Goal: Feedback & Contribution: Contribute content

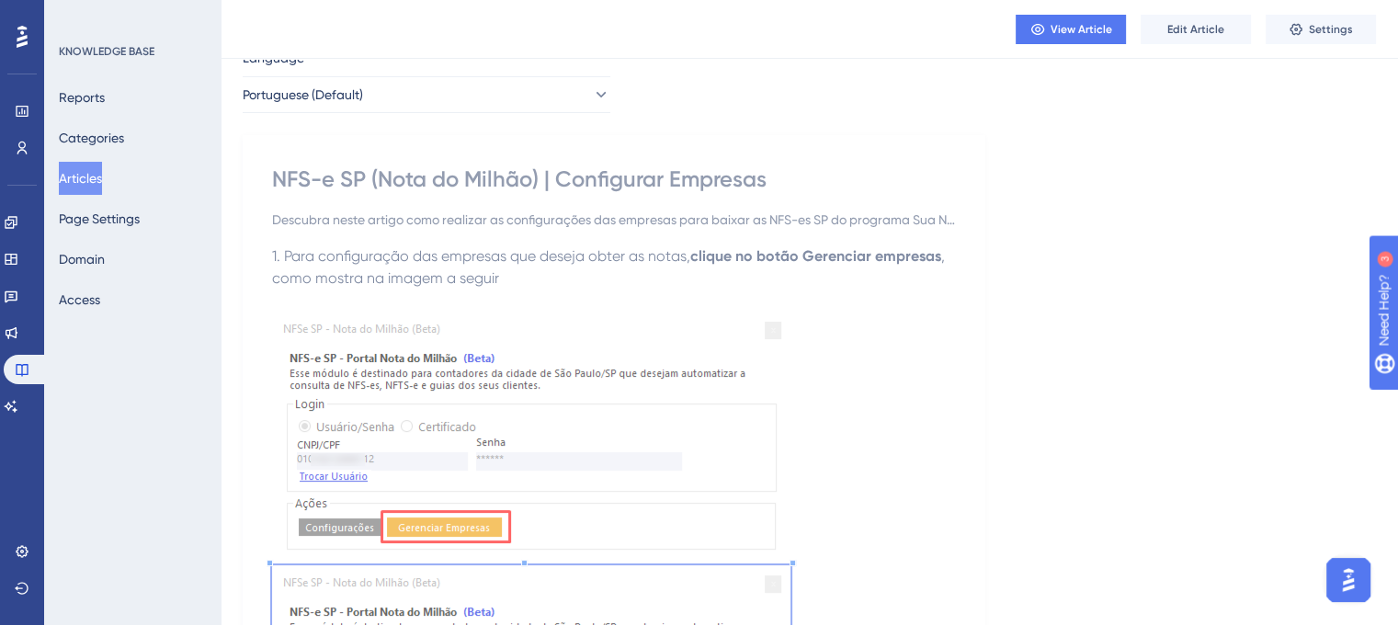
scroll to position [71, 0]
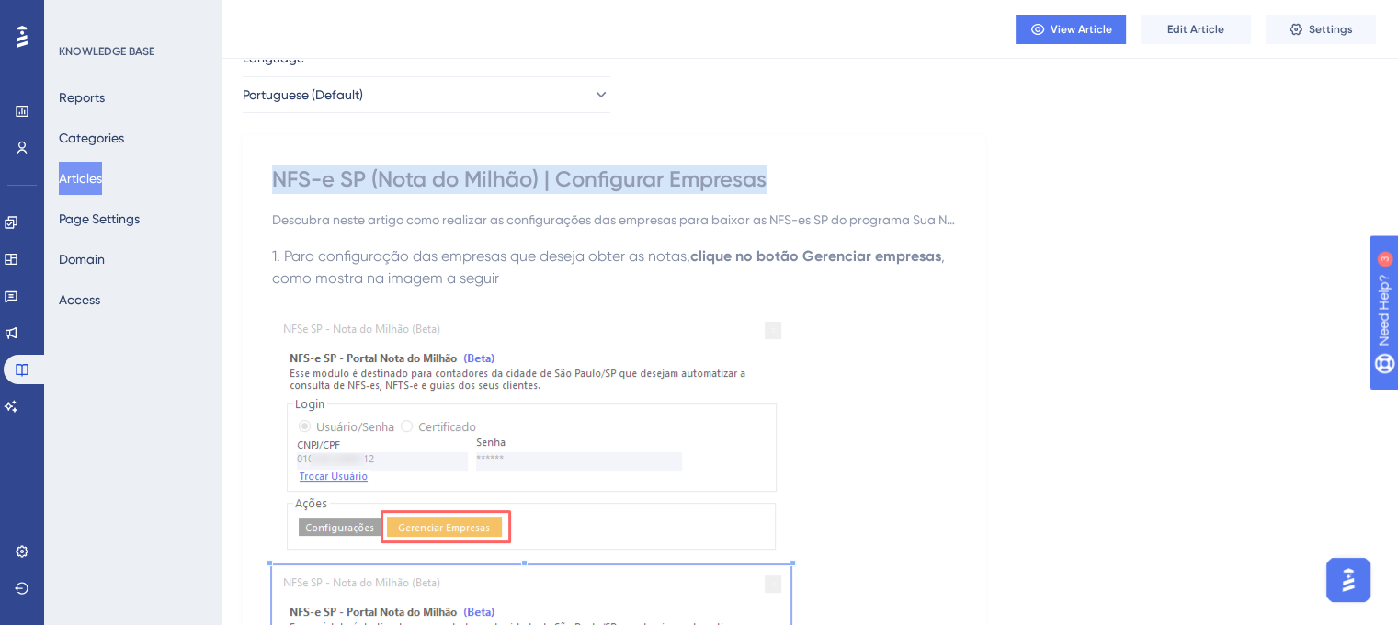
drag, startPoint x: 275, startPoint y: 175, endPoint x: 777, endPoint y: 184, distance: 502.1
click at [777, 184] on div "NFS-e SP (Nota do Milhão) | Configurar Empresas" at bounding box center [614, 179] width 684 height 29
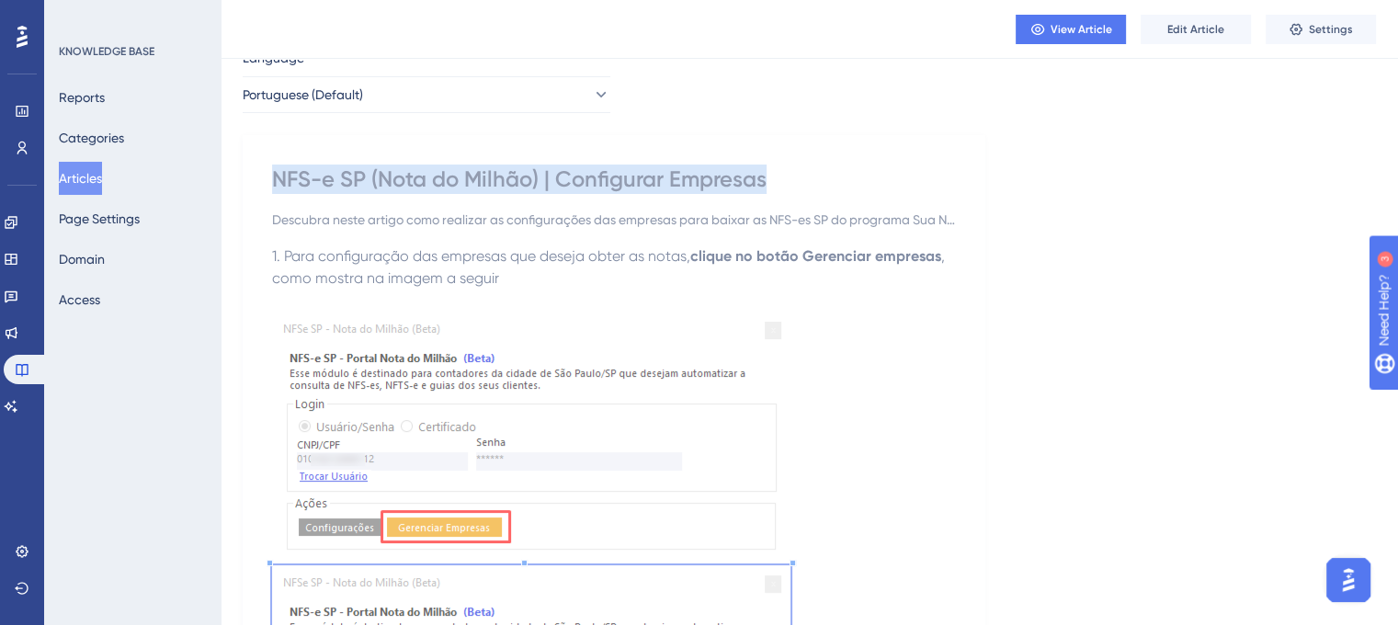
drag, startPoint x: 269, startPoint y: 182, endPoint x: 788, endPoint y: 177, distance: 518.6
copy div "NFS-e SP (Nota do Milhão) | Configurar Empresas"
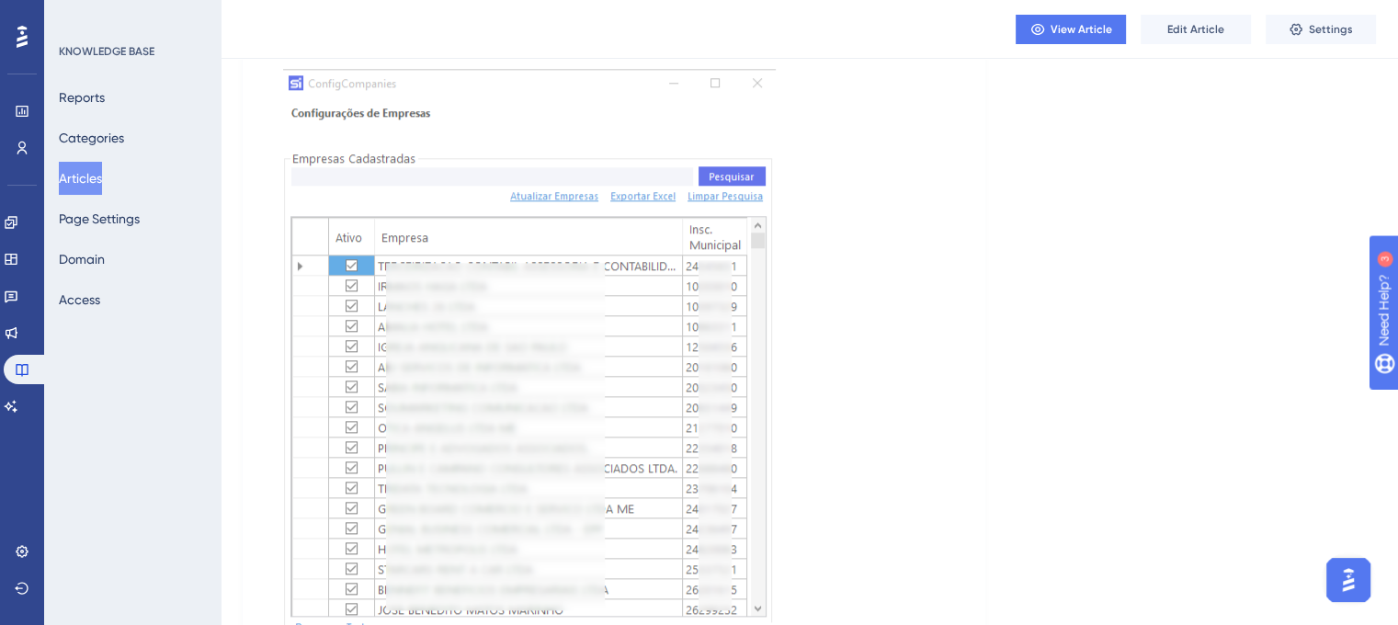
scroll to position [1693, 0]
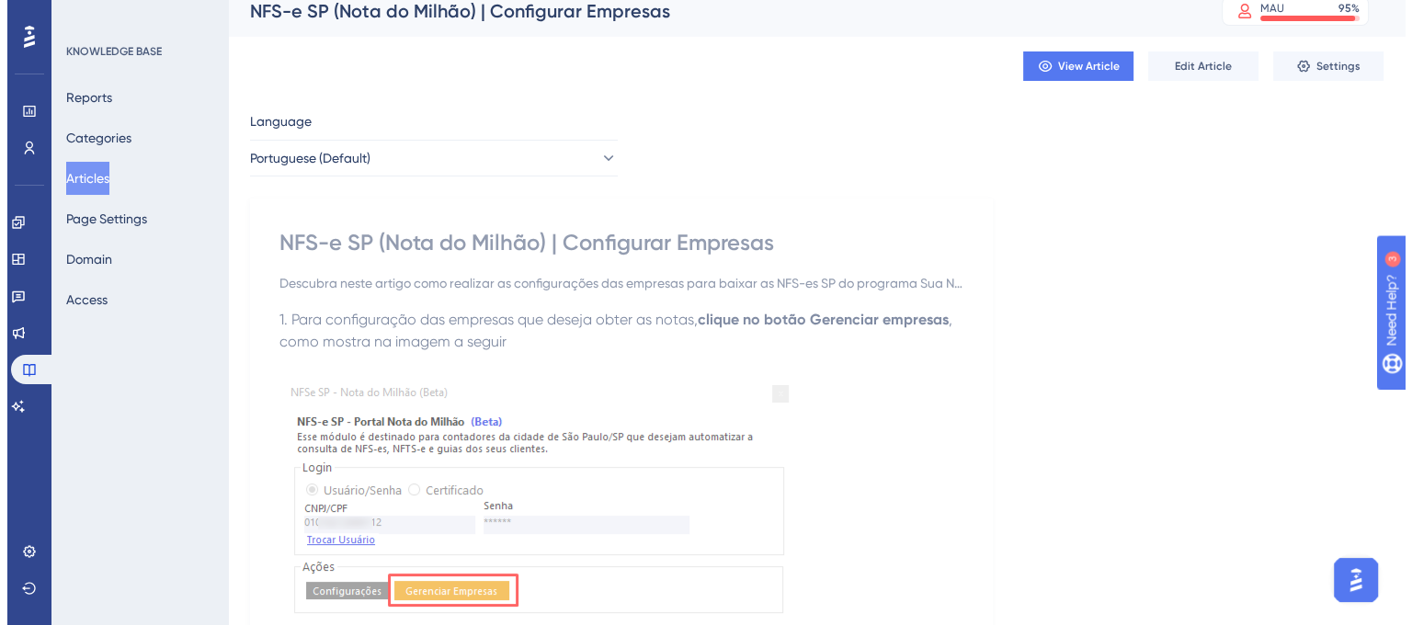
scroll to position [0, 0]
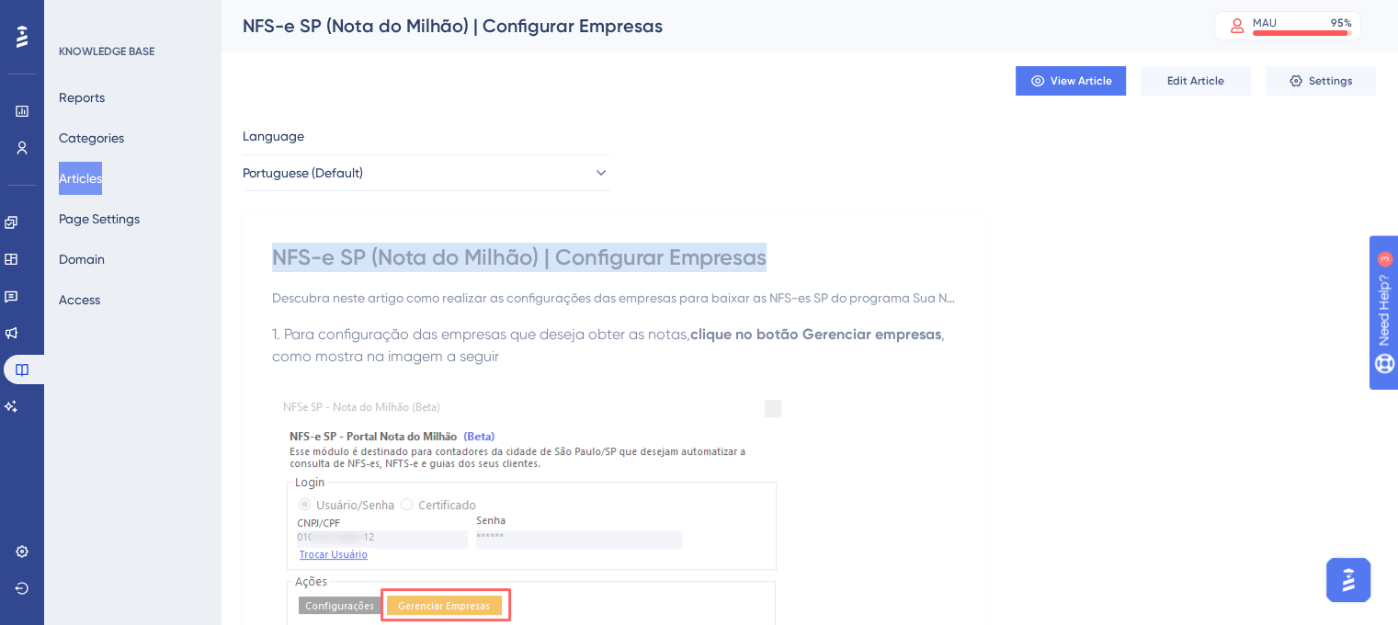
drag, startPoint x: 268, startPoint y: 257, endPoint x: 843, endPoint y: 242, distance: 574.8
copy div "NFS-e SP (Nota do Milhão) | Configurar Empresas"
click at [99, 172] on button "Articles" at bounding box center [80, 178] width 43 height 33
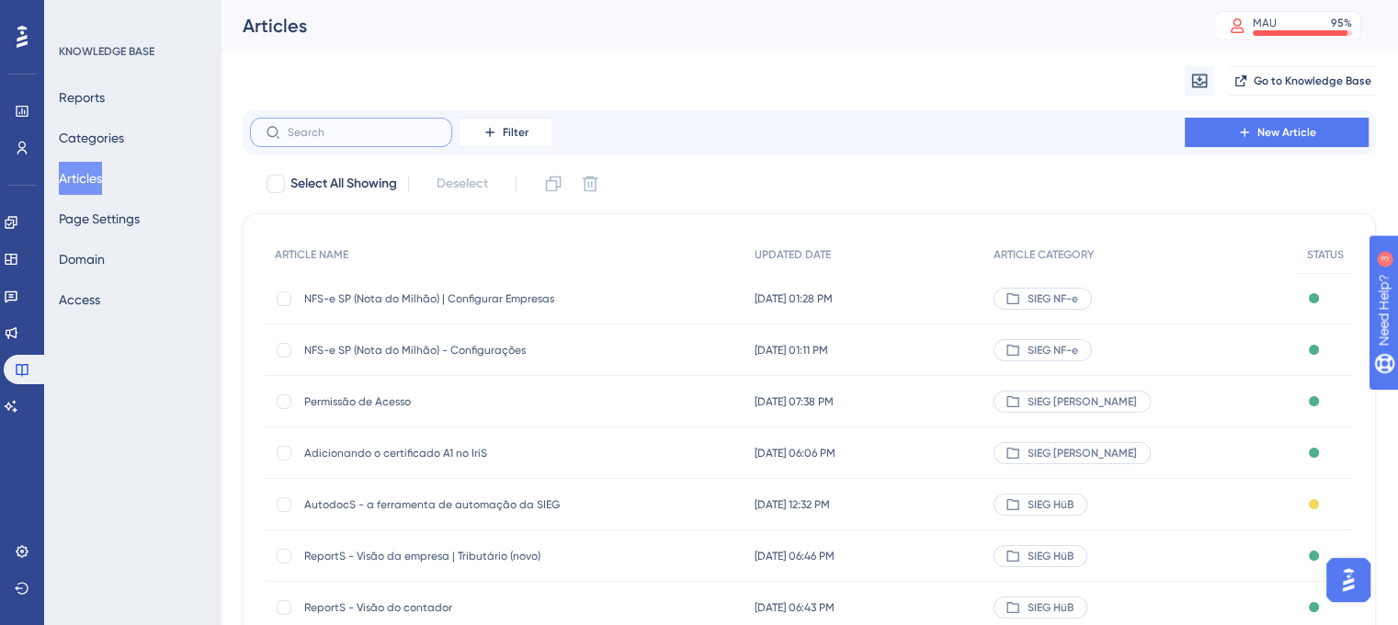
click at [368, 130] on input "text" at bounding box center [362, 132] width 149 height 13
paste input "NFS-e SP (Nota do Milhão) - Configurações"
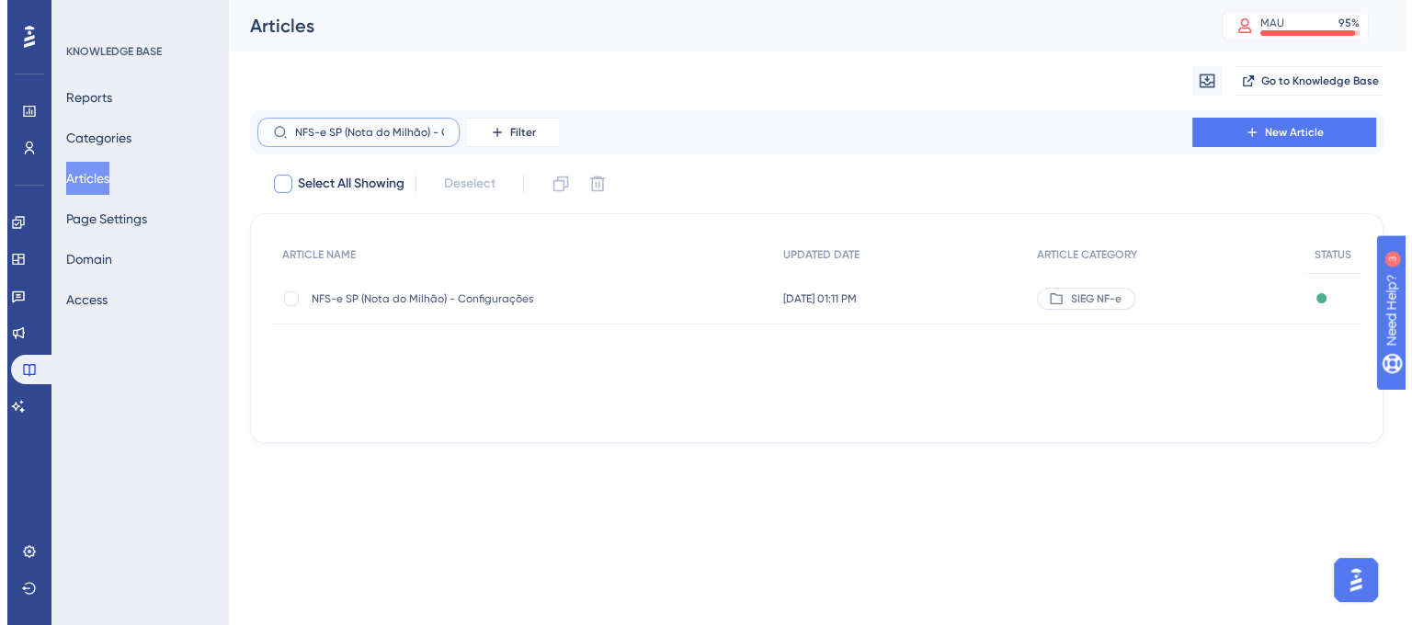
scroll to position [0, 70]
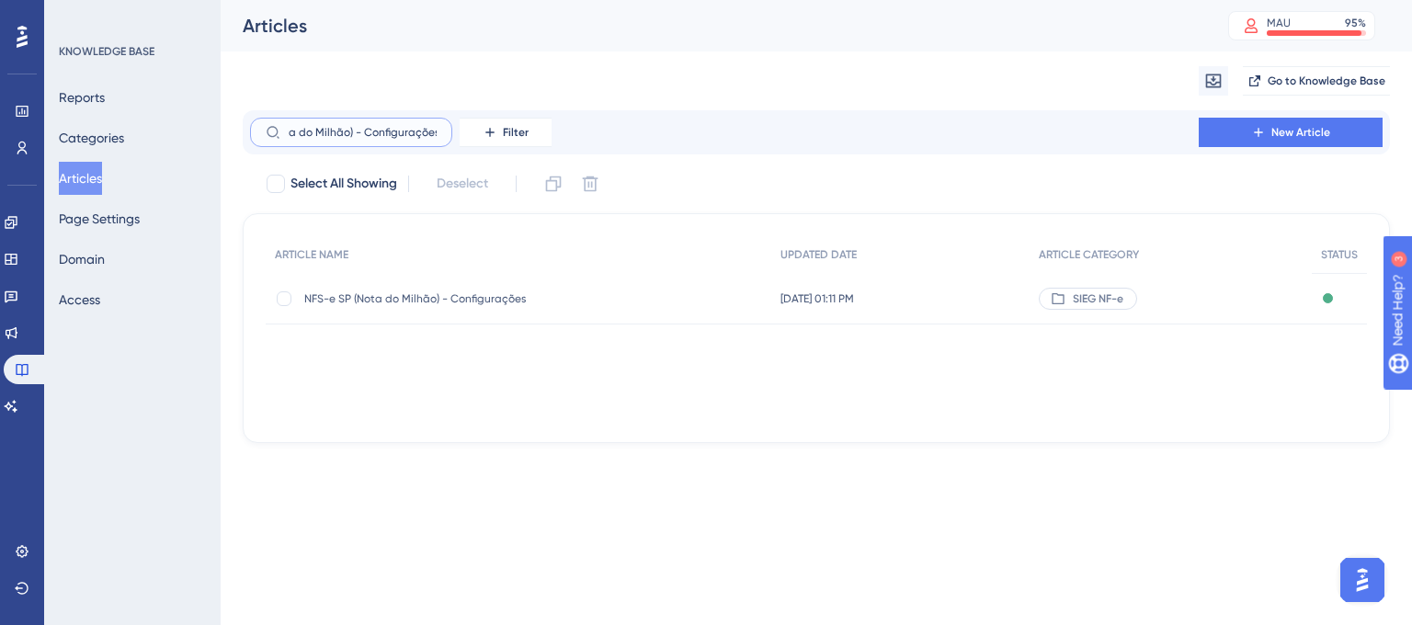
type input "NFS-e SP (Nota do Milhão) - Configurações"
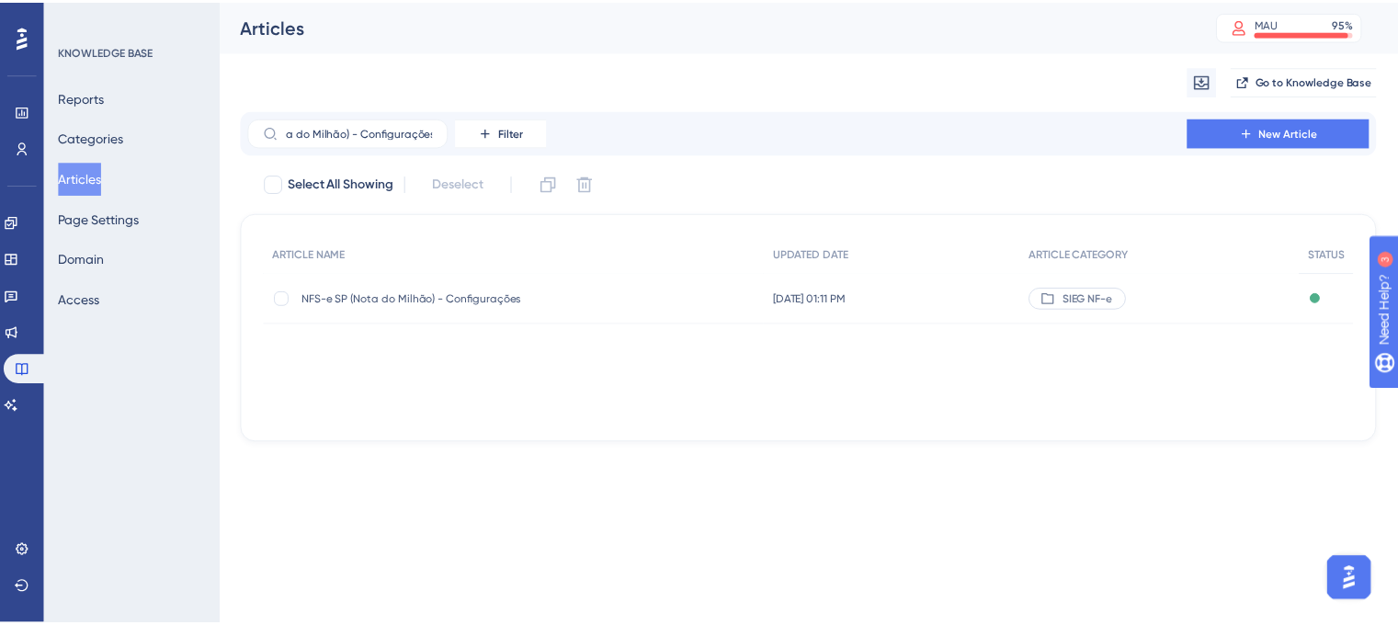
scroll to position [0, 0]
click at [432, 291] on span "NFS-e SP (Nota do Milhão) - Configurações" at bounding box center [451, 298] width 294 height 15
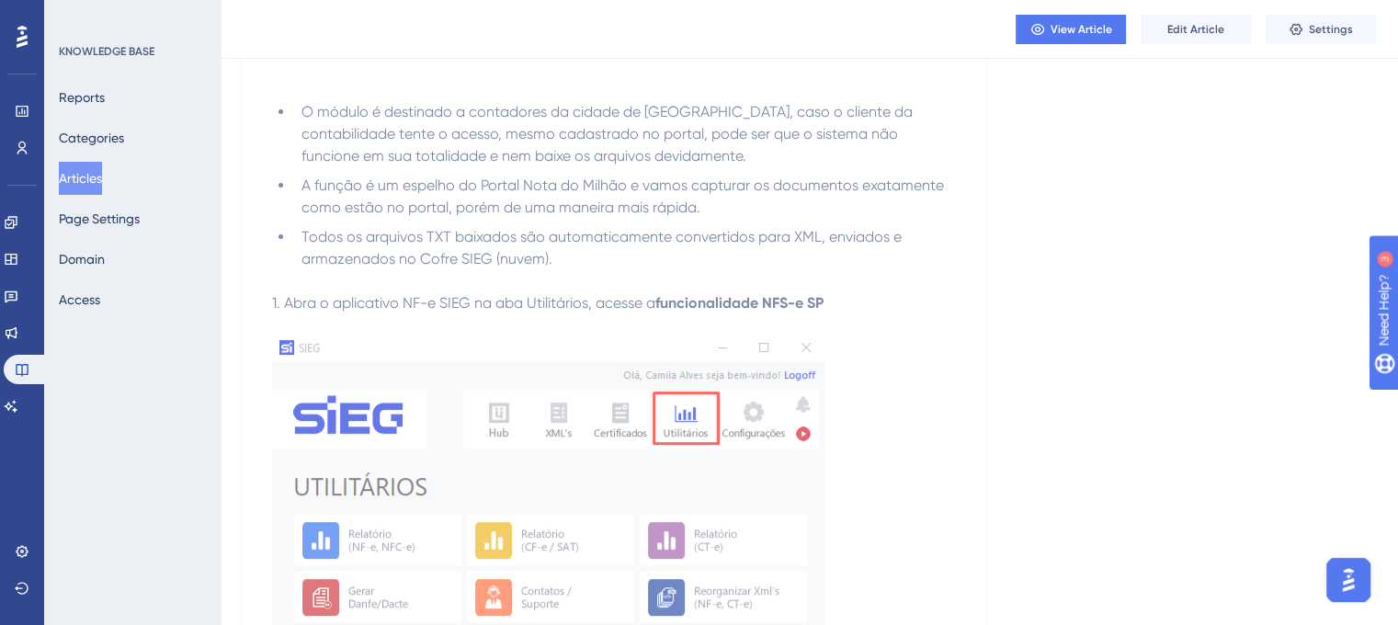
scroll to position [440, 0]
click at [1181, 29] on span "Edit Article" at bounding box center [1196, 29] width 57 height 15
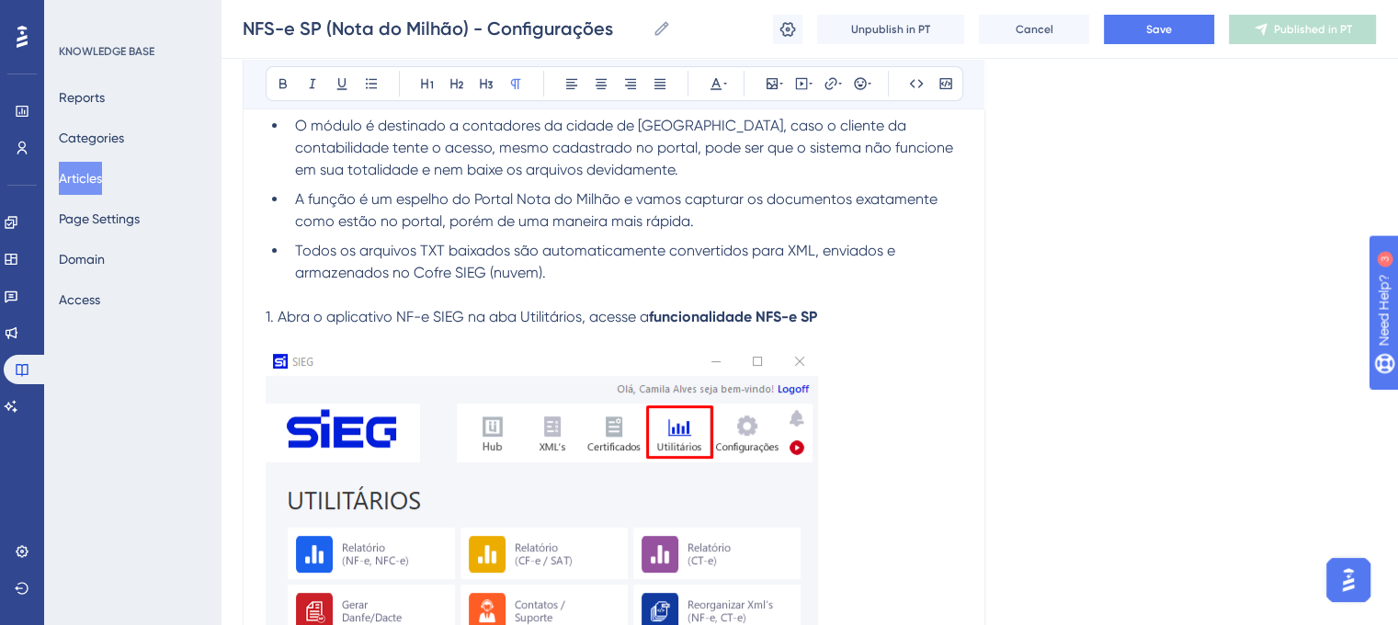
scroll to position [575, 0]
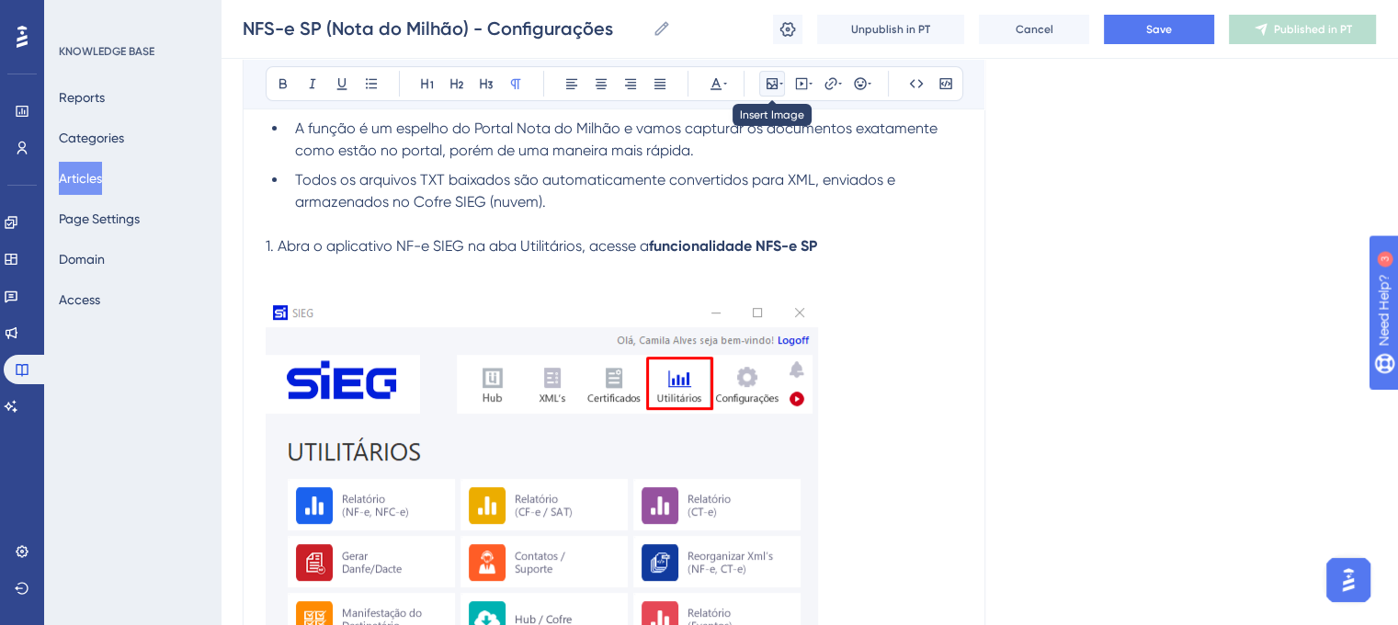
click at [767, 80] on icon at bounding box center [772, 83] width 11 height 11
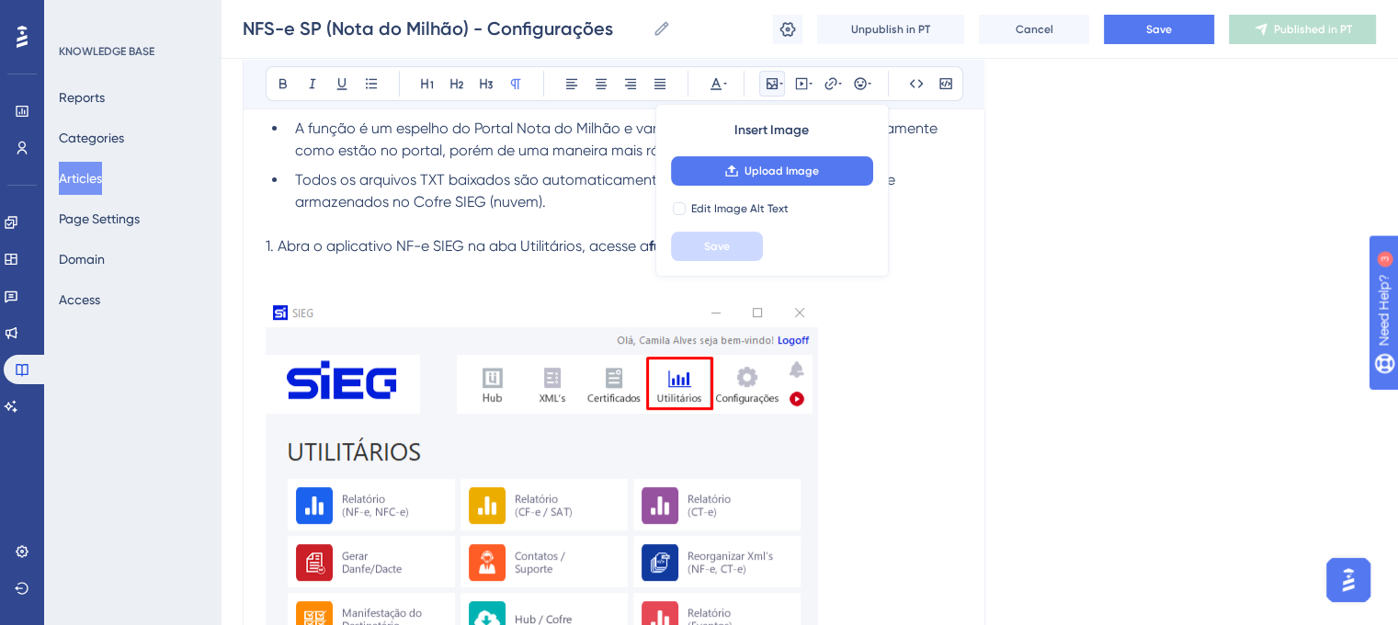
click at [747, 185] on div "Insert Image Upload Image Edit Image Alt Text Save" at bounding box center [773, 190] width 234 height 173
click at [780, 167] on span "Upload Image" at bounding box center [782, 171] width 74 height 15
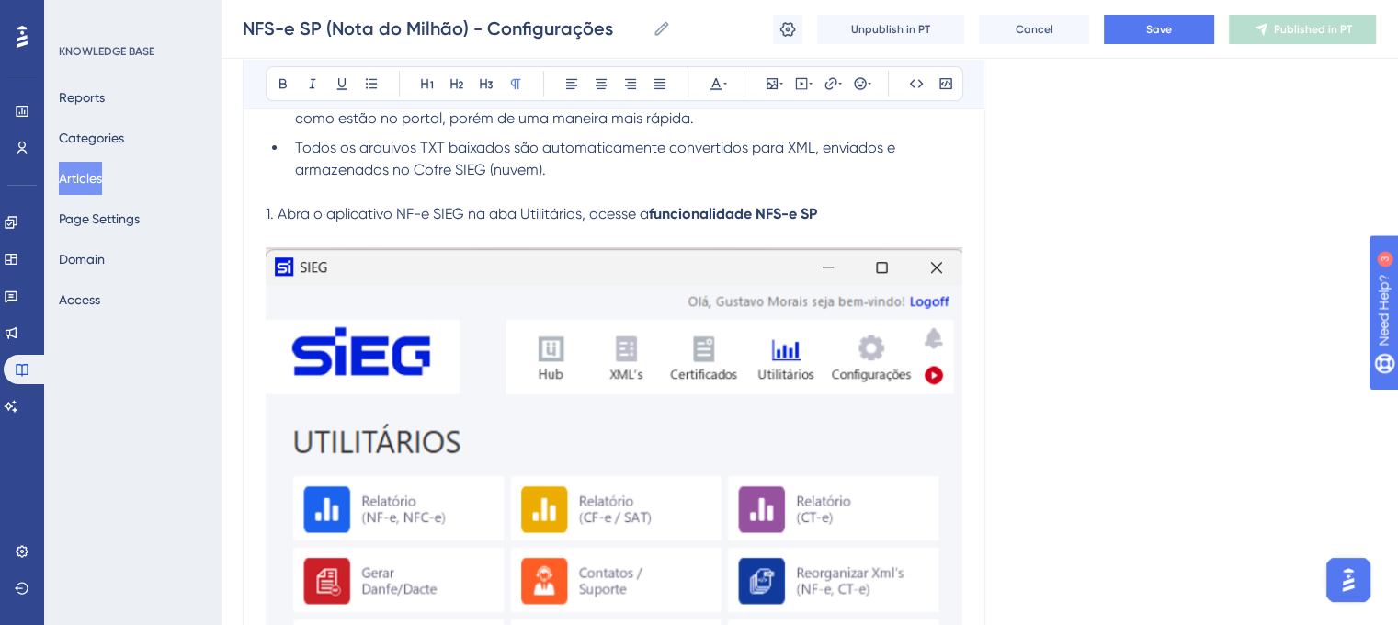
scroll to position [618, 0]
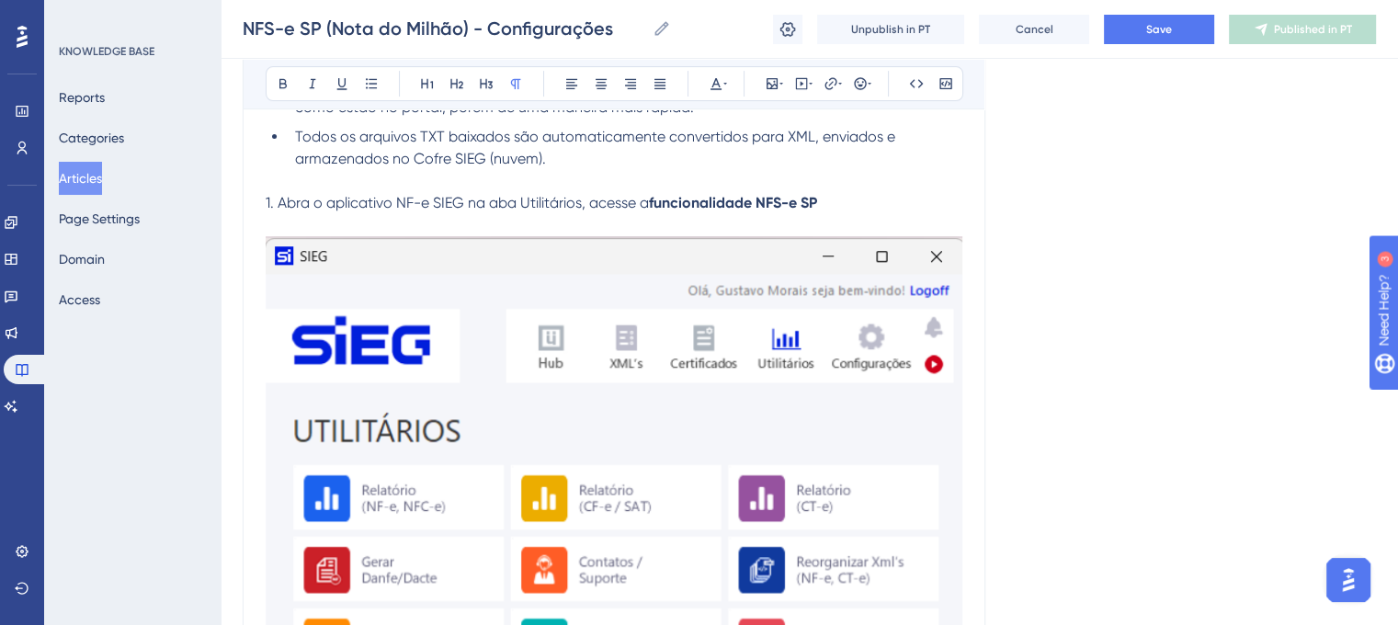
click at [846, 404] on img at bounding box center [614, 611] width 697 height 750
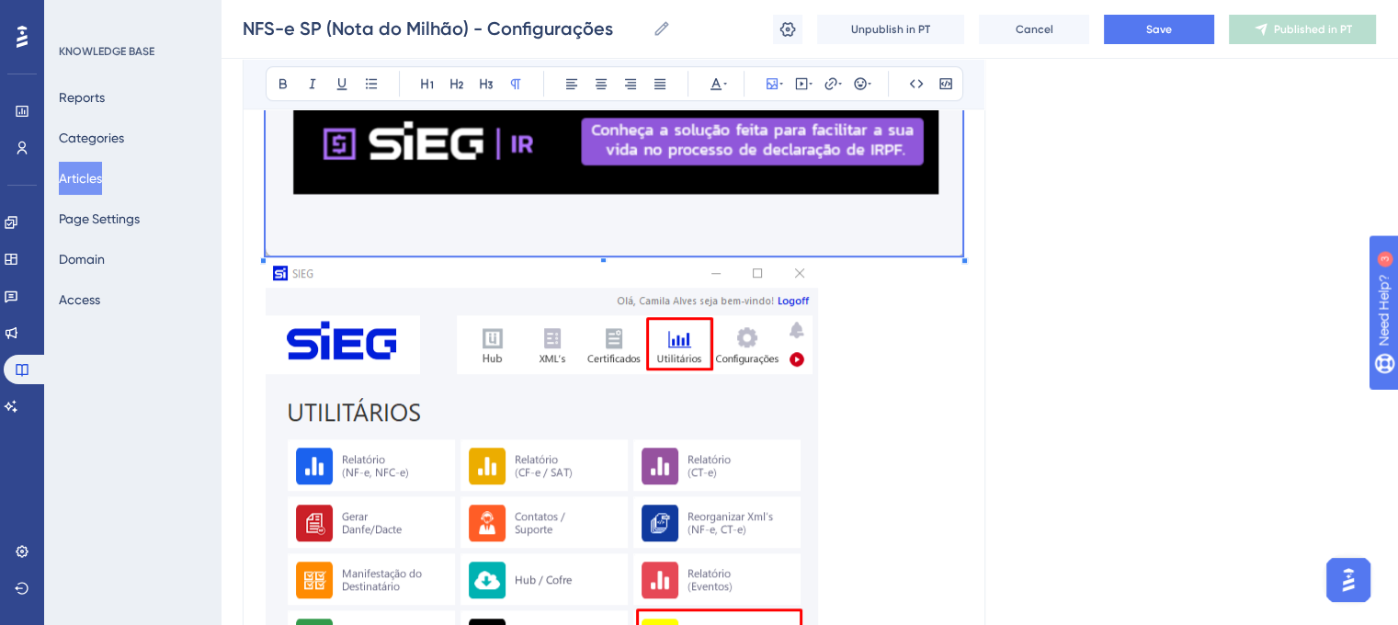
scroll to position [1361, 0]
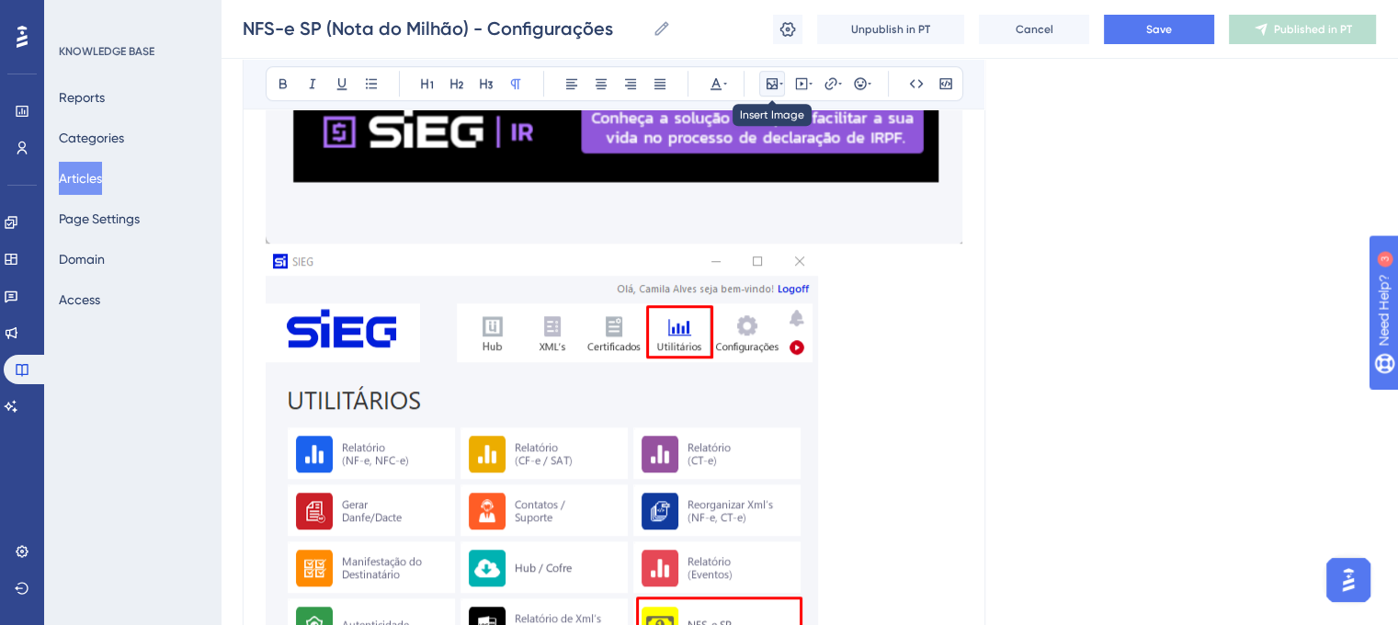
click at [769, 80] on icon at bounding box center [772, 83] width 15 height 15
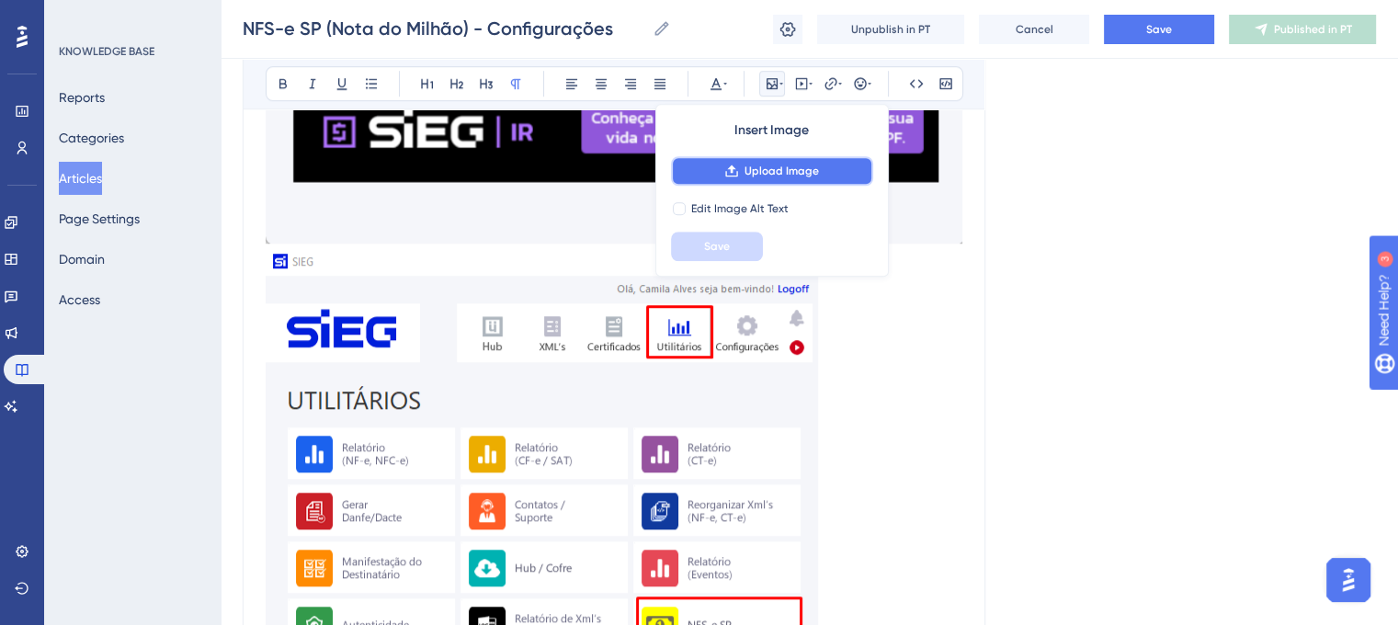
click at [772, 169] on span "Upload Image" at bounding box center [782, 171] width 74 height 15
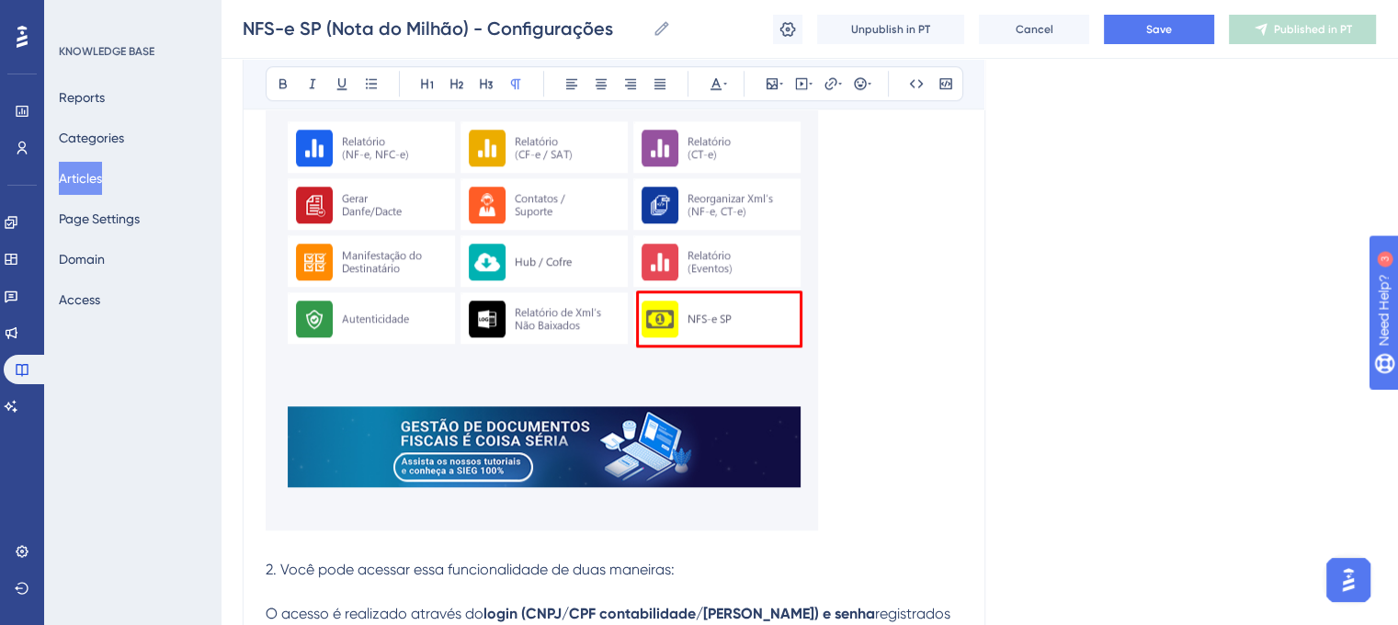
scroll to position [1649, 0]
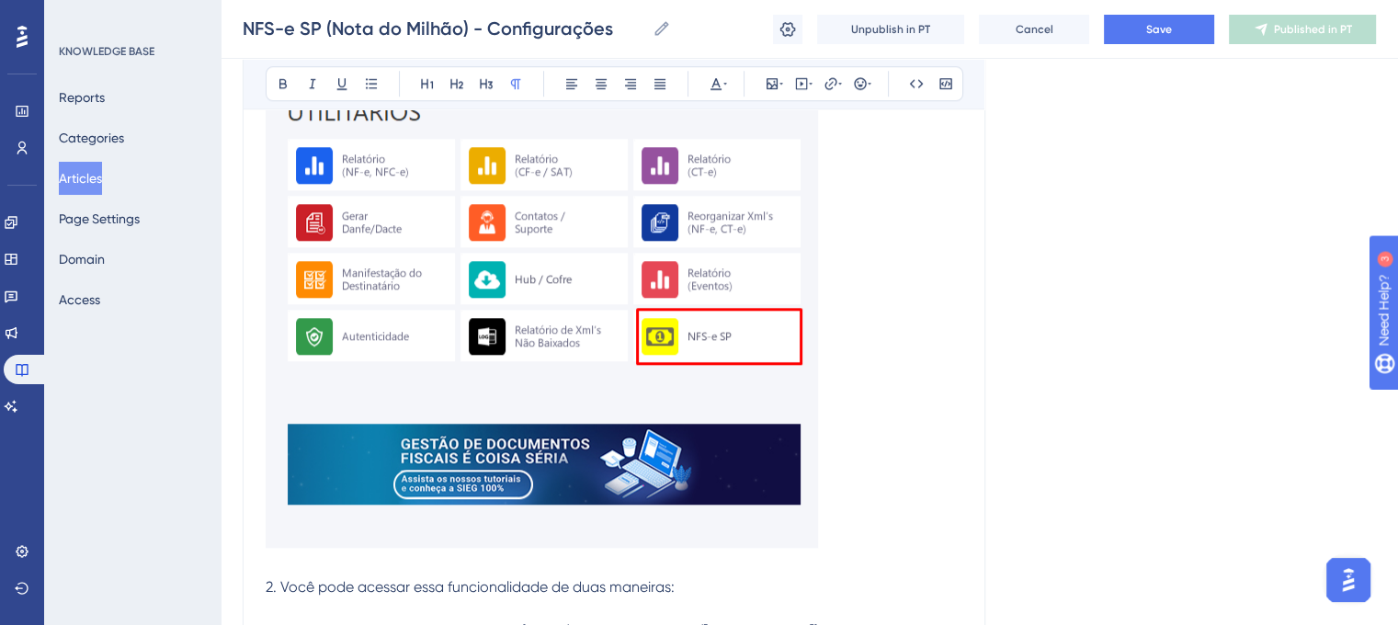
click at [771, 84] on icon at bounding box center [772, 83] width 11 height 11
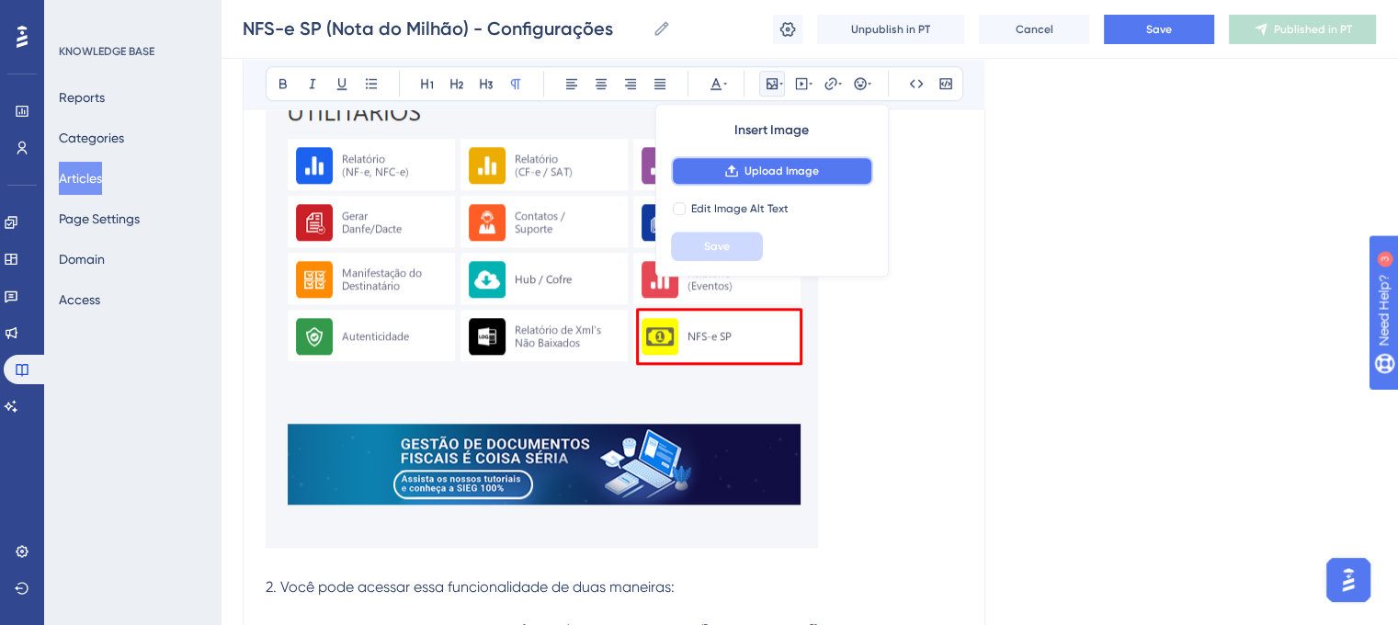
click at [776, 165] on span "Upload Image" at bounding box center [782, 171] width 74 height 15
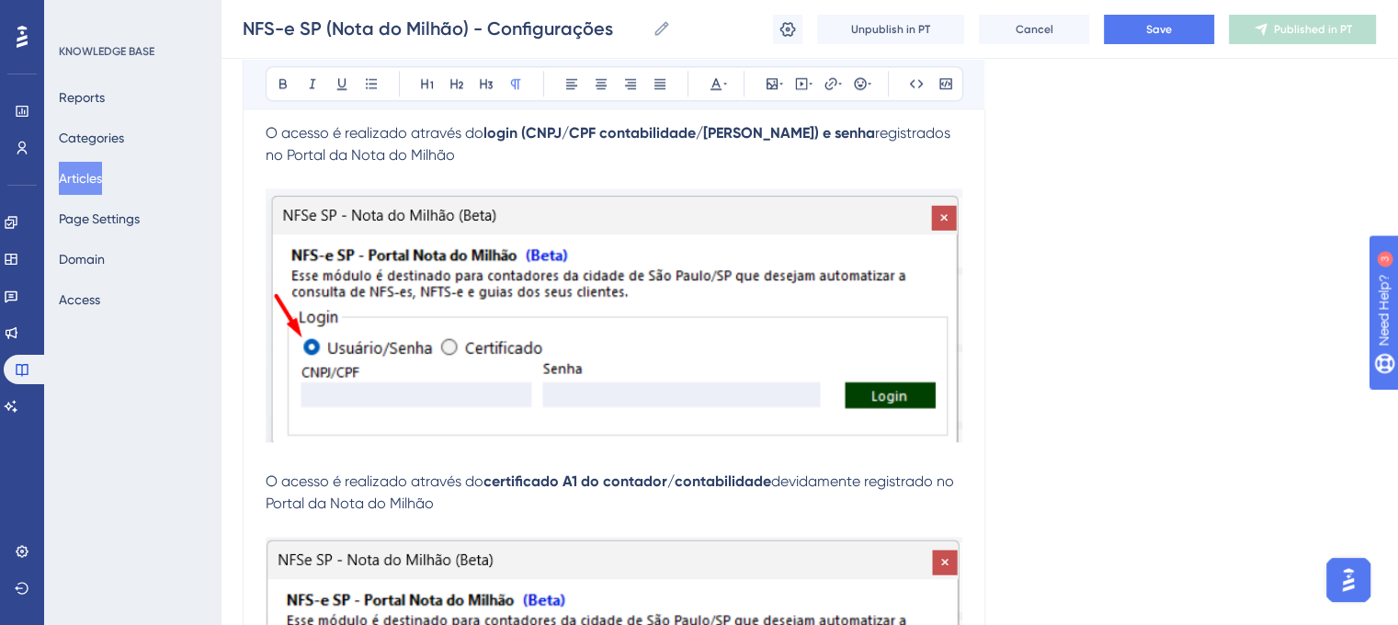
scroll to position [2129, 0]
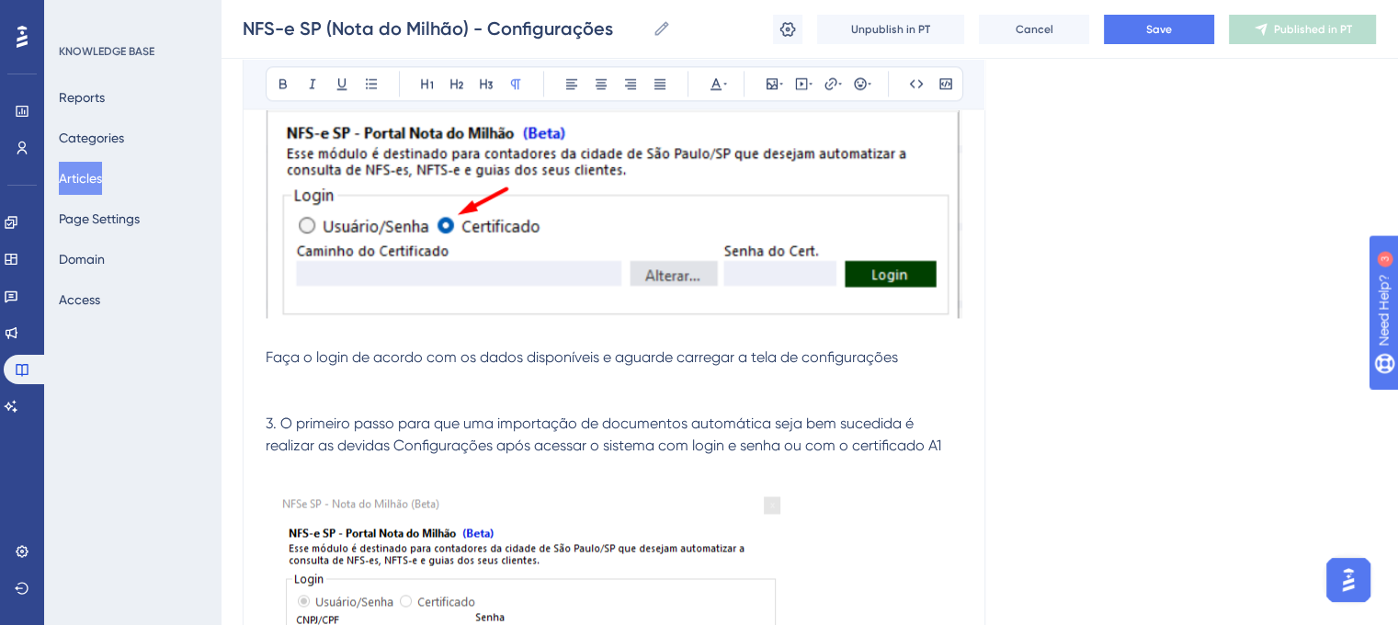
scroll to position [2633, 0]
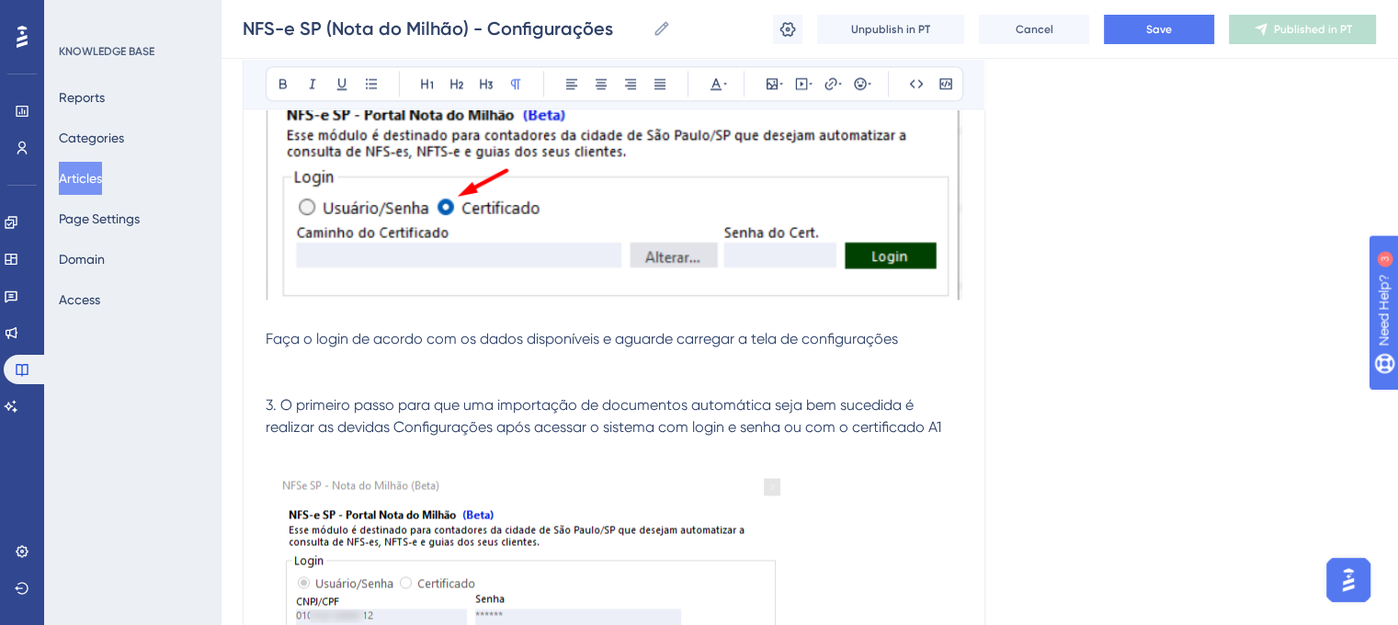
click at [0, 0] on lt-em "feitas" at bounding box center [0, 0] width 0 height 0
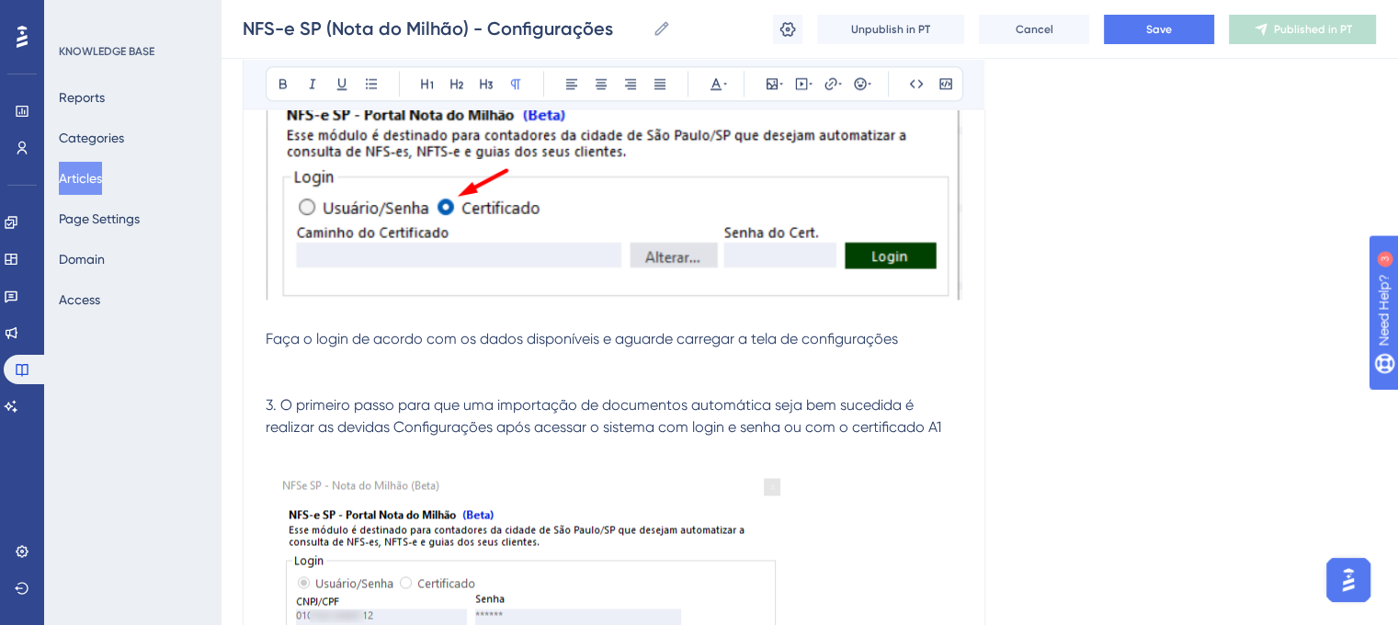
click at [772, 87] on icon at bounding box center [772, 83] width 15 height 15
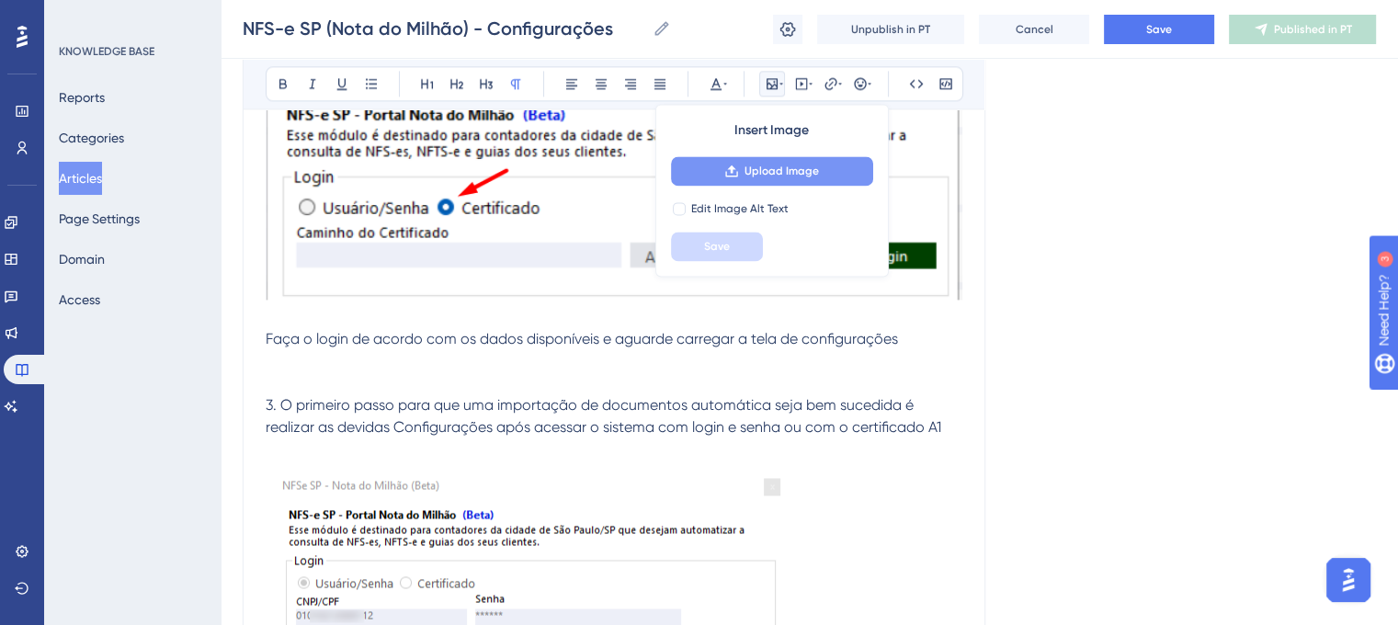
click at [786, 166] on span "Upload Image" at bounding box center [782, 171] width 74 height 15
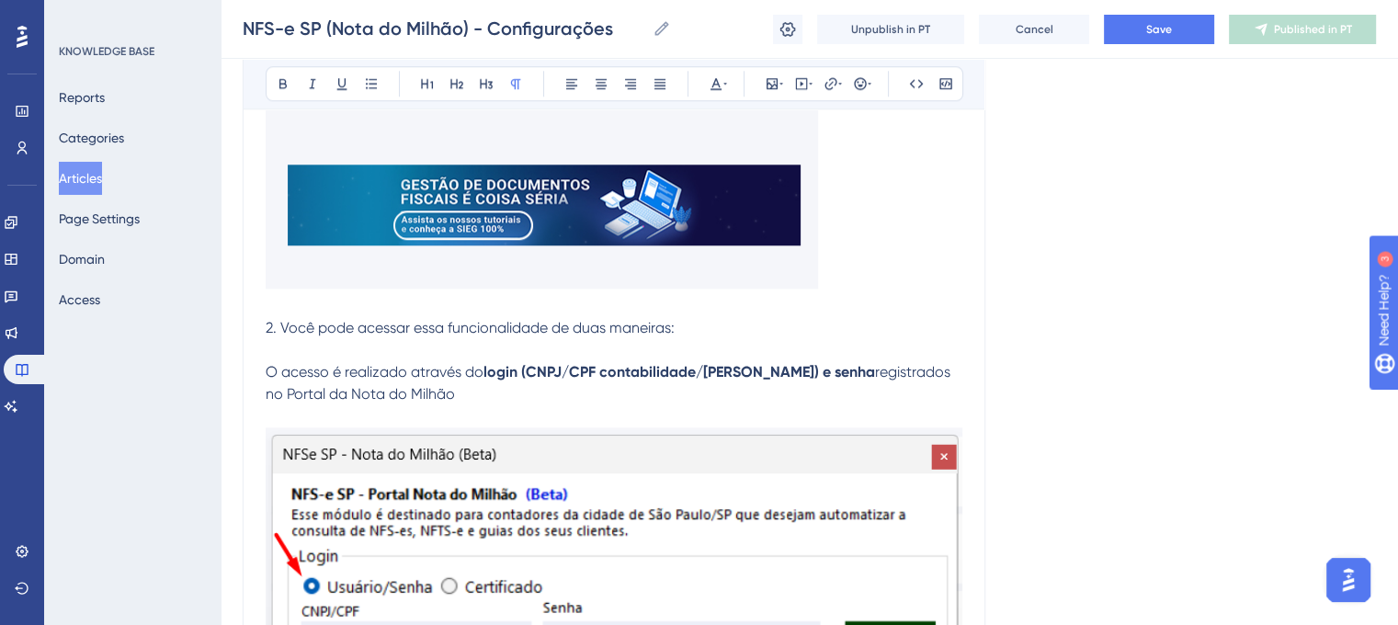
scroll to position [1840, 0]
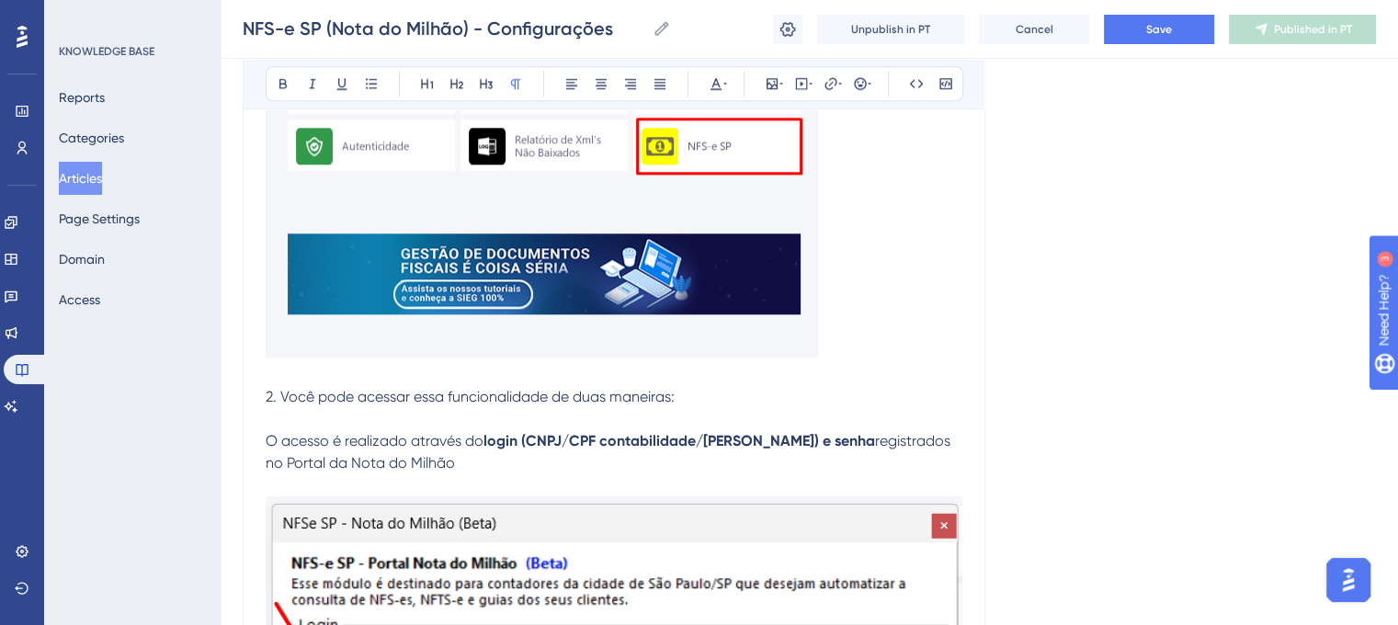
drag, startPoint x: 1401, startPoint y: 379, endPoint x: 111, endPoint y: 29, distance: 1336.7
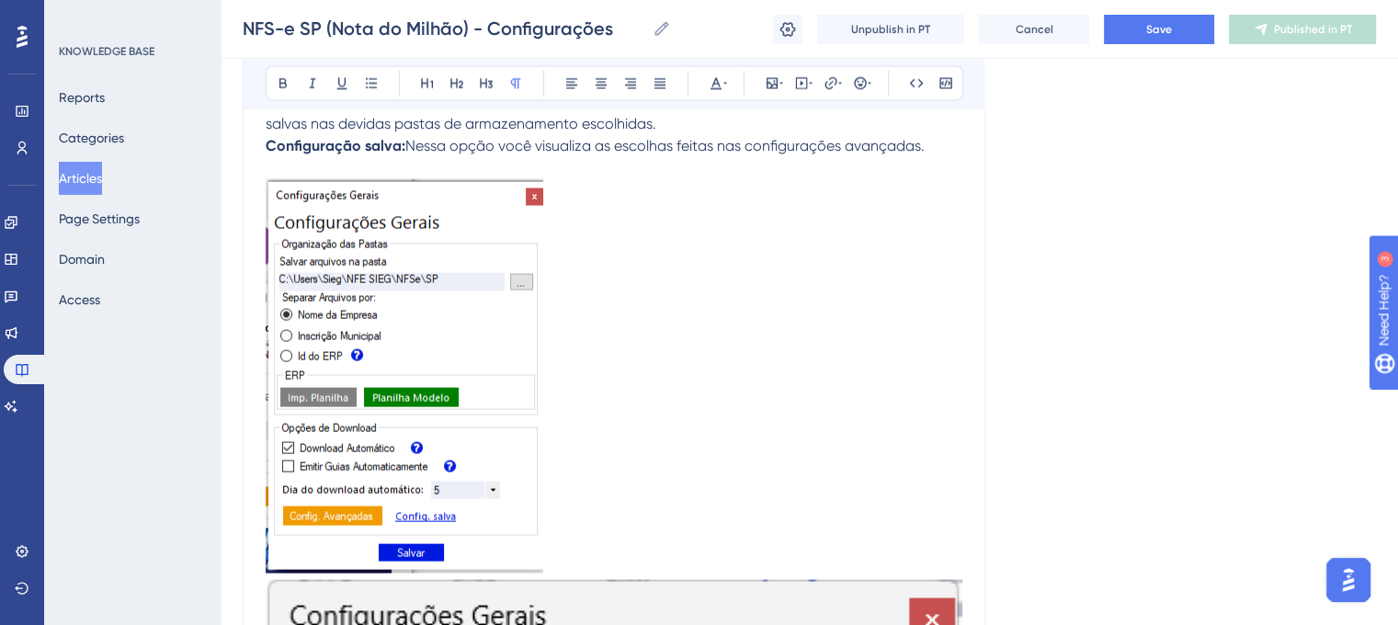
scroll to position [3723, 0]
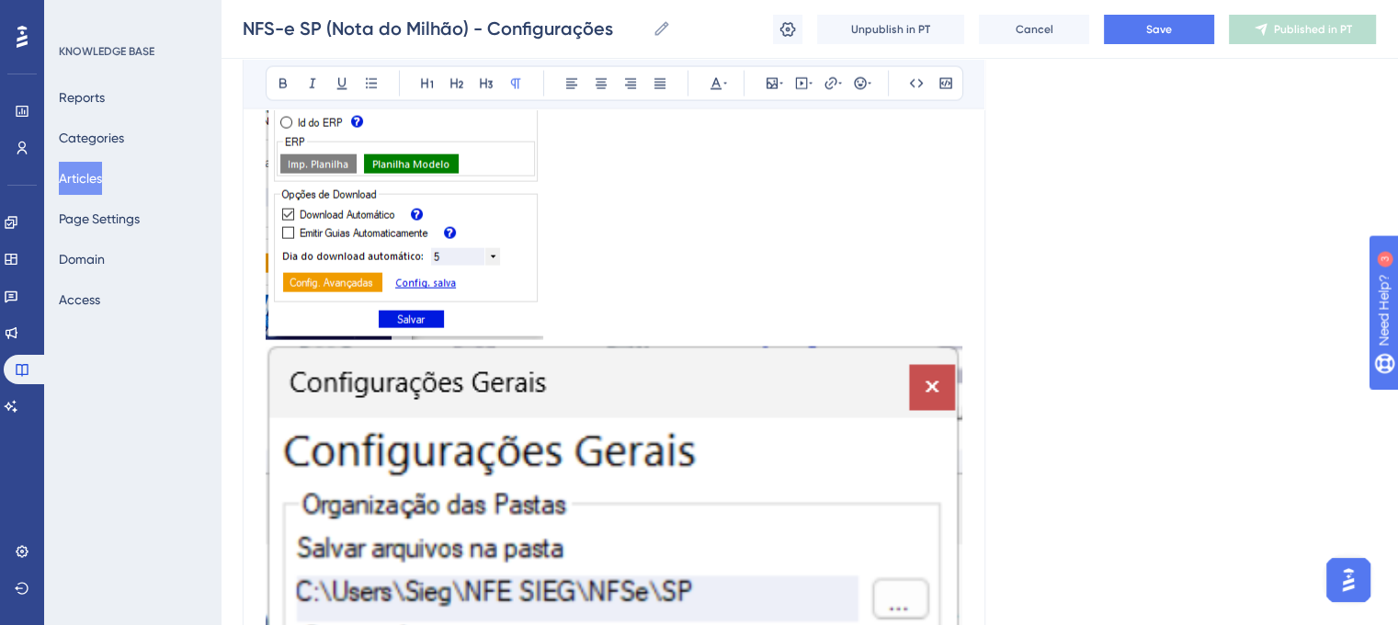
scroll to position [3884, 0]
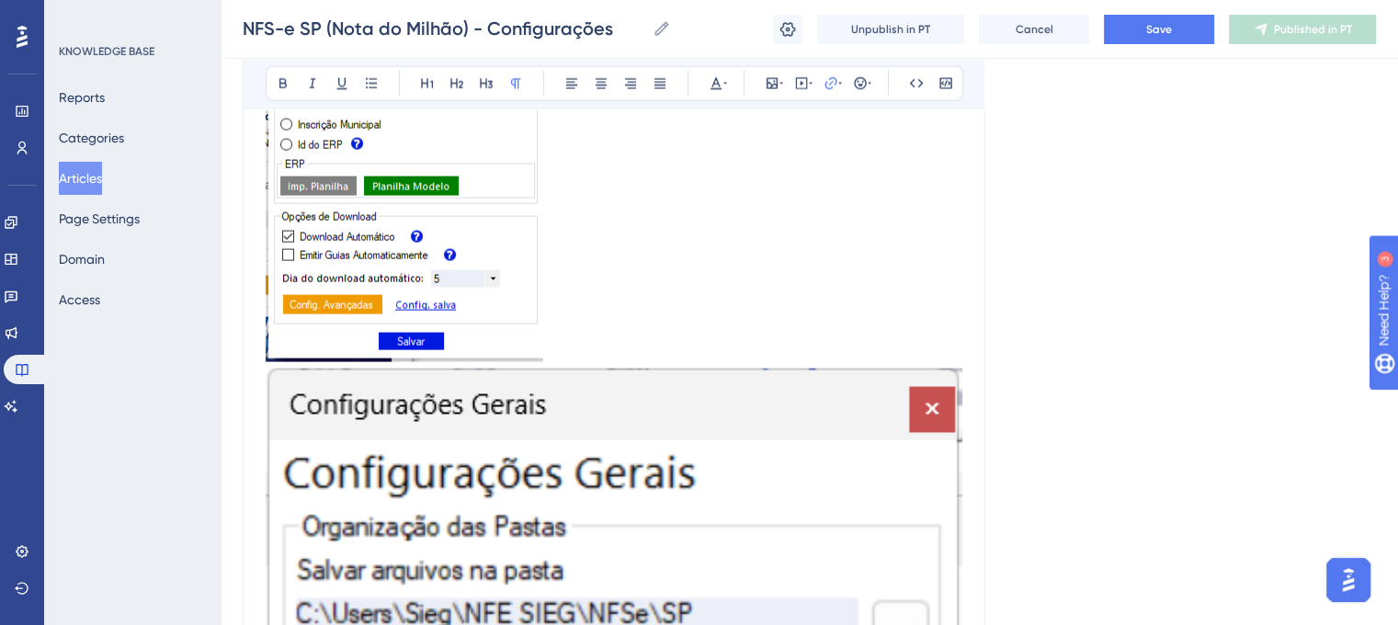
click at [0, 0] on lt-span "informações ." at bounding box center [0, 0] width 0 height 0
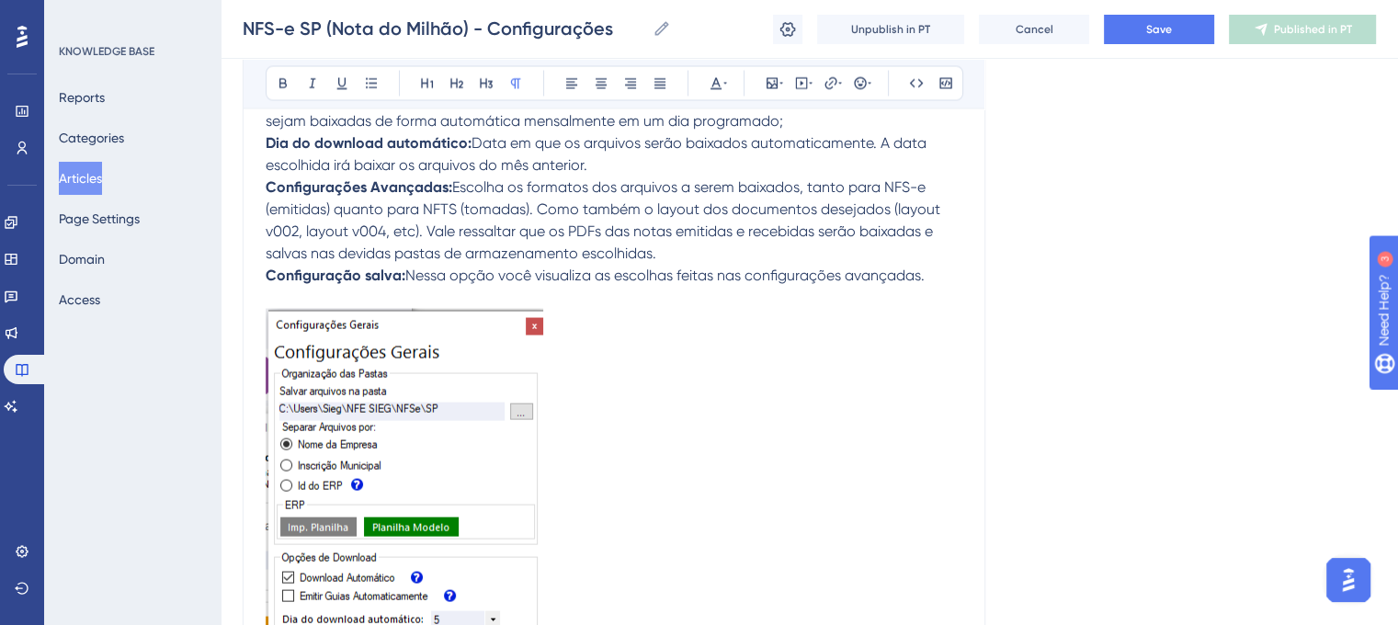
drag, startPoint x: 368, startPoint y: 493, endPoint x: 408, endPoint y: 504, distance: 41.9
click at [283, 76] on icon at bounding box center [283, 83] width 15 height 15
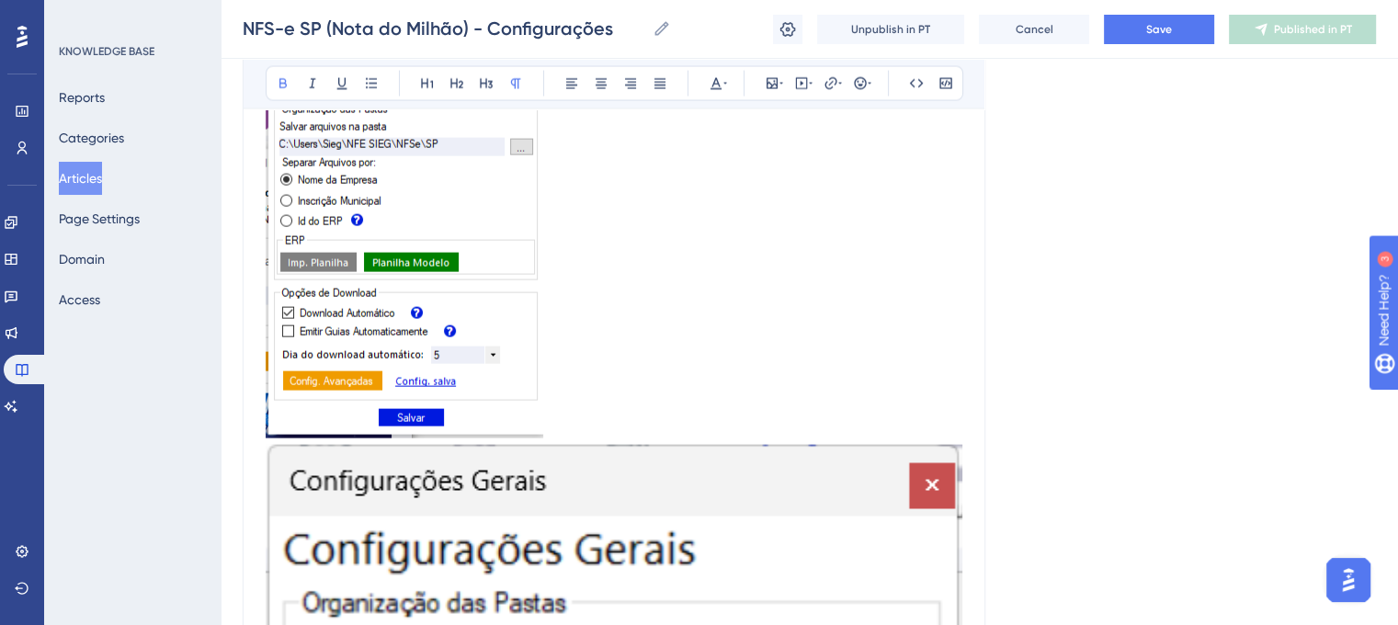
scroll to position [1504, 0]
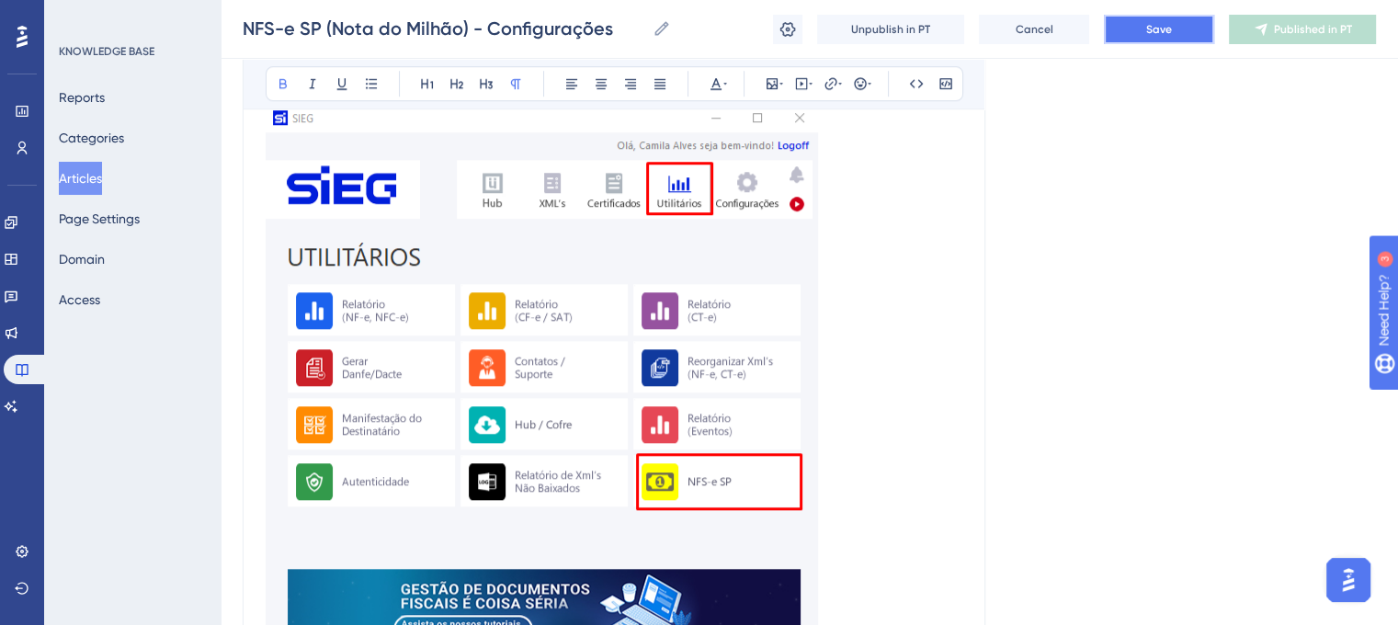
click at [1158, 30] on span "Save" at bounding box center [1160, 29] width 26 height 15
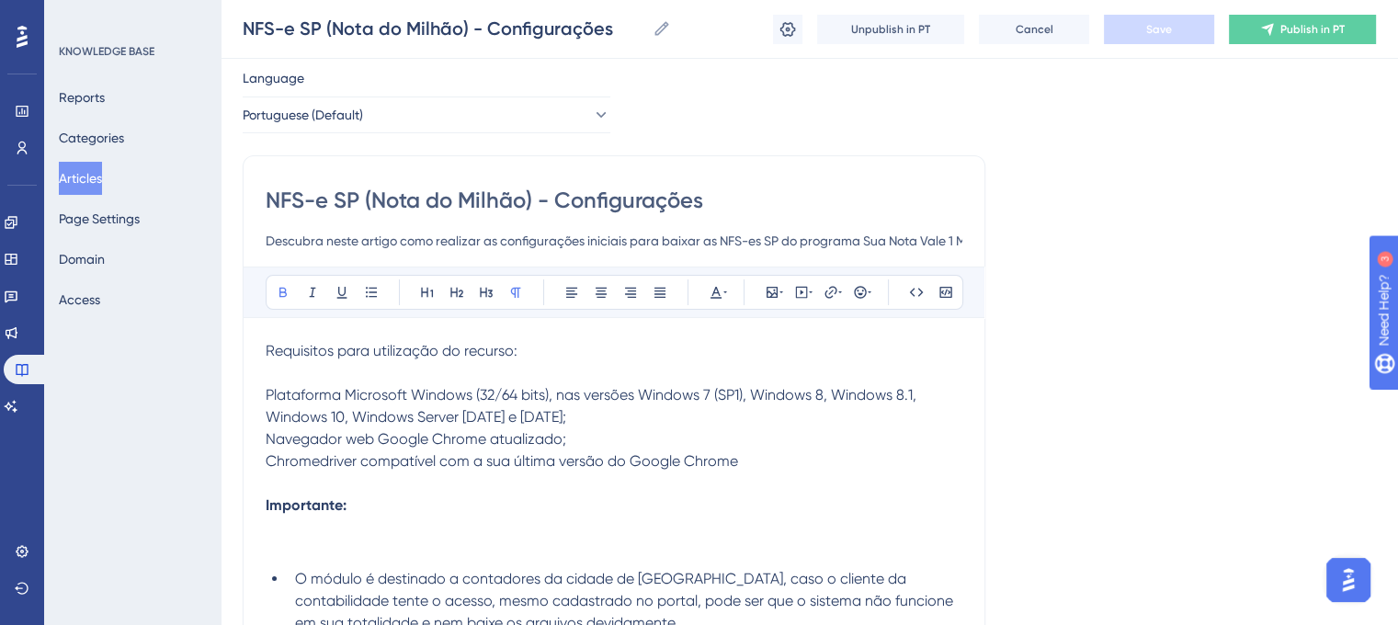
scroll to position [0, 0]
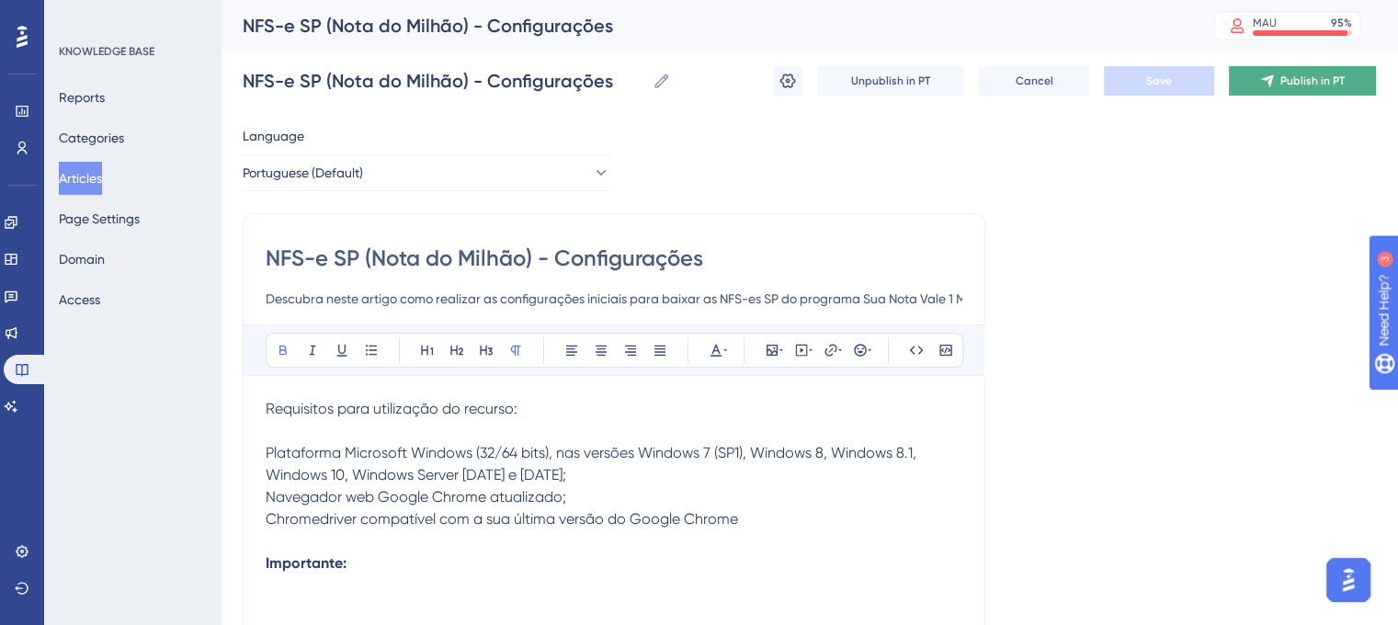
click at [1285, 84] on span "Publish in PT" at bounding box center [1313, 81] width 64 height 15
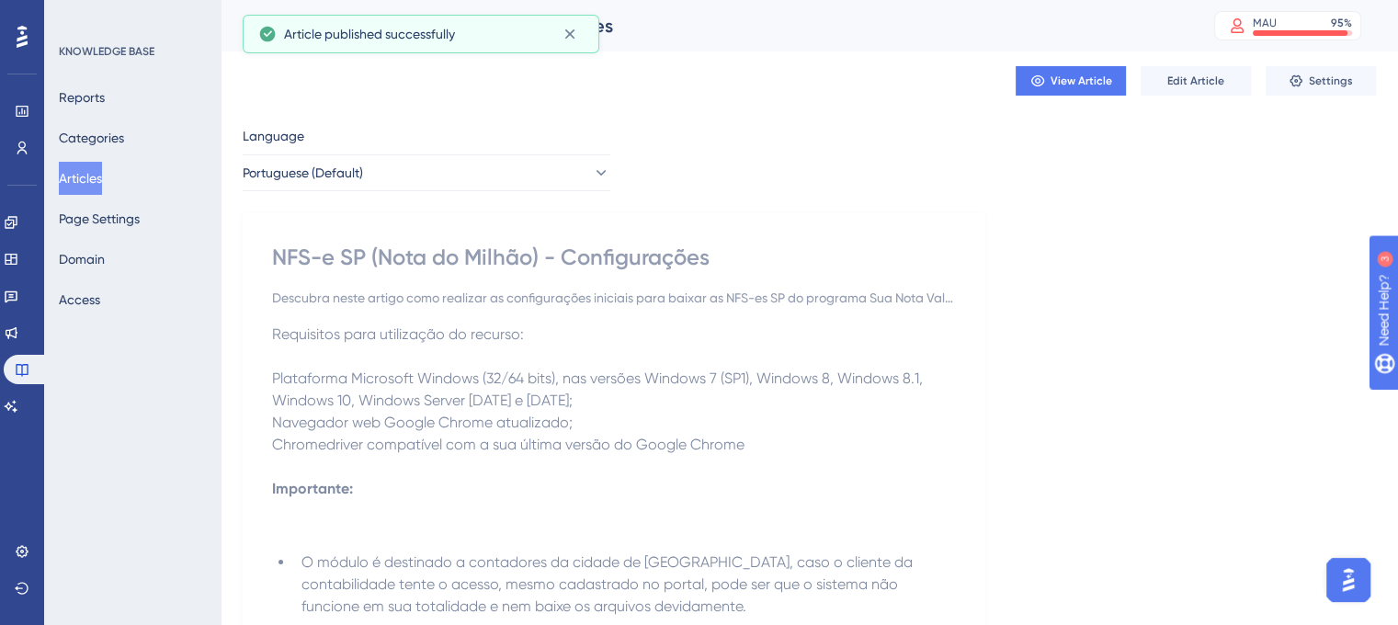
click at [1285, 84] on button "Settings" at bounding box center [1321, 80] width 110 height 29
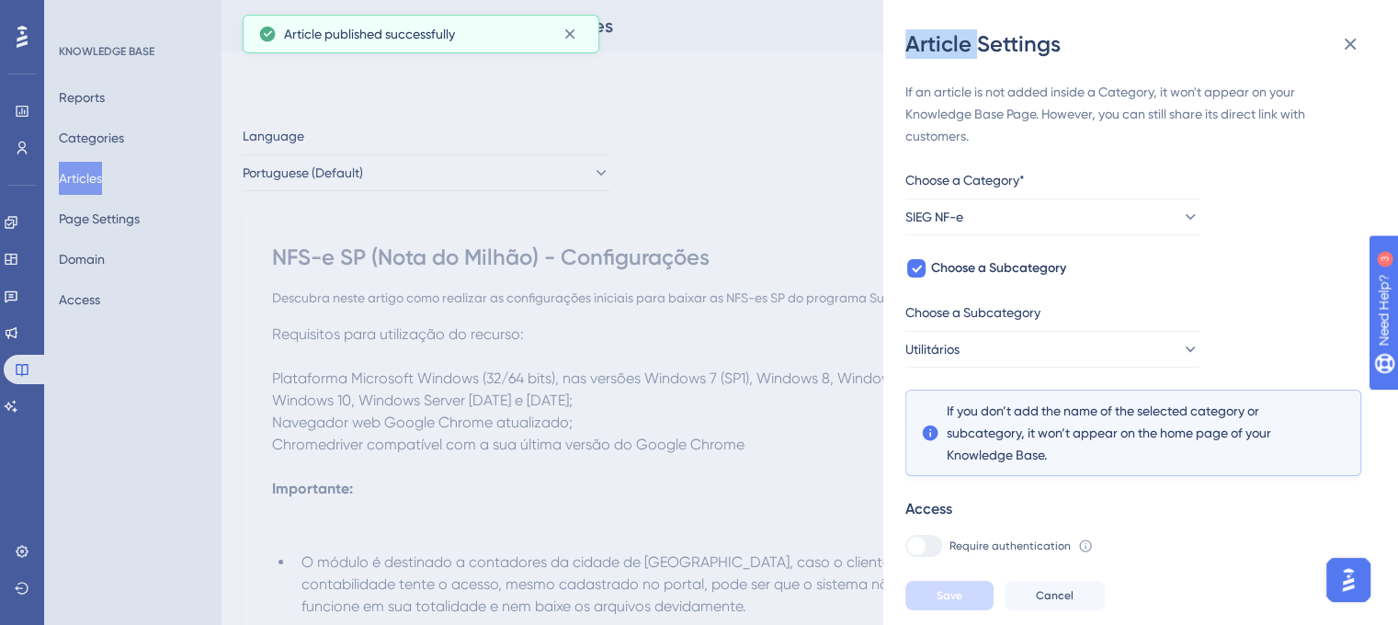
click at [1285, 84] on div "Article Settings If an article is not added inside a Category, it won't appear …" at bounding box center [699, 312] width 1398 height 625
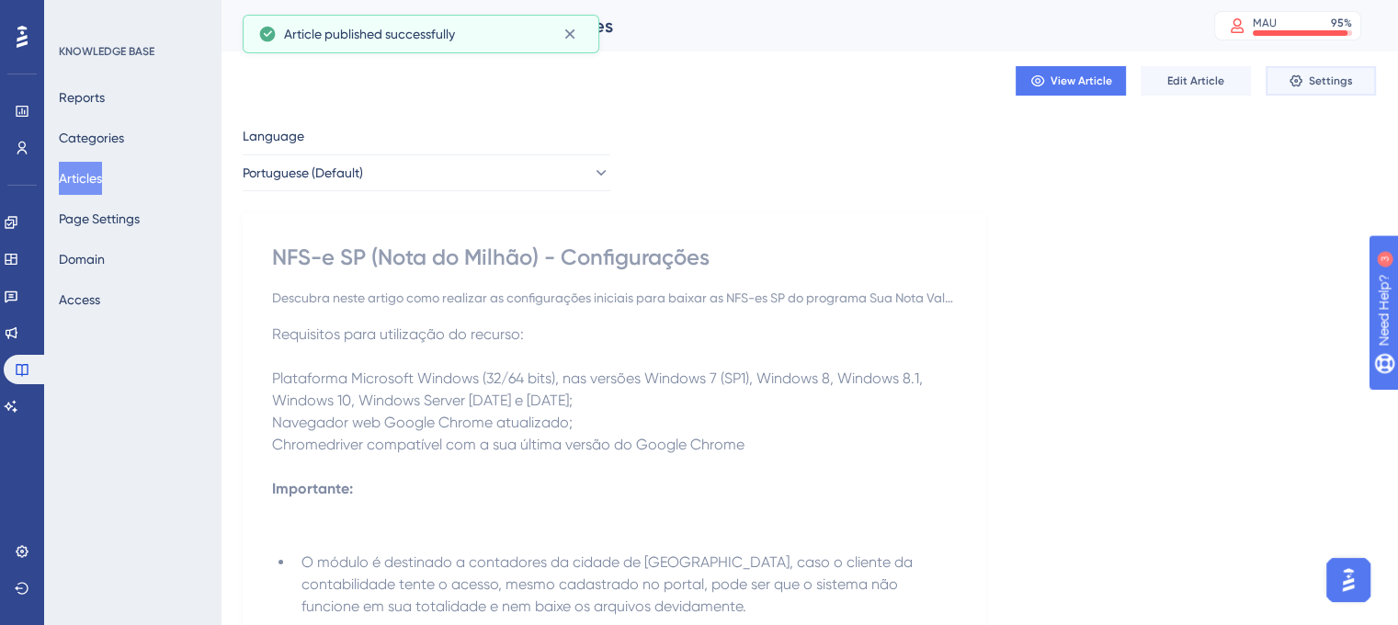
click at [1285, 84] on button "Settings" at bounding box center [1321, 80] width 110 height 29
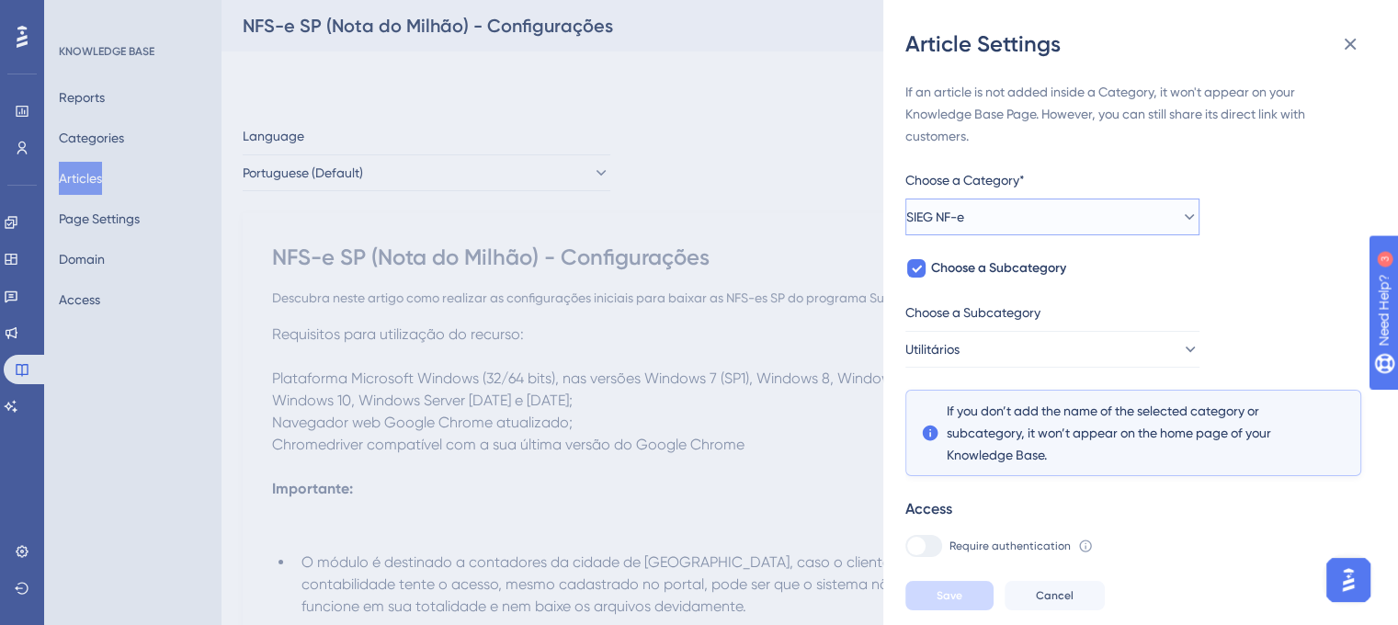
click at [1183, 212] on icon at bounding box center [1190, 217] width 18 height 18
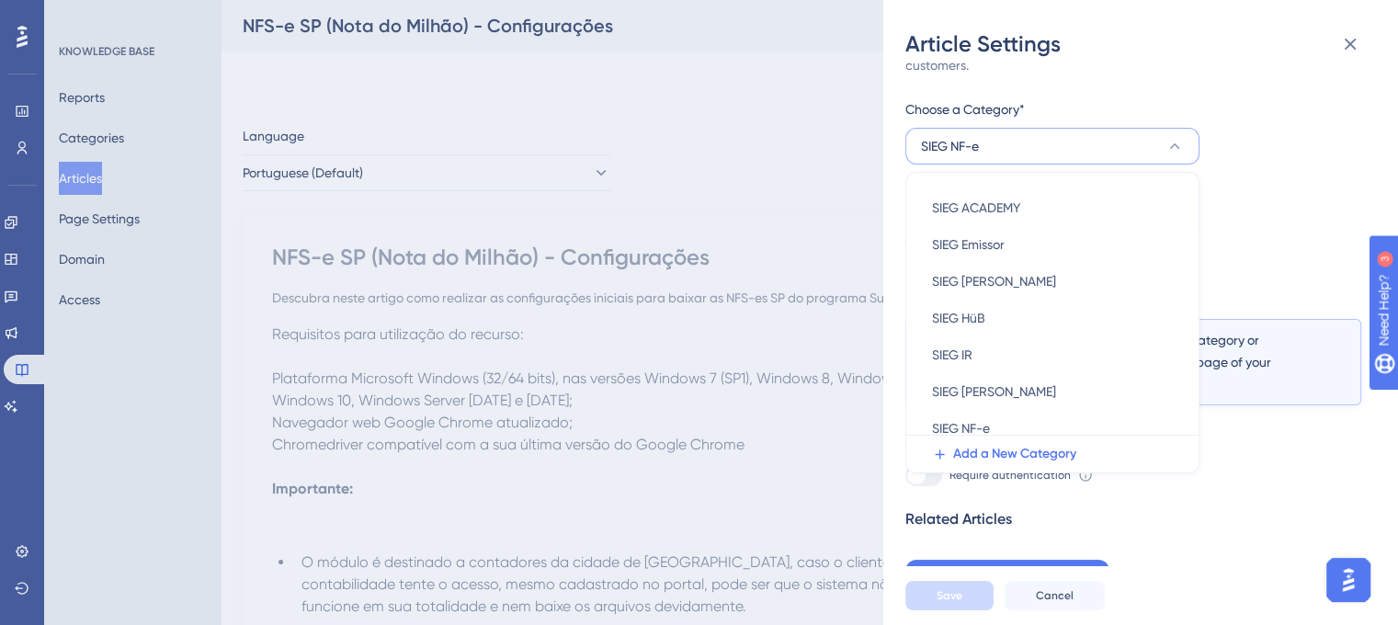
scroll to position [189, 0]
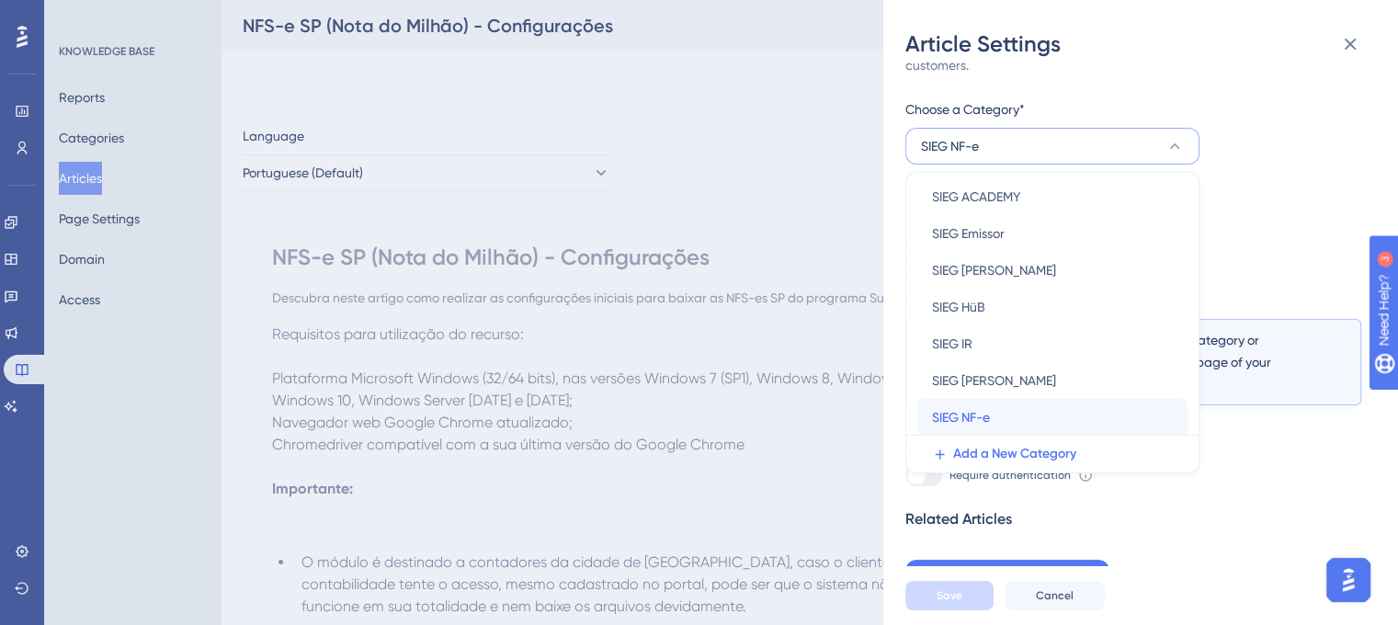
click at [987, 411] on span "SIEG NF-e" at bounding box center [961, 417] width 58 height 22
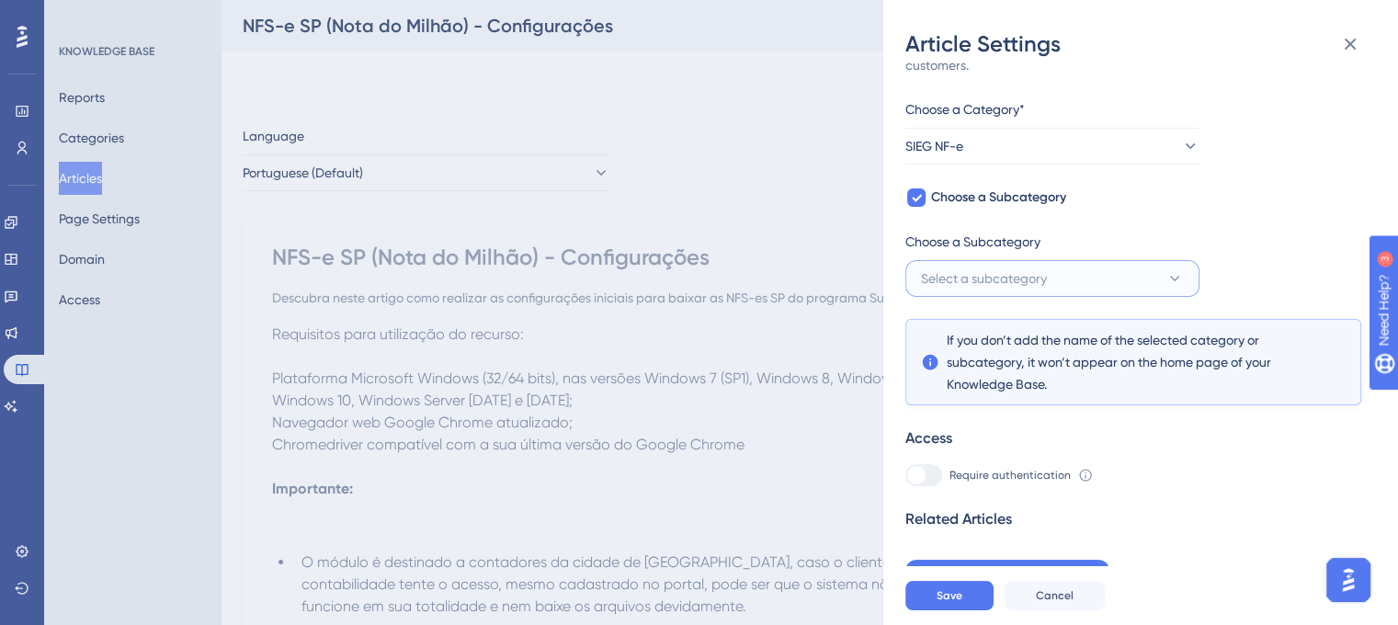
click at [1170, 274] on icon at bounding box center [1175, 278] width 18 height 18
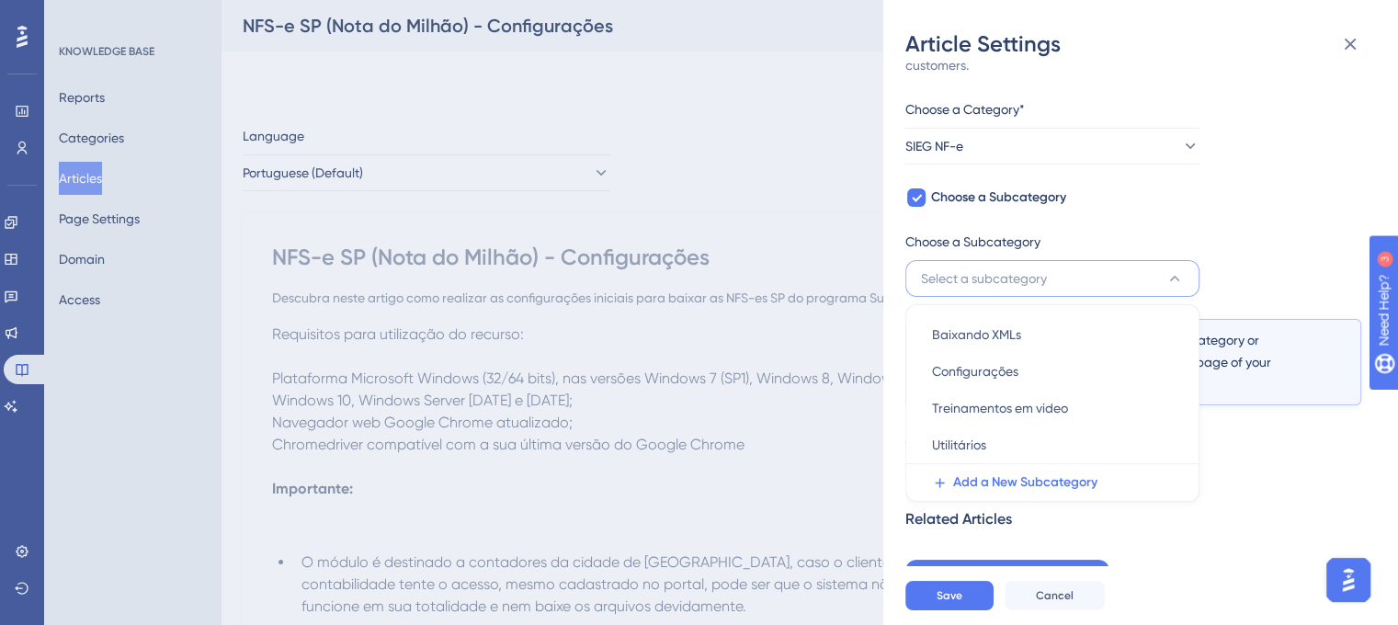
scroll to position [83, 0]
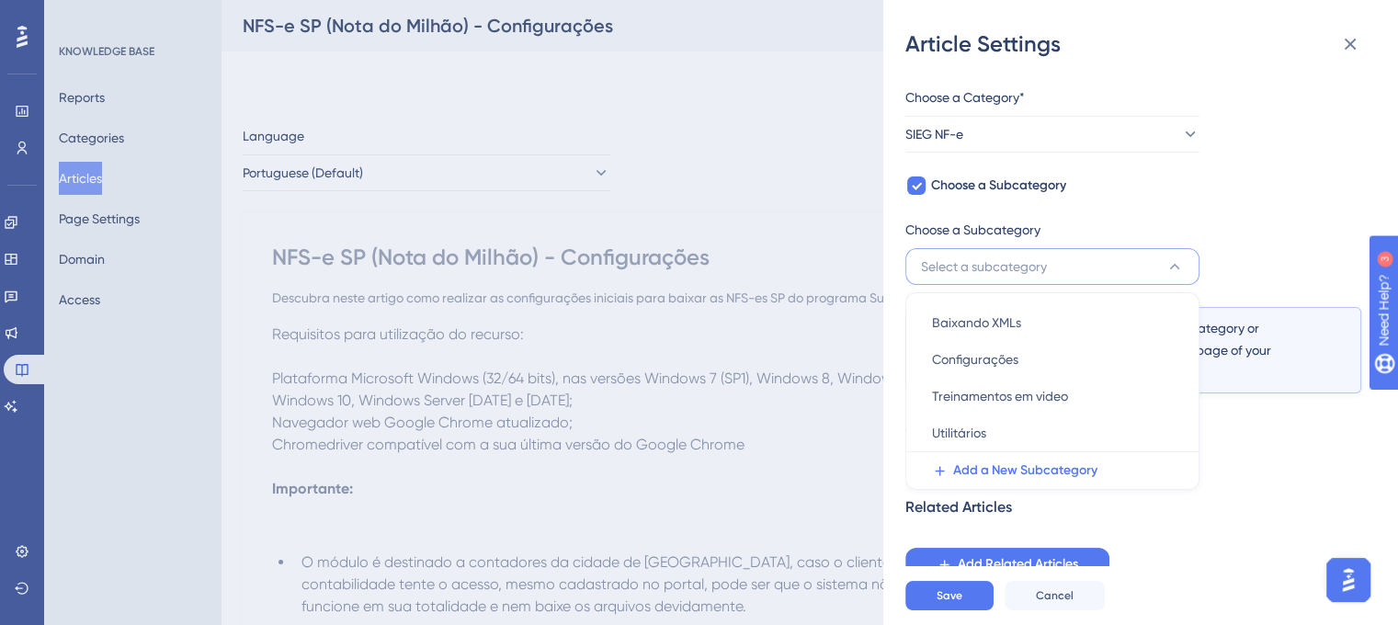
click at [1269, 237] on div "If an article is not added inside a Category, it won't appear on your Knowledge…" at bounding box center [1134, 289] width 456 height 583
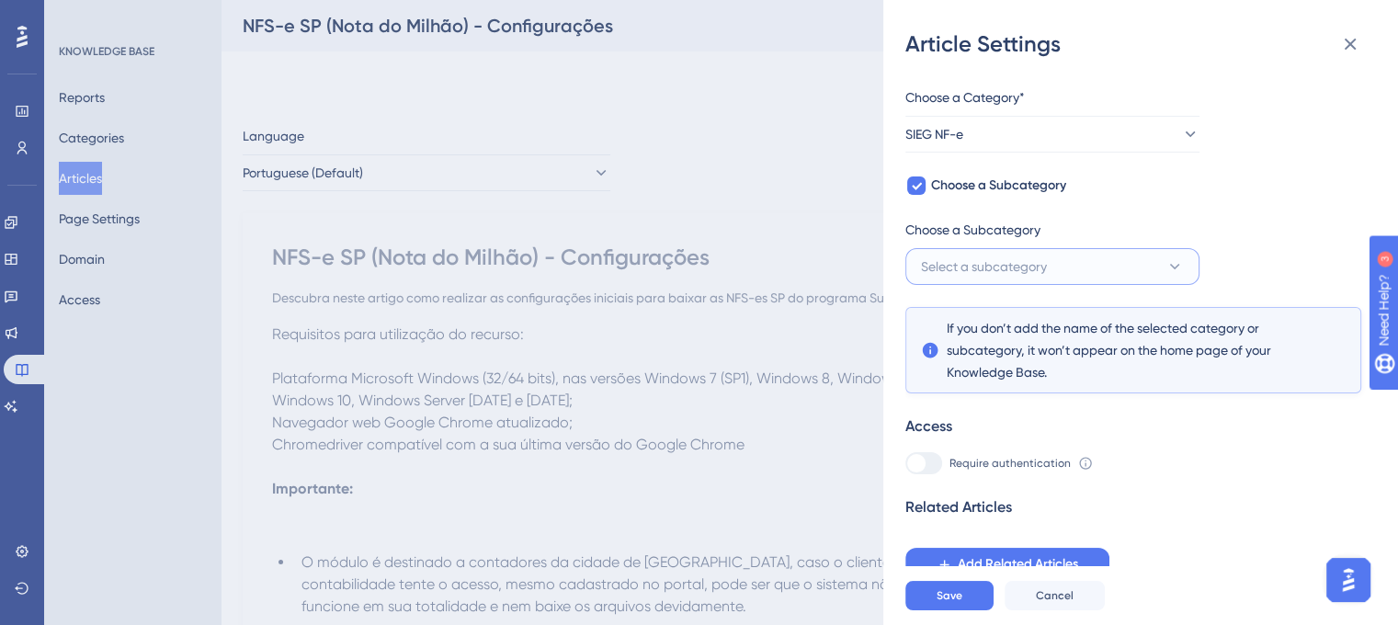
click at [1170, 269] on icon at bounding box center [1175, 266] width 18 height 18
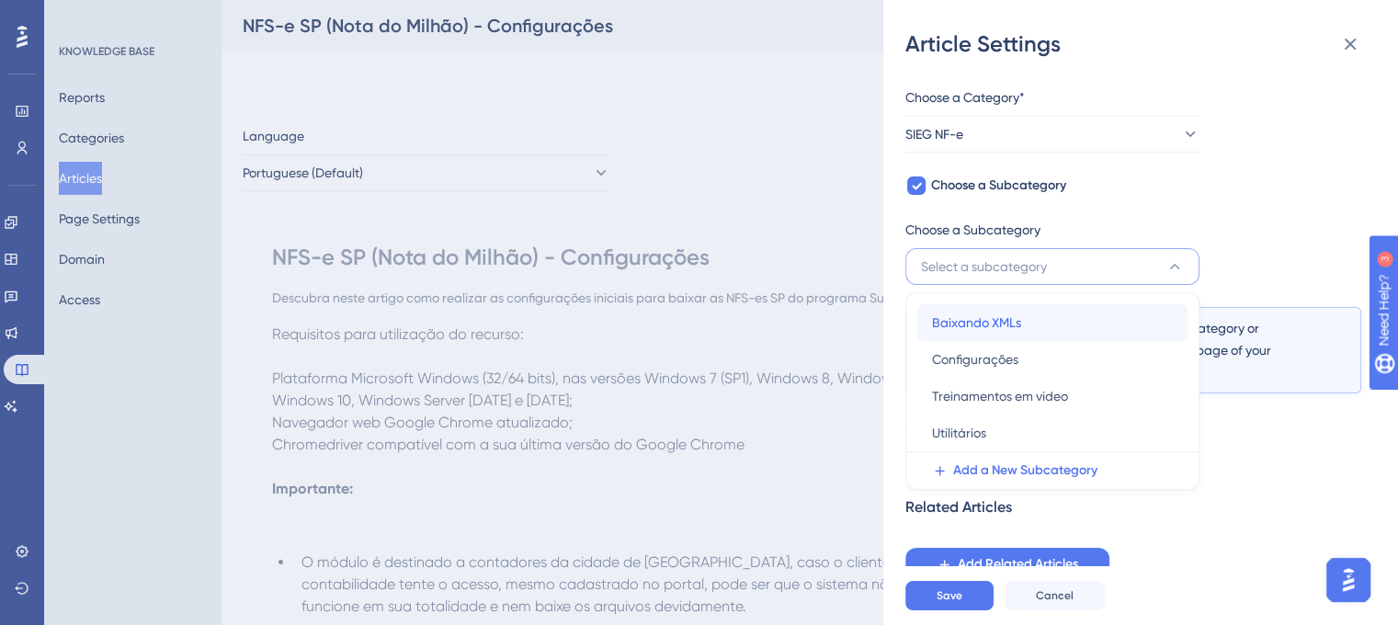
click at [1067, 321] on div "Baixando XMLs Baixando XMLs" at bounding box center [1052, 322] width 241 height 37
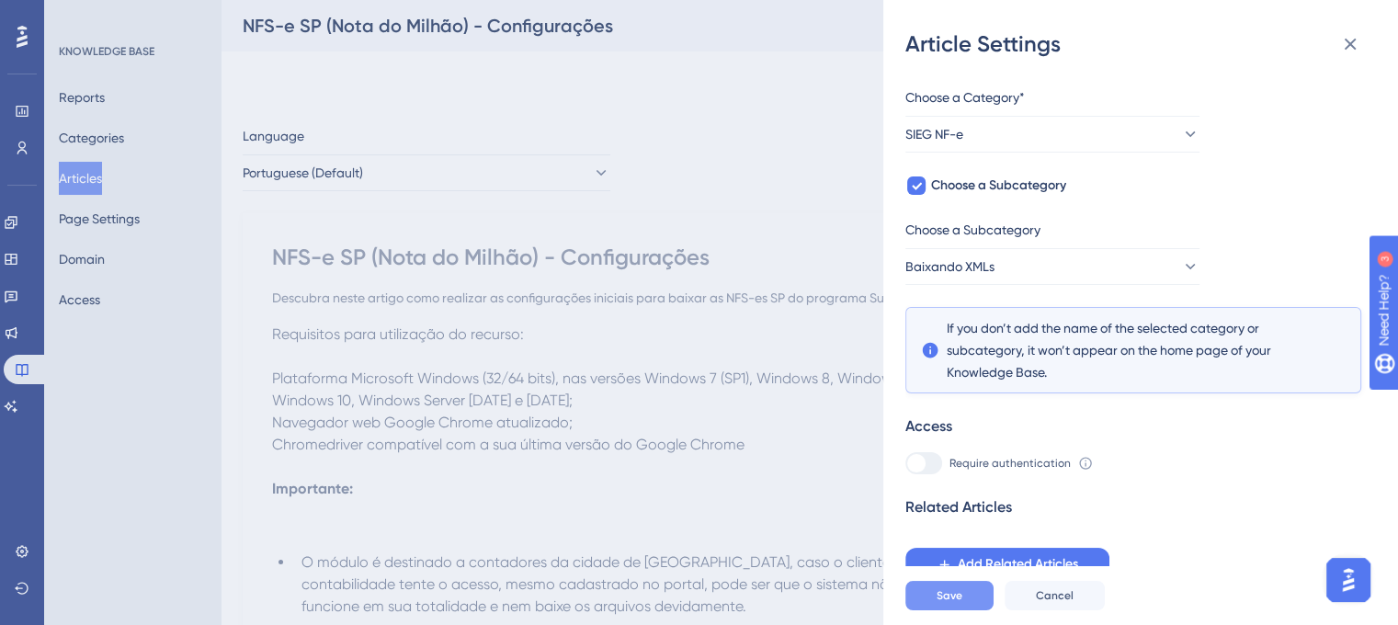
click at [948, 603] on span "Save" at bounding box center [950, 595] width 26 height 15
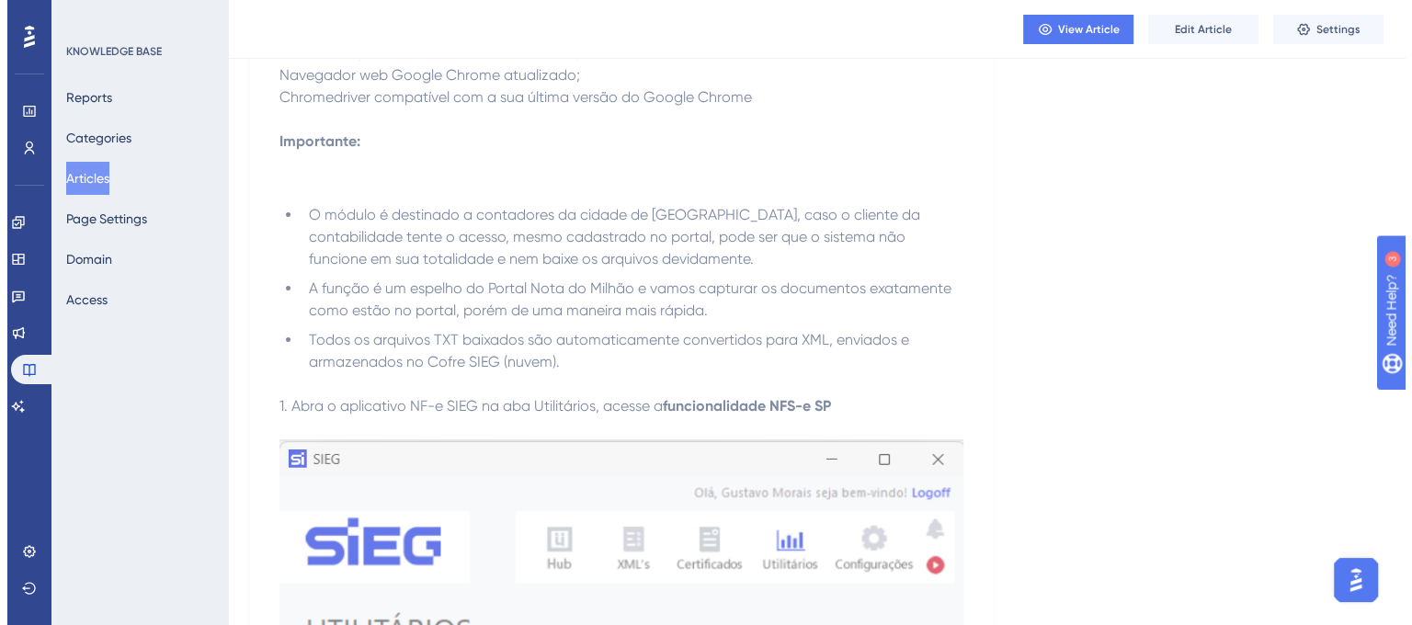
scroll to position [0, 0]
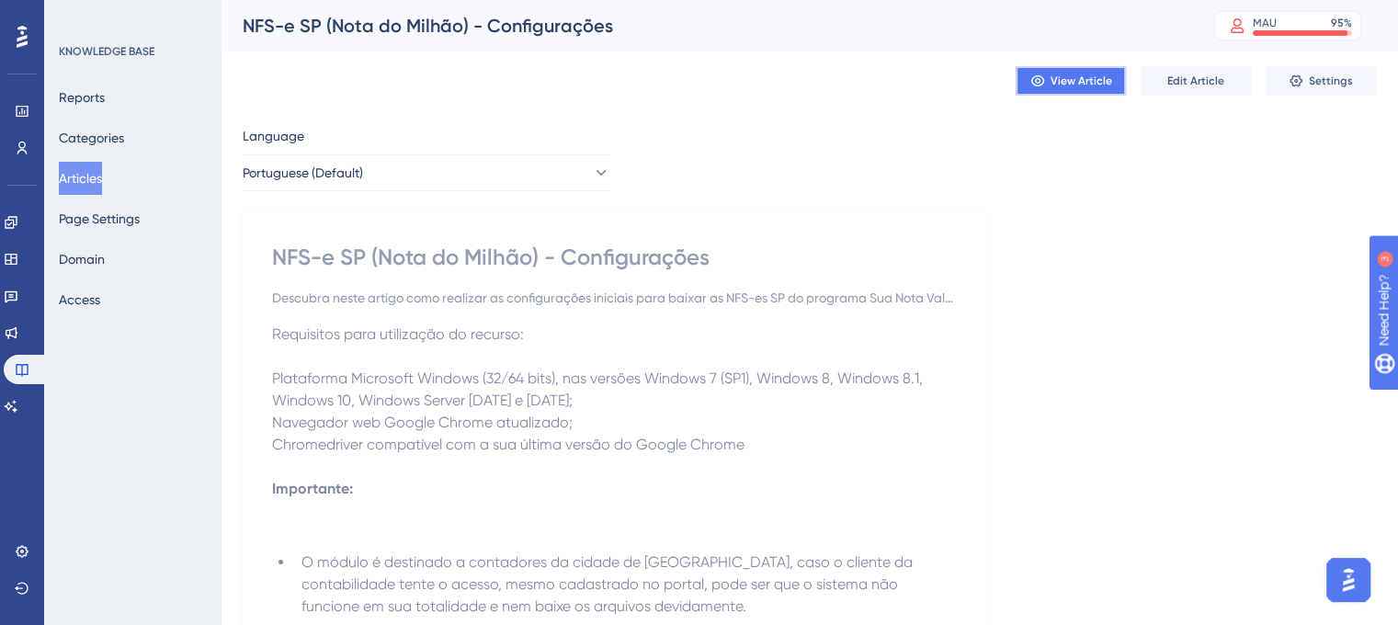
click at [1056, 82] on span "View Article" at bounding box center [1082, 81] width 62 height 15
click at [93, 168] on button "Articles" at bounding box center [80, 178] width 43 height 33
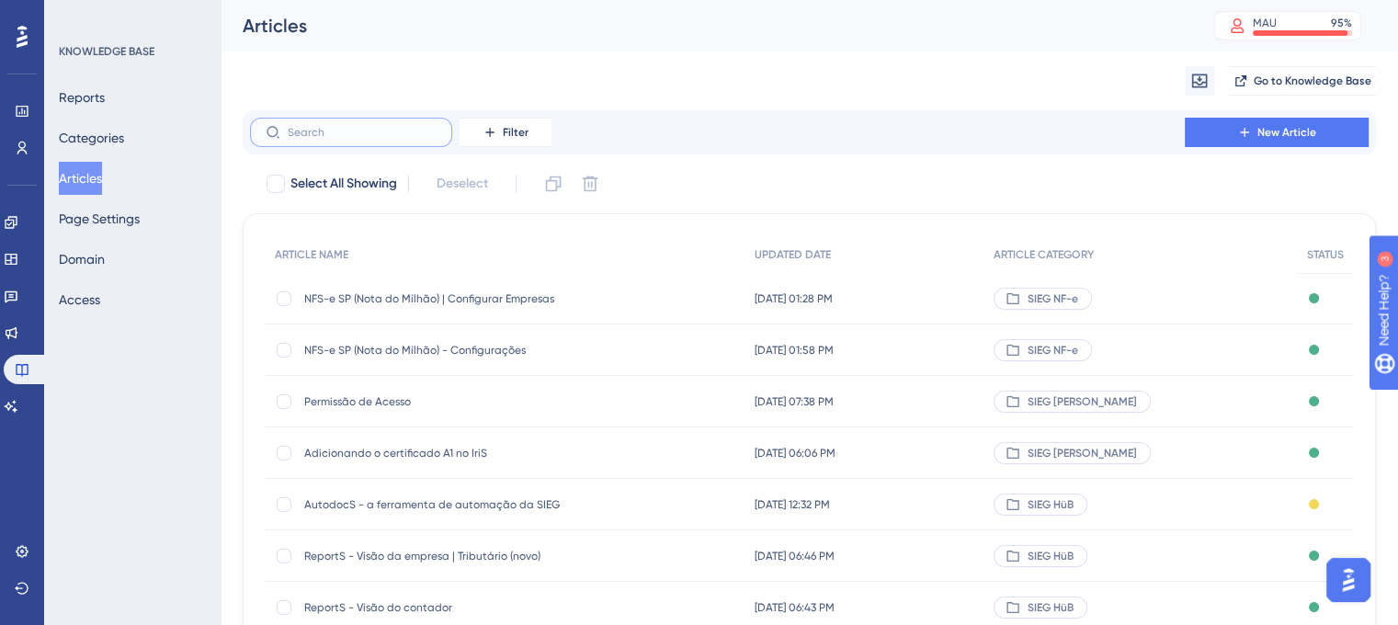
click at [342, 137] on input "text" at bounding box center [362, 132] width 149 height 13
paste input "NFS-e SP (Nota do Milhão) | Configurar Empresas"
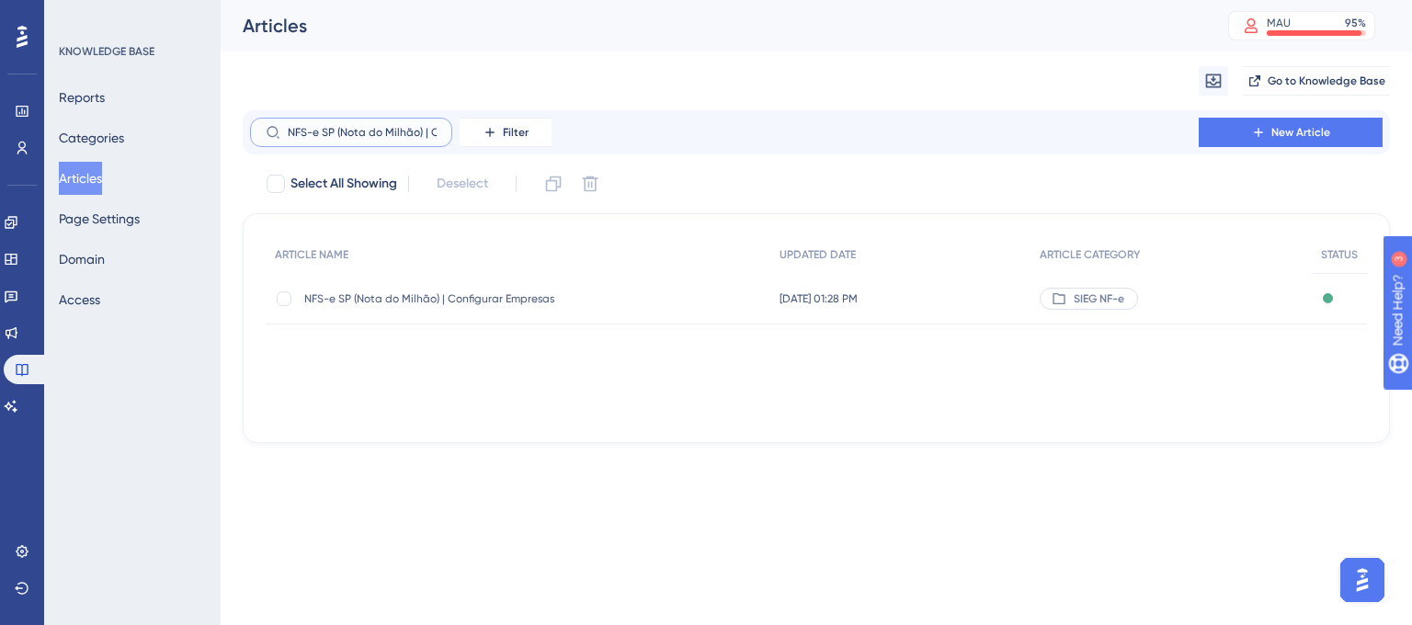
scroll to position [0, 97]
type input "NFS-e SP (Nota do Milhão) | Configurar Empresas"
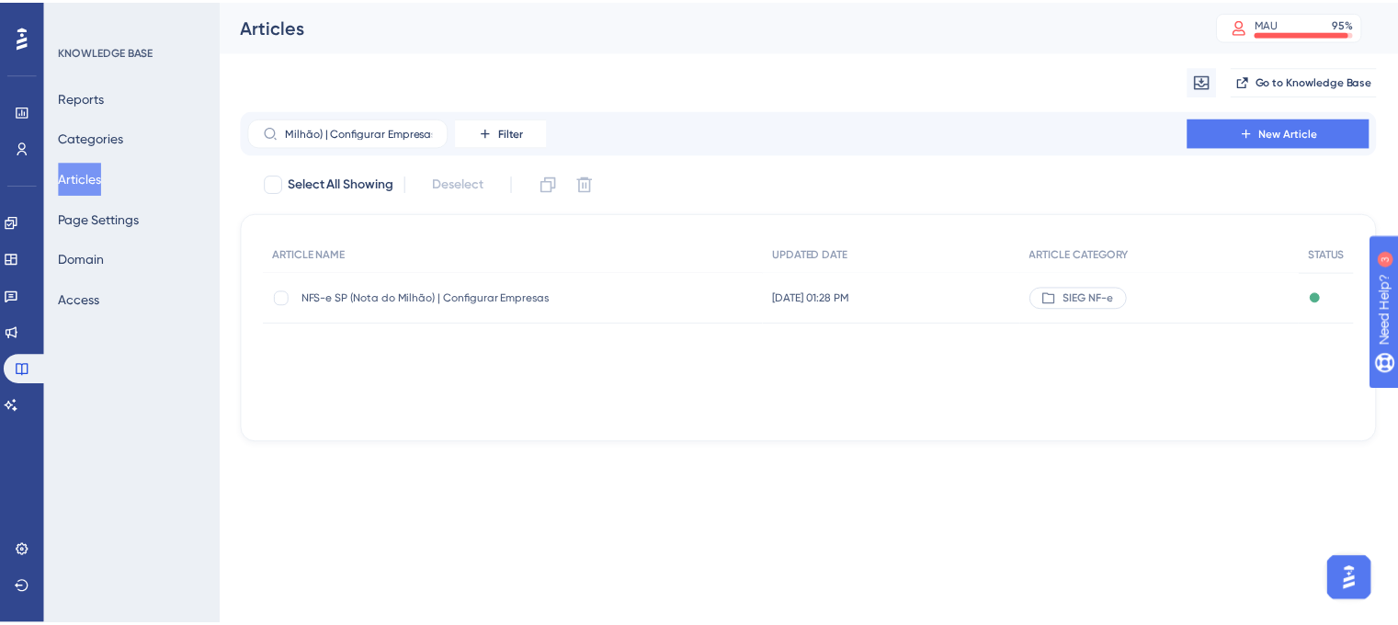
scroll to position [0, 0]
click at [438, 300] on span "NFS-e SP (Nota do Milhão) | Configurar Empresas" at bounding box center [451, 298] width 294 height 15
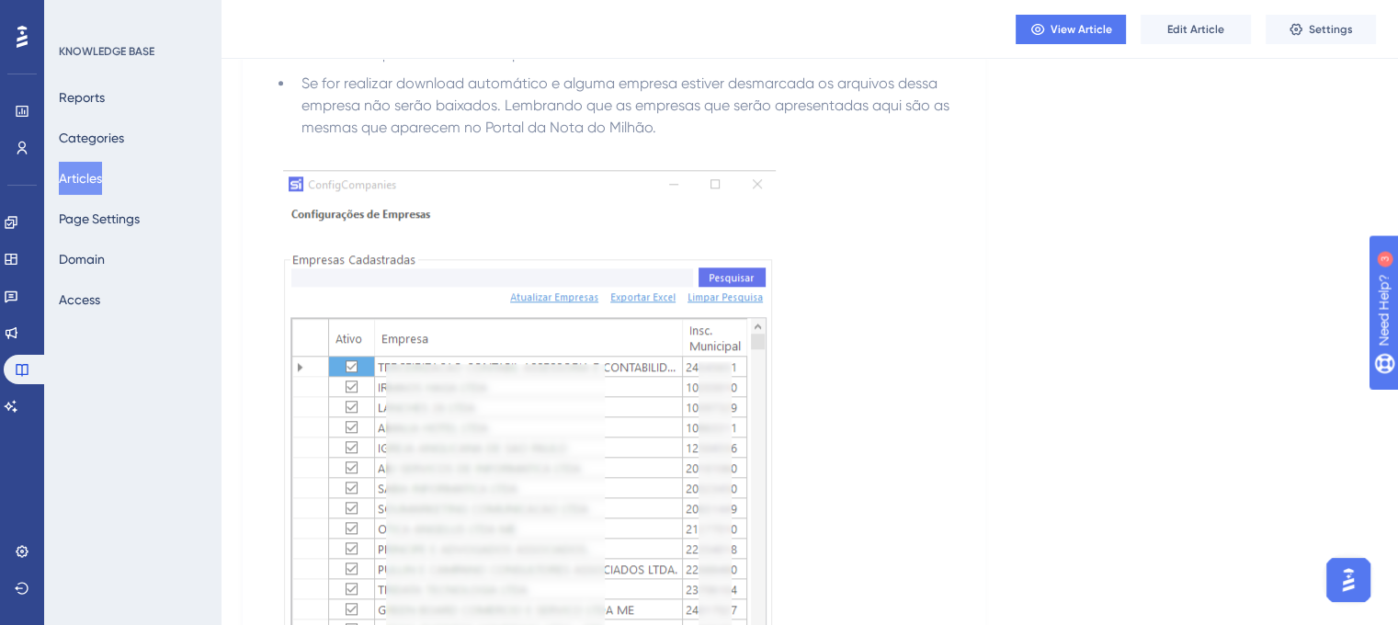
scroll to position [1686, 0]
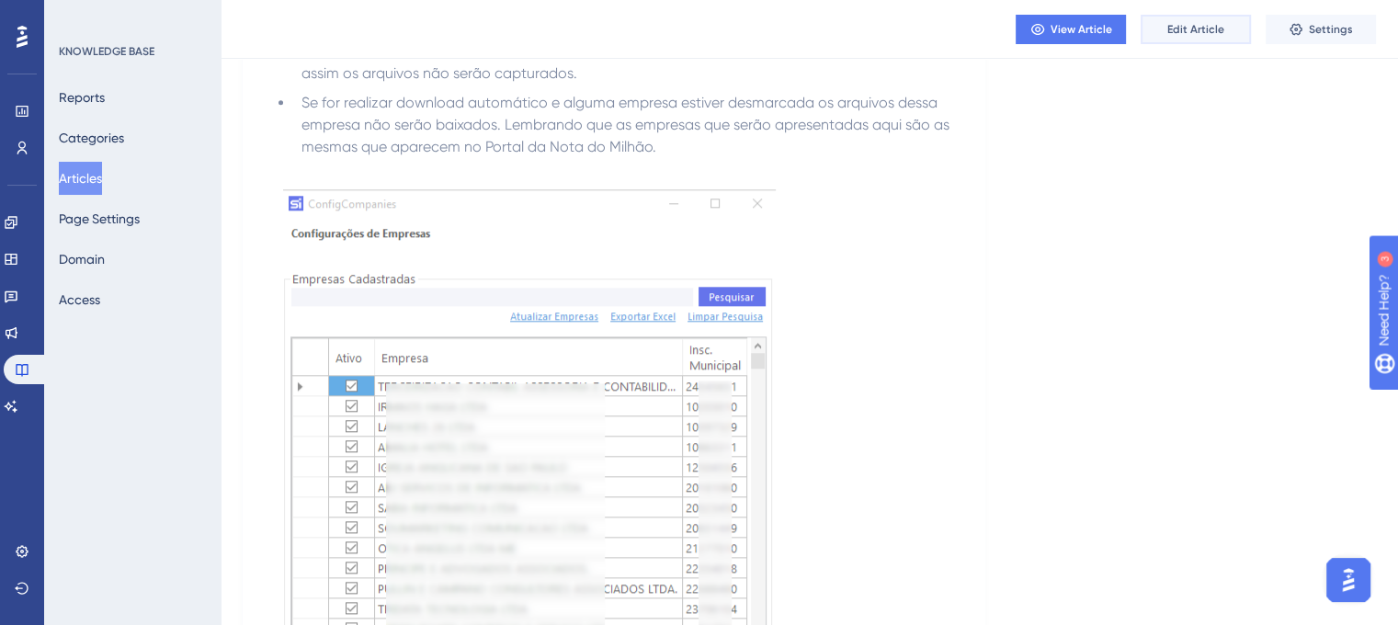
click at [1199, 40] on button "Edit Article" at bounding box center [1196, 29] width 110 height 29
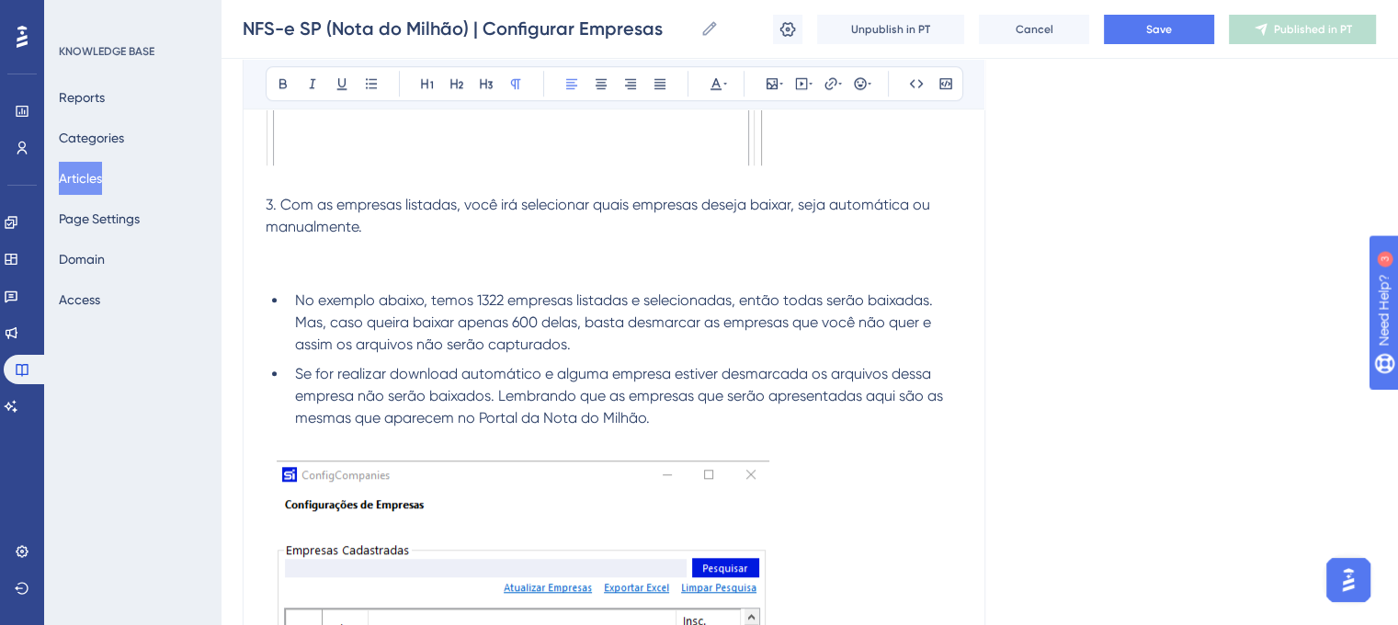
scroll to position [1626, 0]
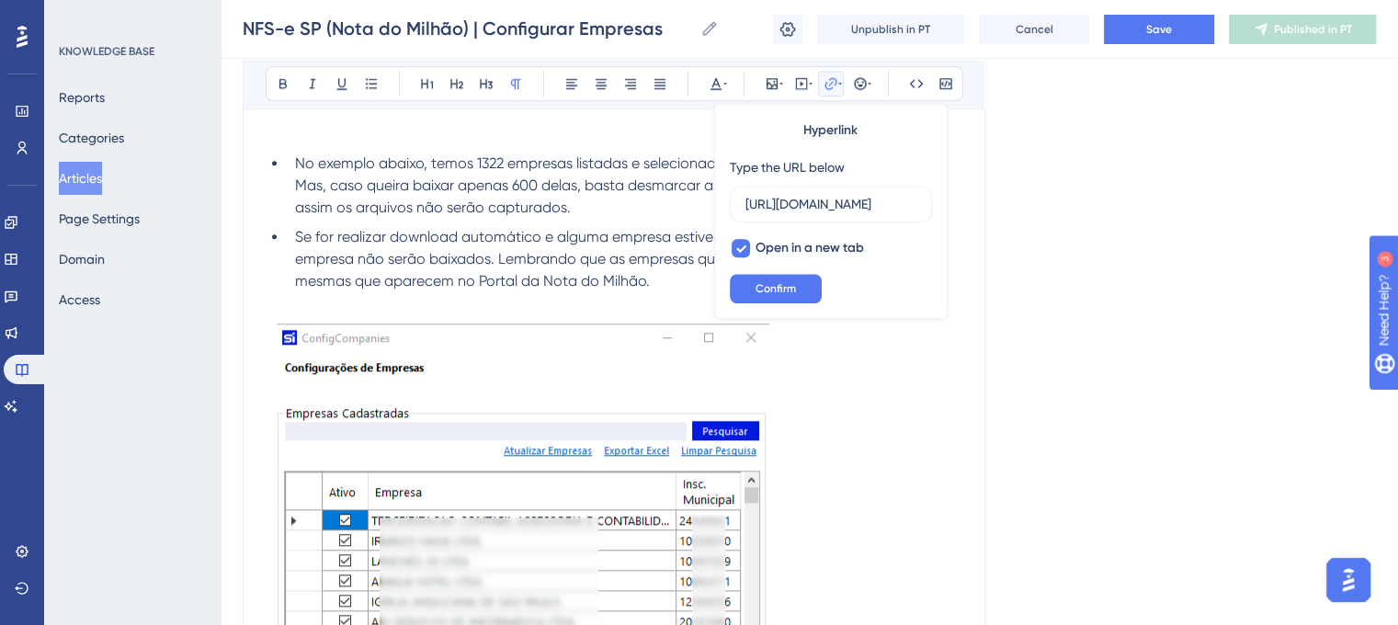
scroll to position [0, 453]
click at [844, 205] on input "[URL][DOMAIN_NAME]" at bounding box center [831, 204] width 171 height 20
paste input "[URL][DOMAIN_NAME]"
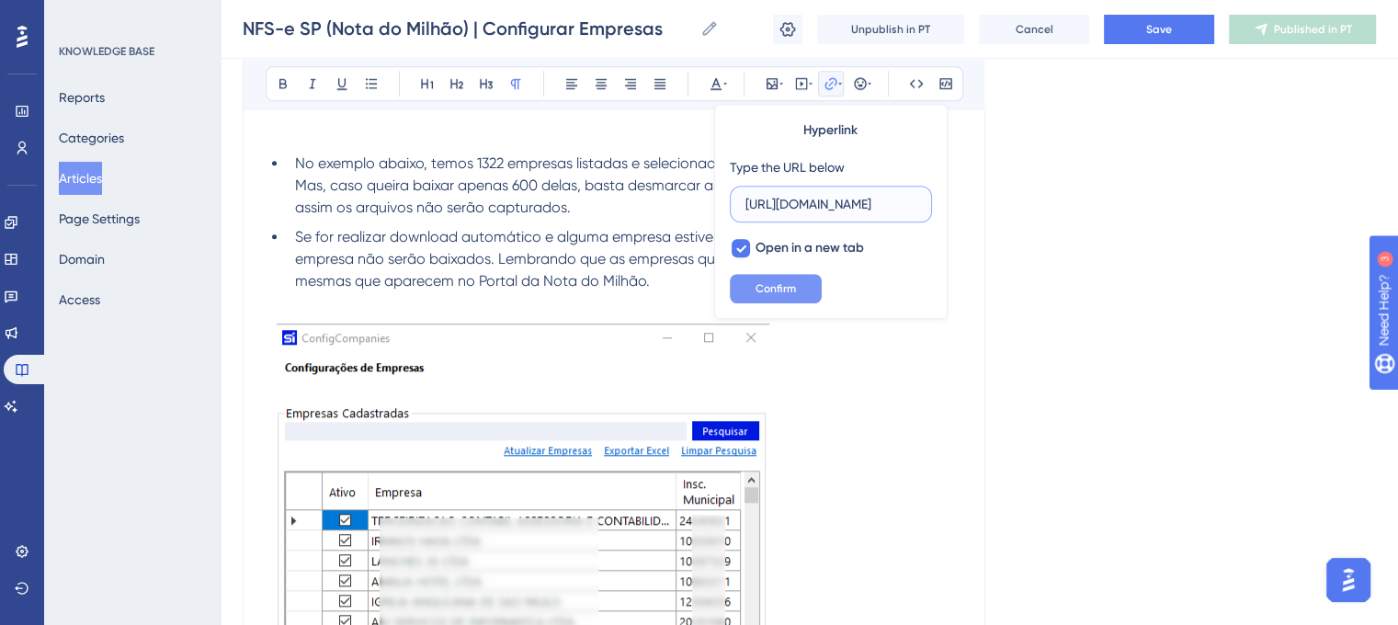
type input "[URL][DOMAIN_NAME]"
click at [772, 290] on span "Confirm" at bounding box center [776, 288] width 40 height 15
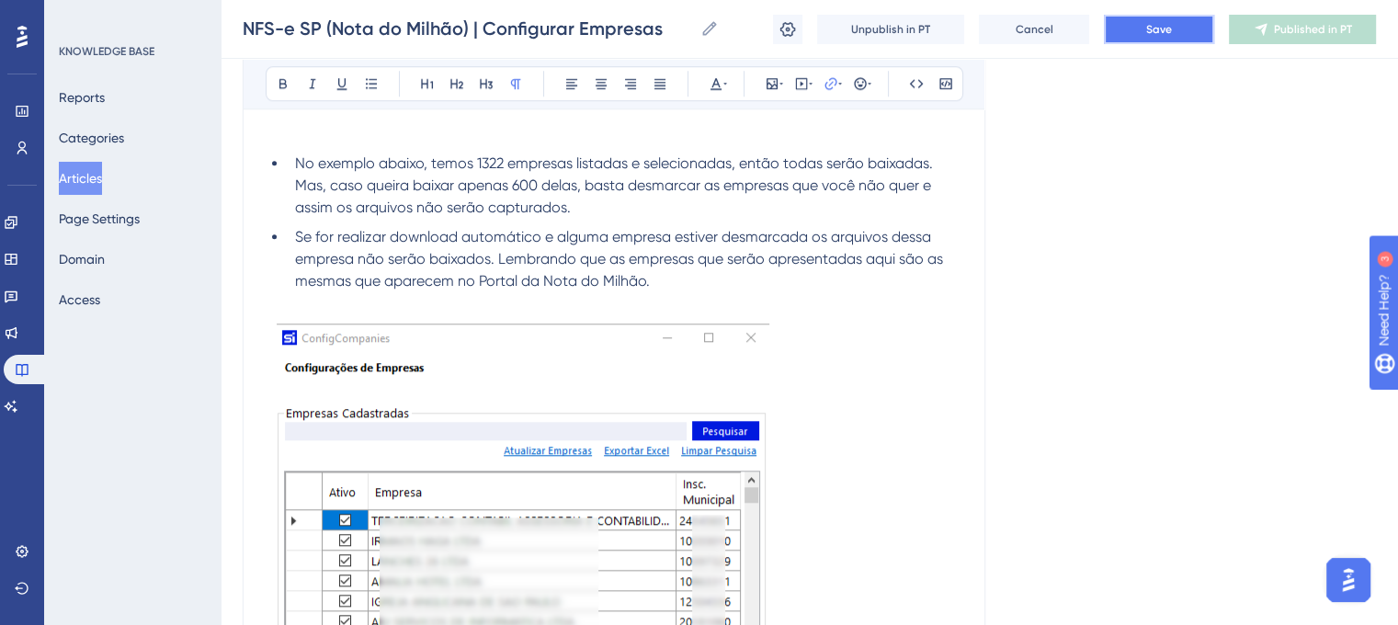
click at [1165, 22] on span "Save" at bounding box center [1160, 29] width 26 height 15
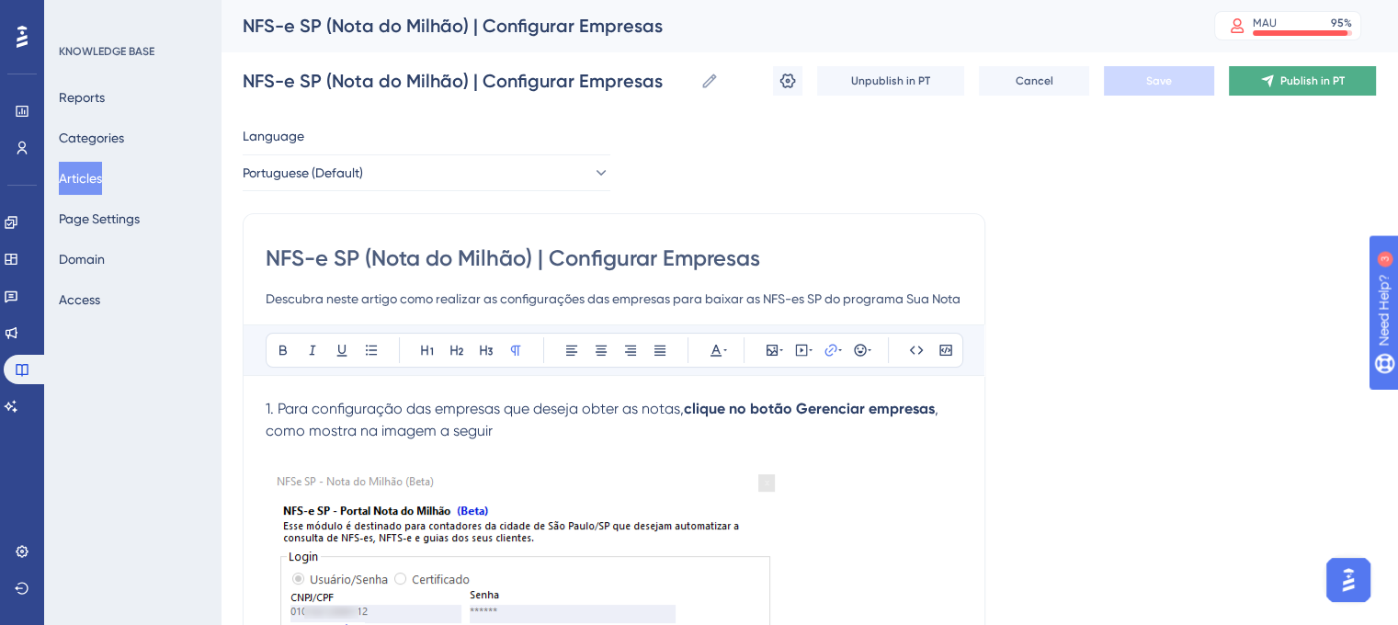
click at [1281, 84] on span "Publish in PT" at bounding box center [1313, 81] width 64 height 15
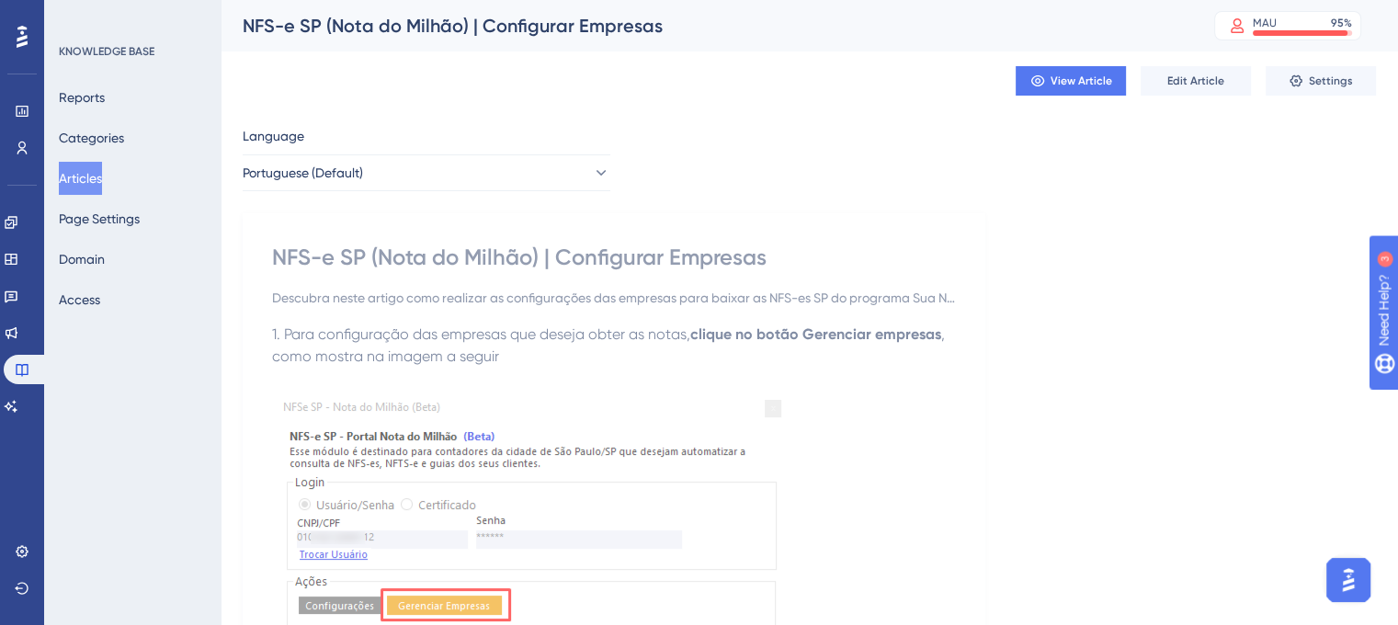
click at [83, 174] on button "Articles" at bounding box center [80, 178] width 43 height 33
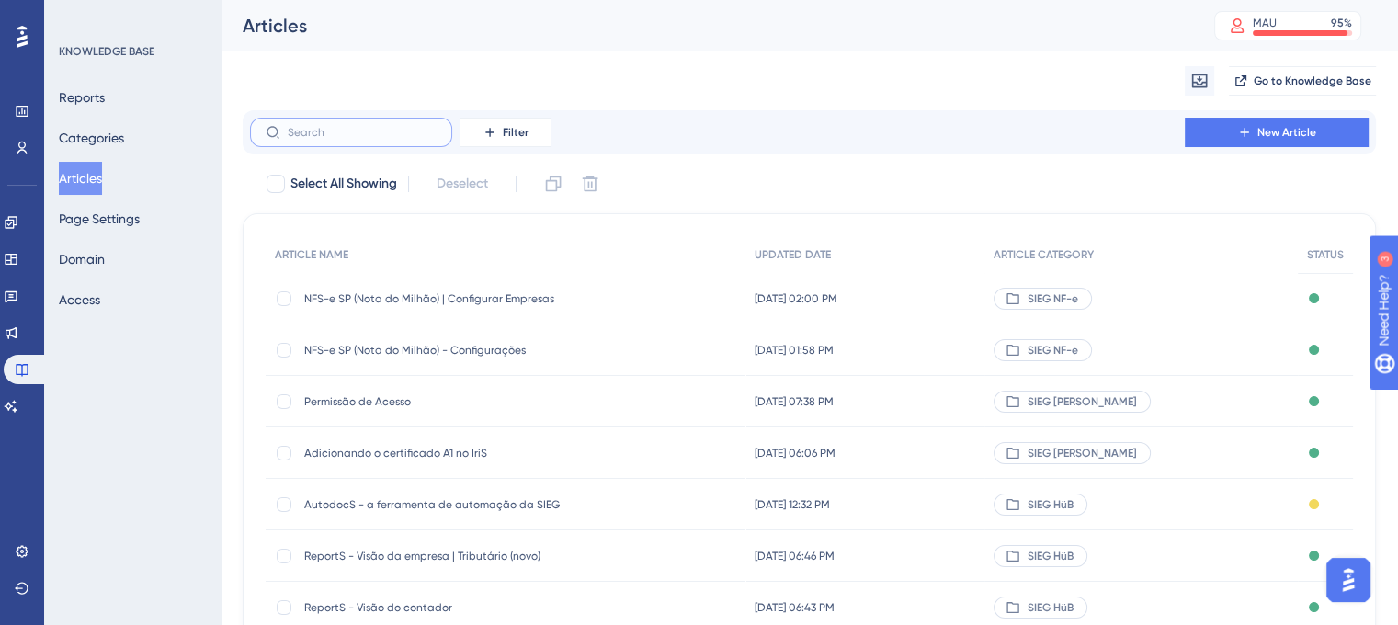
click at [355, 135] on input "text" at bounding box center [362, 132] width 149 height 13
paste input "NFS-e SP (Nota do Milhão) - Configurações"
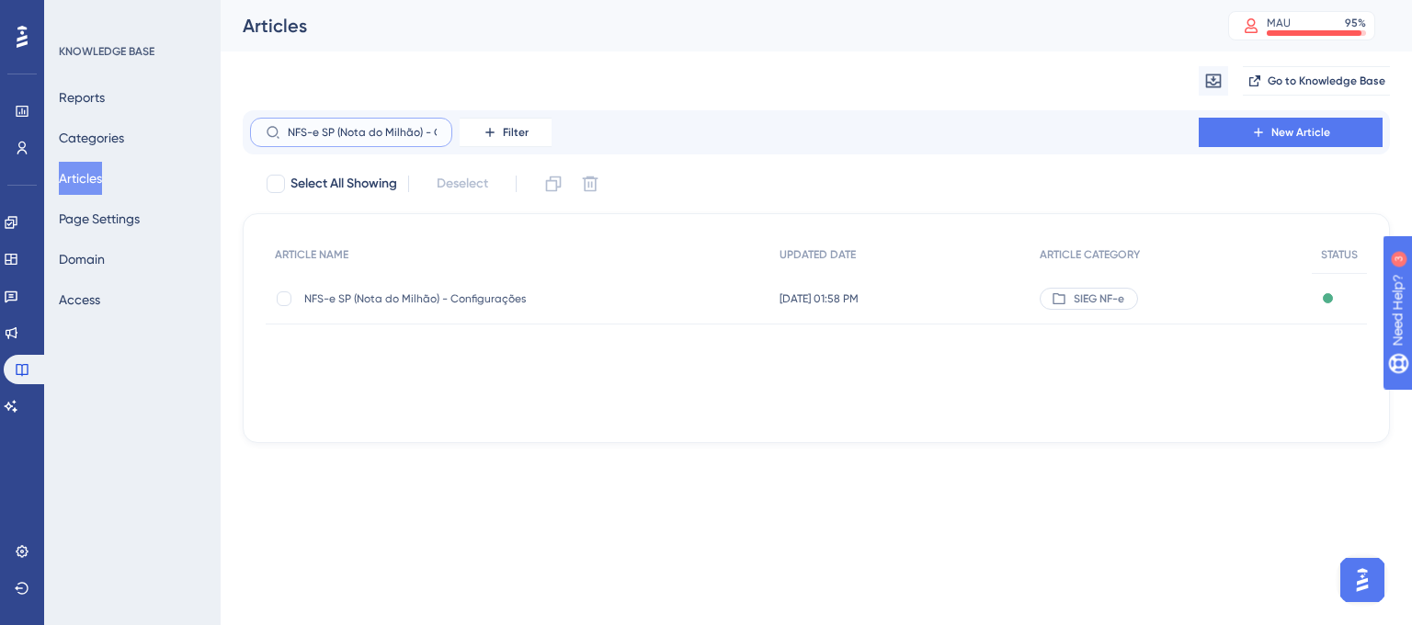
scroll to position [0, 70]
type input "NFS-e SP (Nota do Milhão) - Configurações"
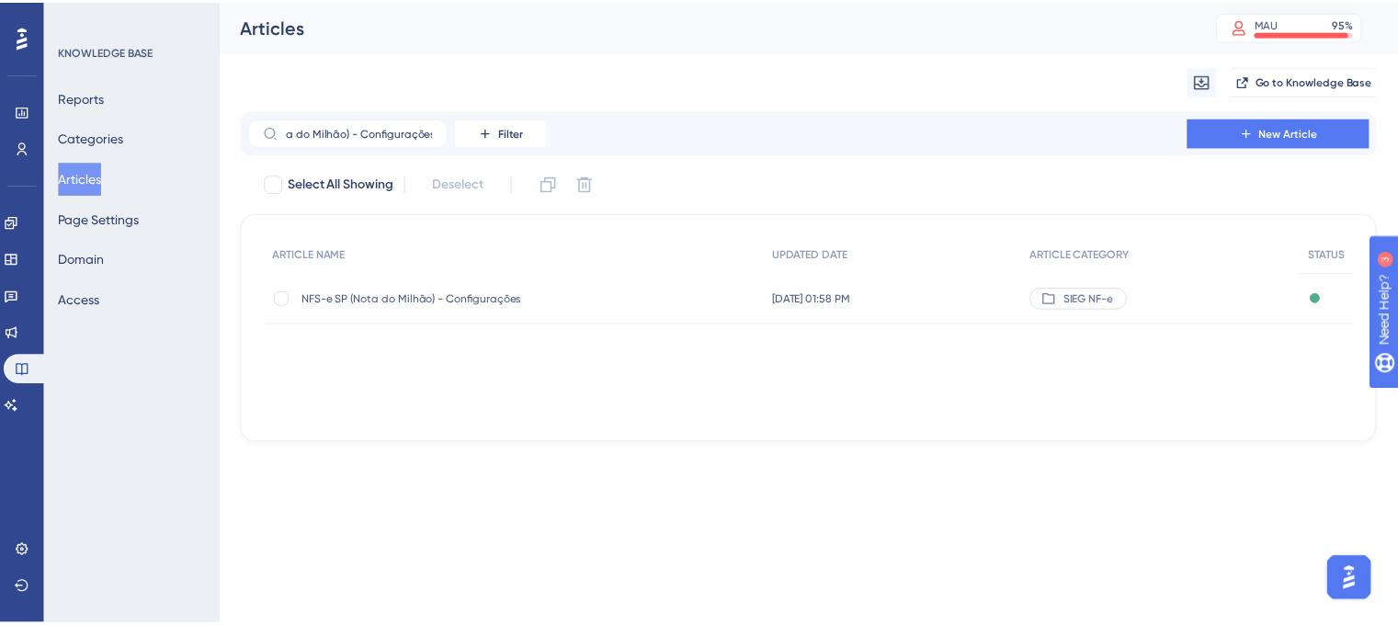
scroll to position [0, 0]
click at [394, 308] on div "NFS-e SP (Nota do Milhão) - Configurações NFS-e SP (Nota do Milhão) - Configura…" at bounding box center [451, 298] width 294 height 51
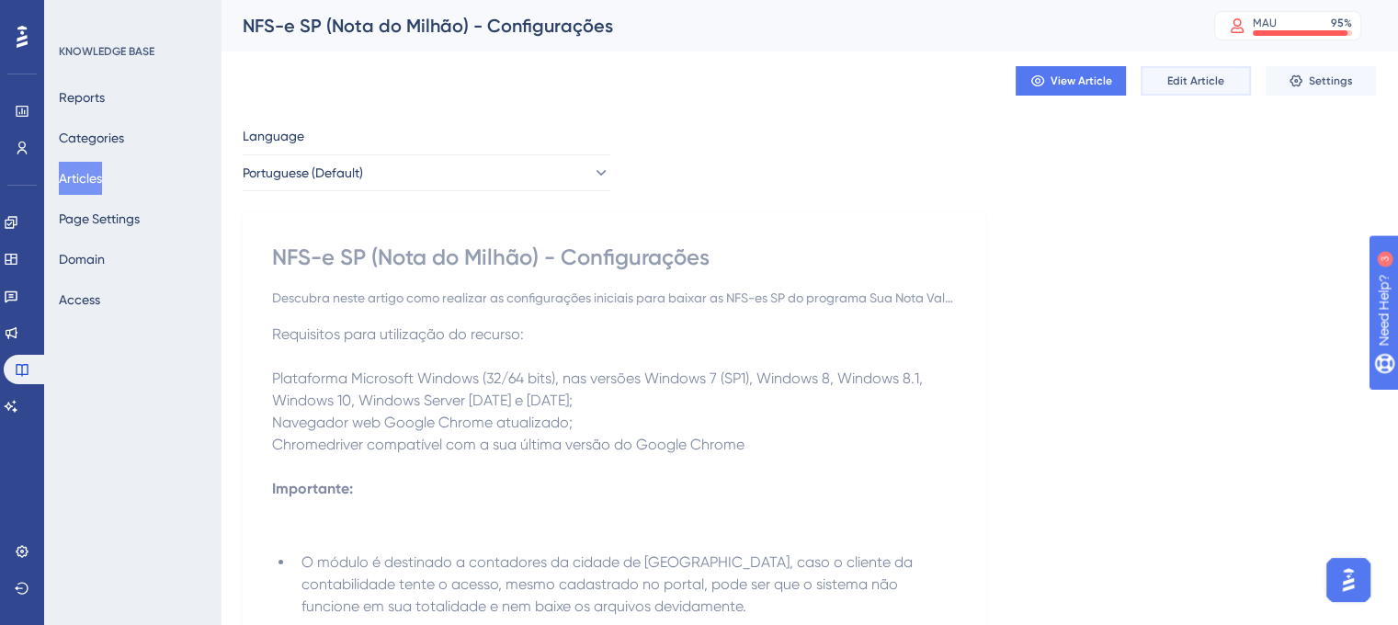
click at [1204, 86] on span "Edit Article" at bounding box center [1196, 81] width 57 height 15
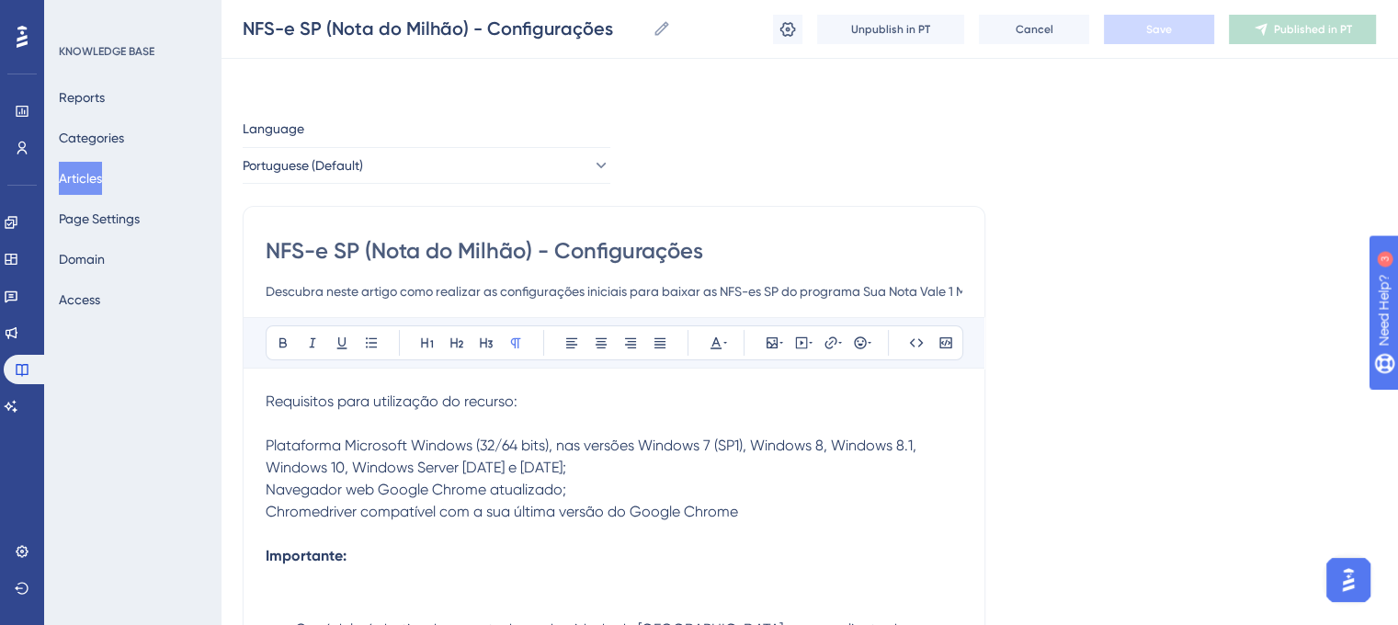
scroll to position [1531, 0]
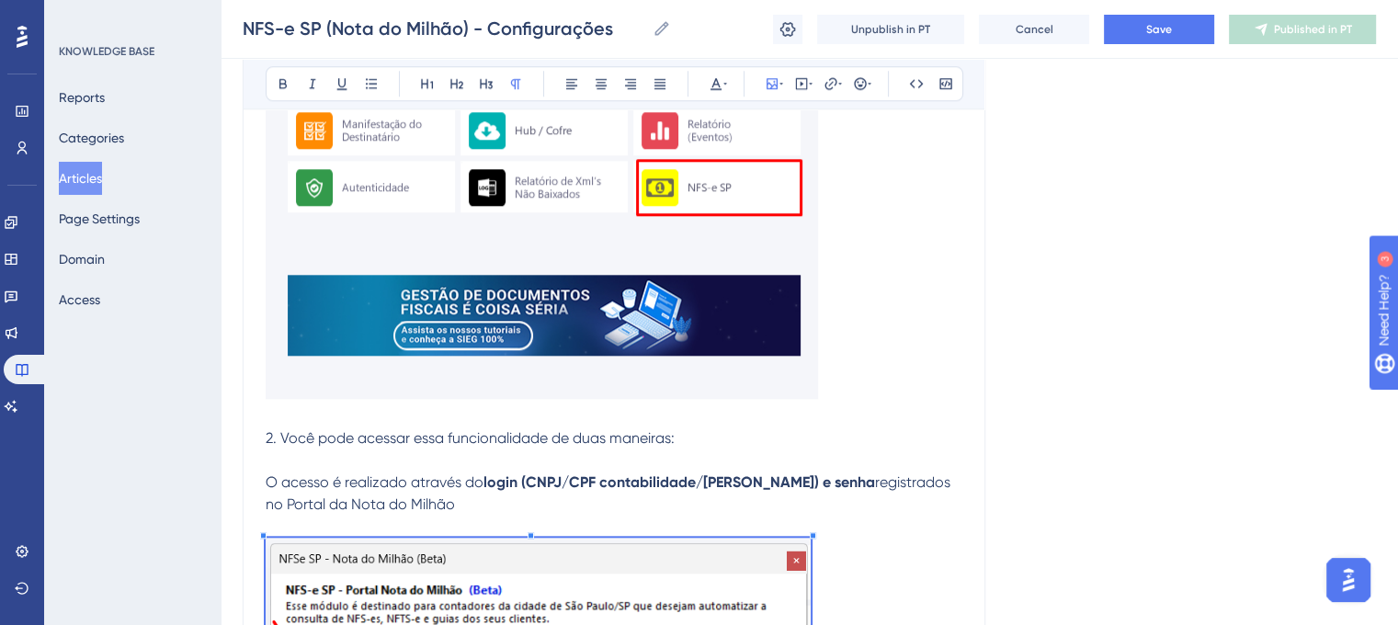
scroll to position [1793, 0]
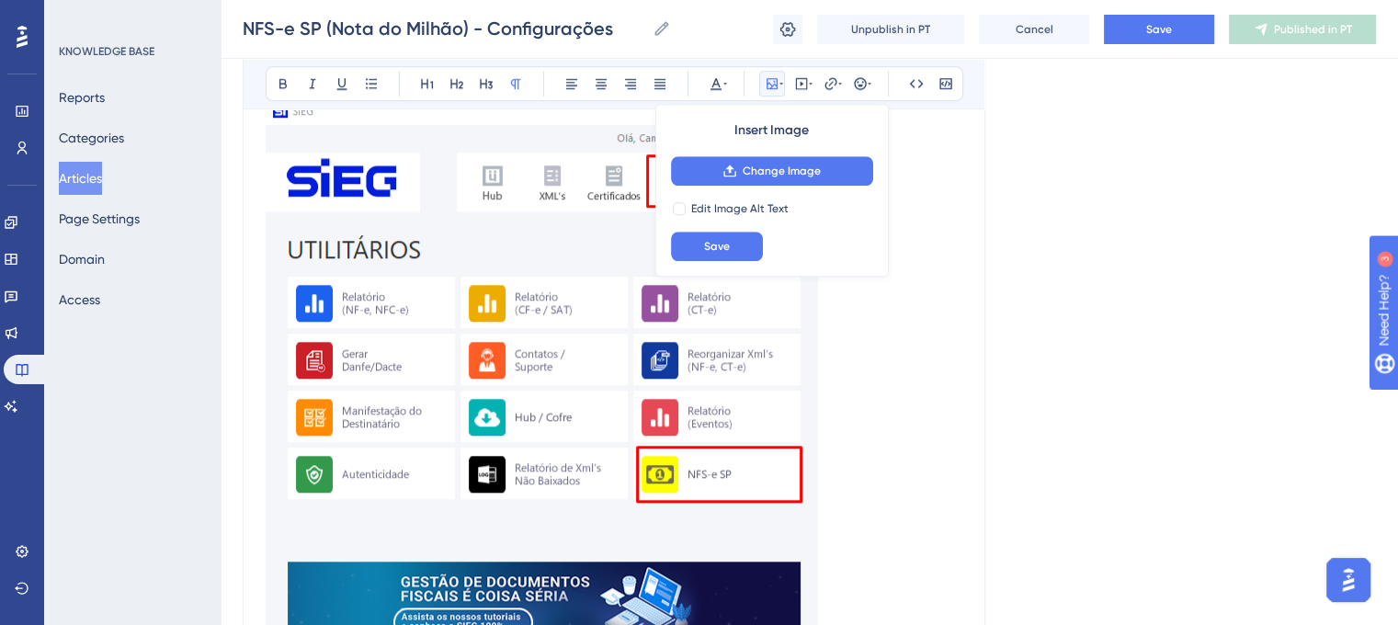
scroll to position [1528, 0]
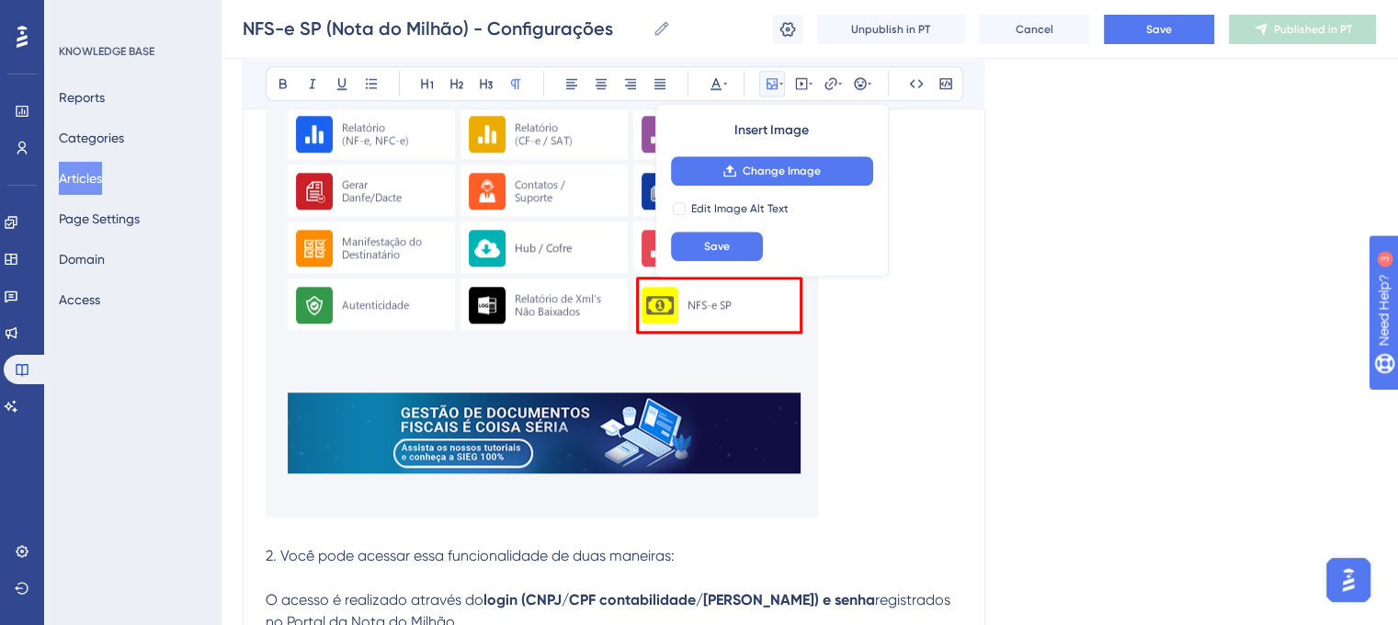
scroll to position [1698, 0]
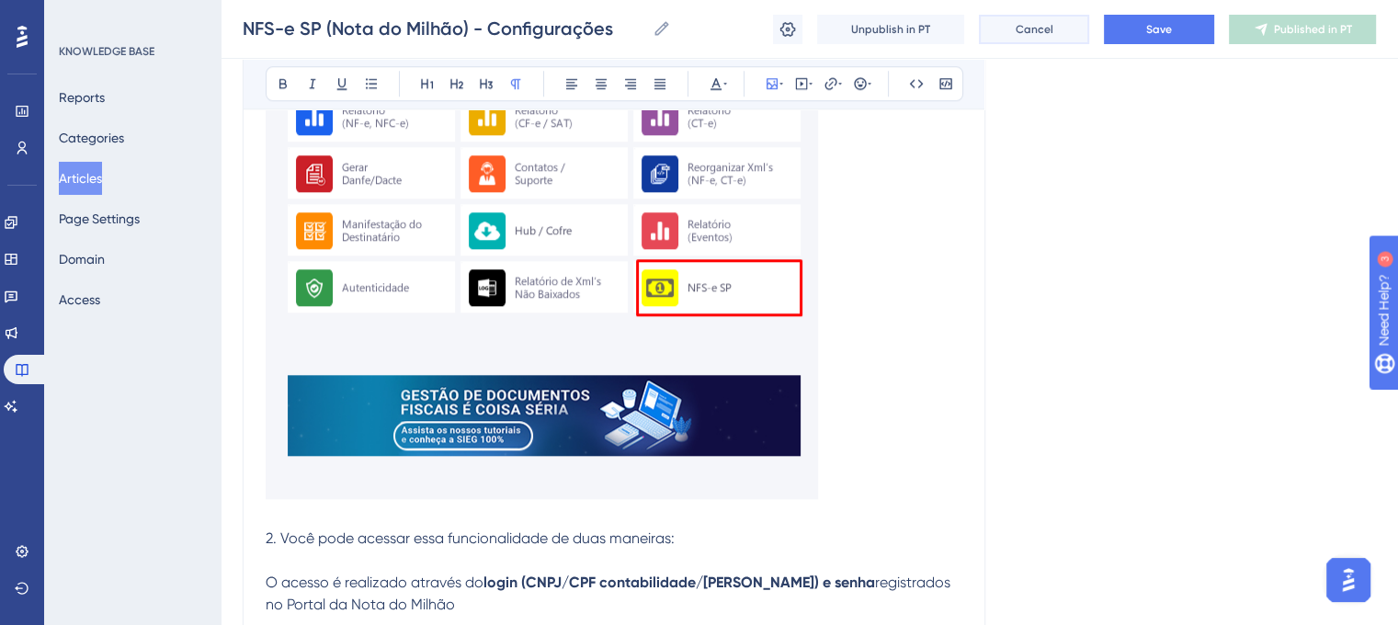
click at [1042, 29] on span "Cancel" at bounding box center [1035, 29] width 38 height 15
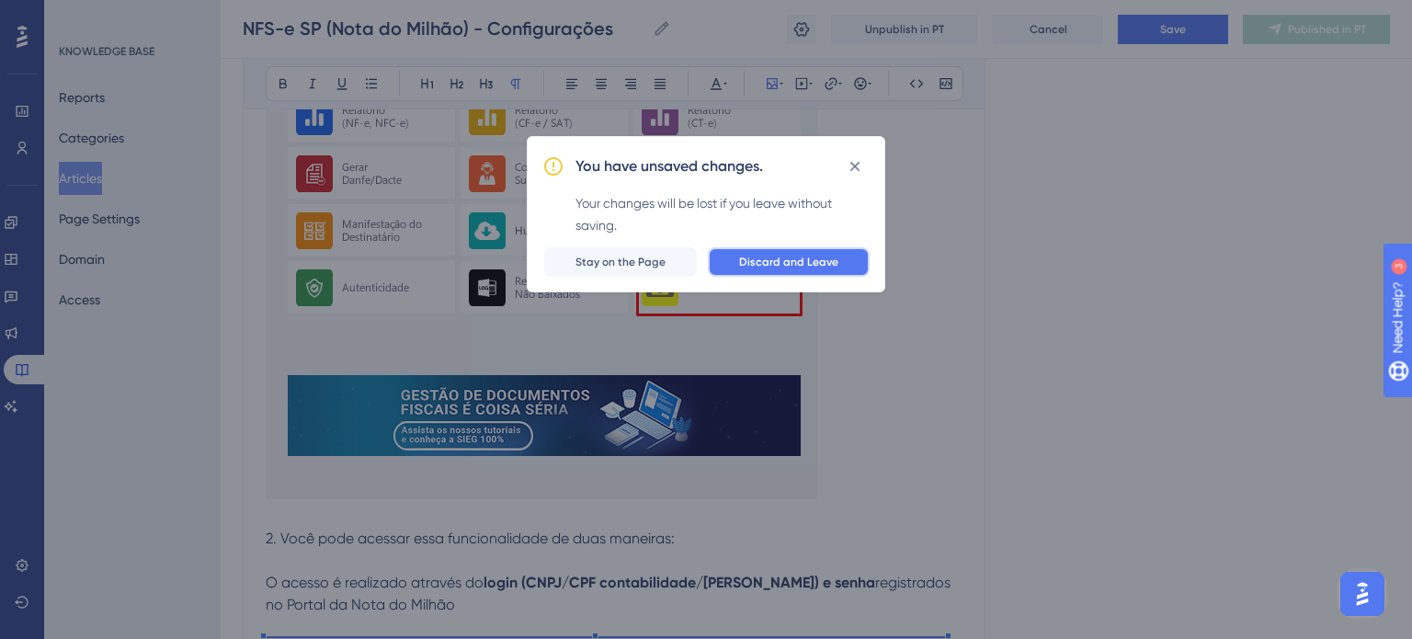
click at [766, 259] on span "Discard and Leave" at bounding box center [788, 262] width 99 height 15
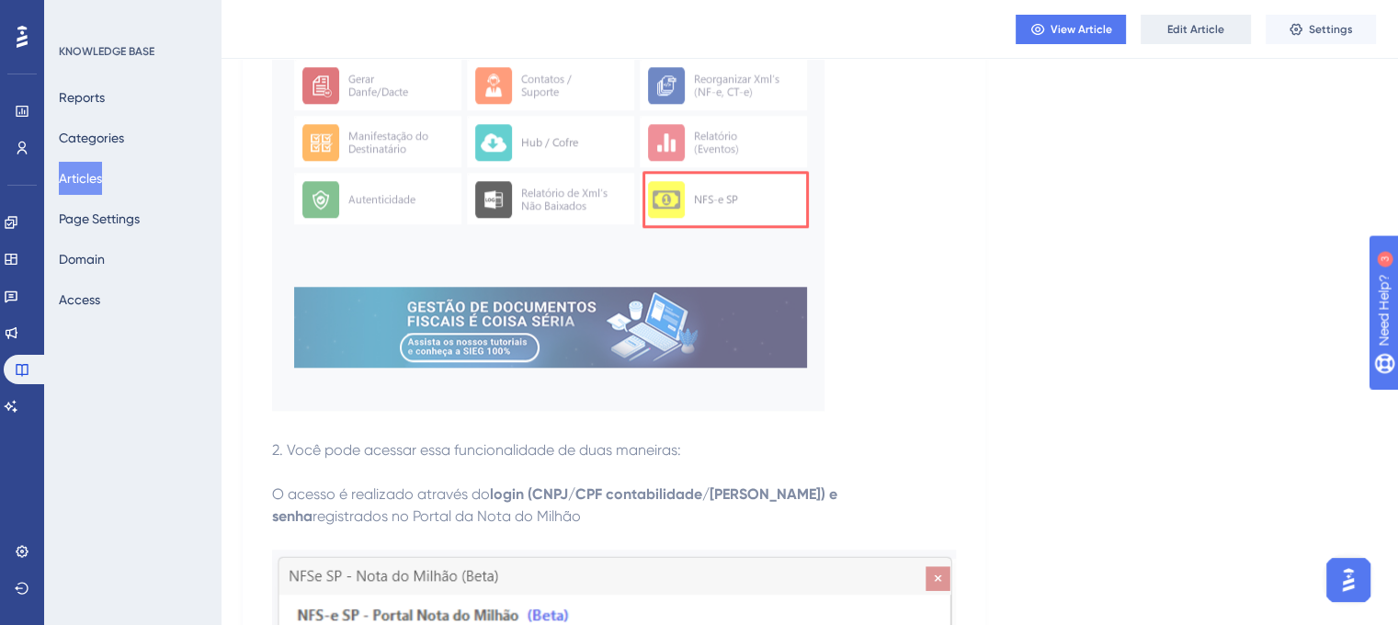
click at [1173, 37] on button "Edit Article" at bounding box center [1196, 29] width 110 height 29
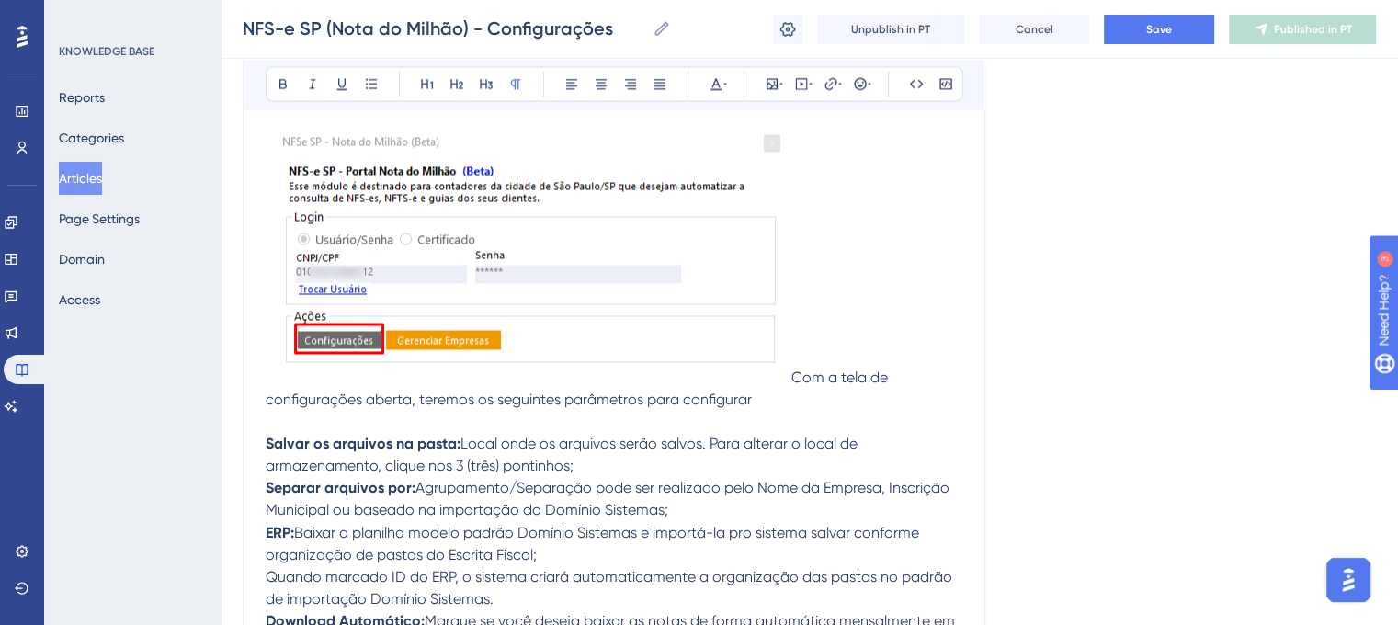
scroll to position [3028, 0]
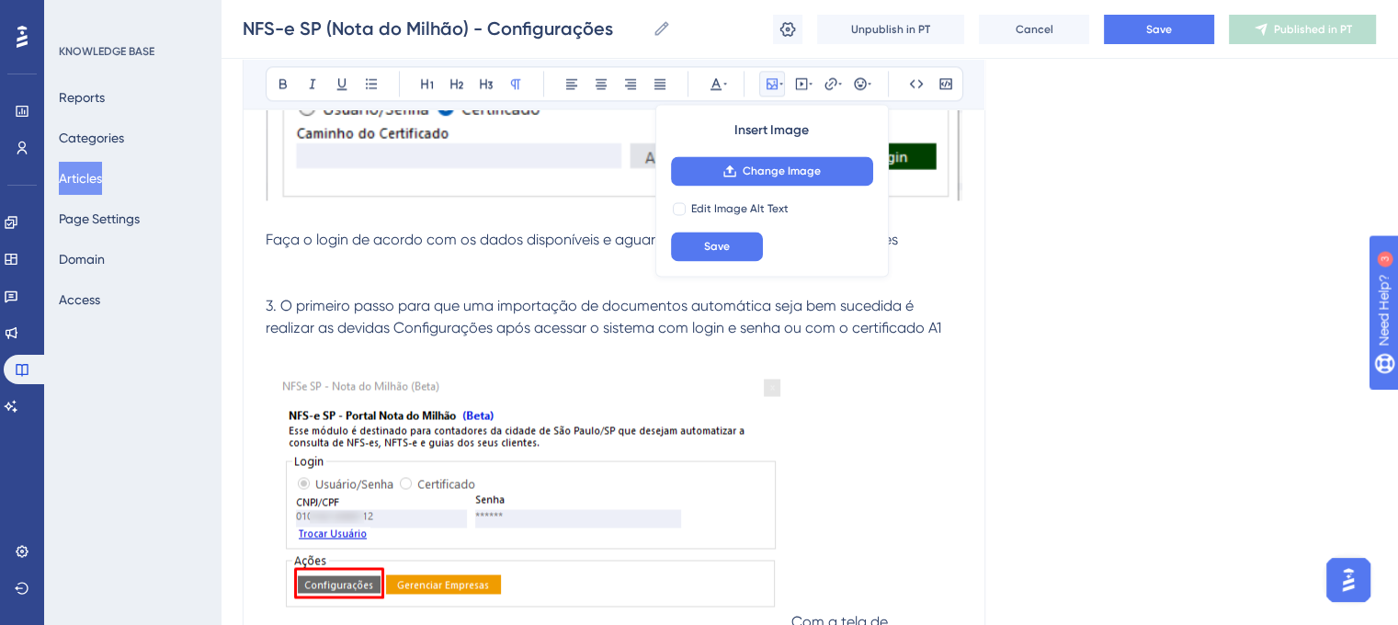
scroll to position [2653, 0]
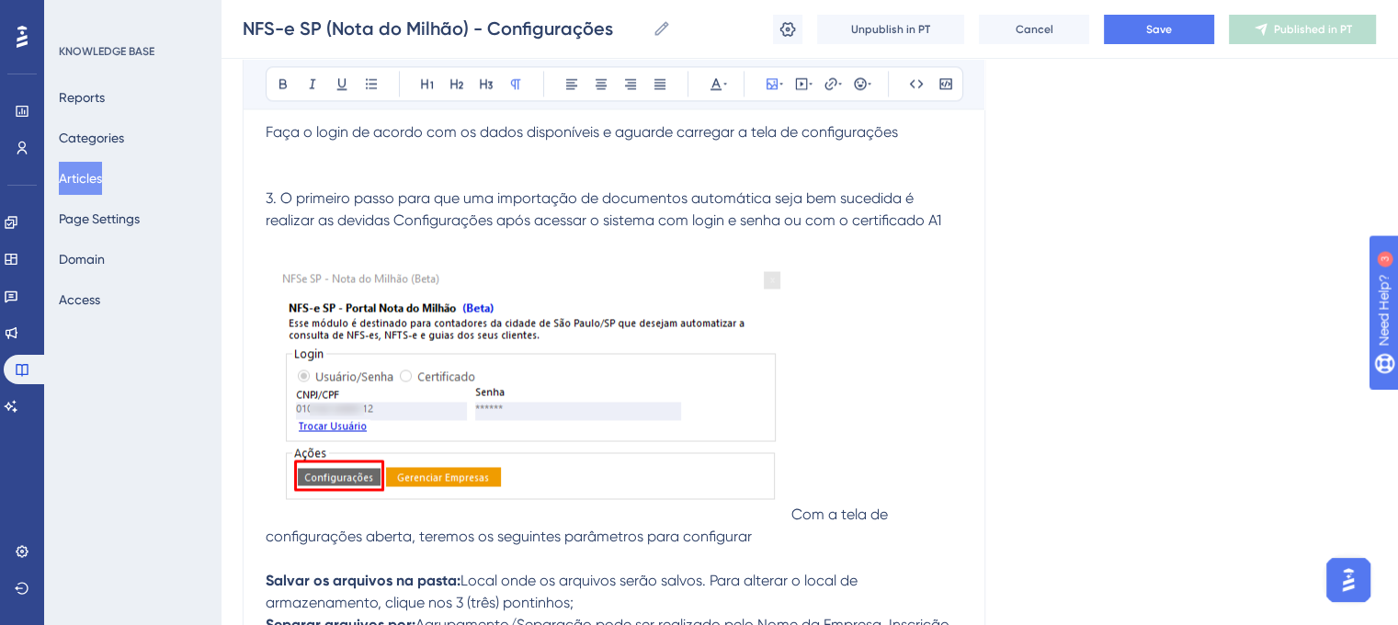
scroll to position [2830, 0]
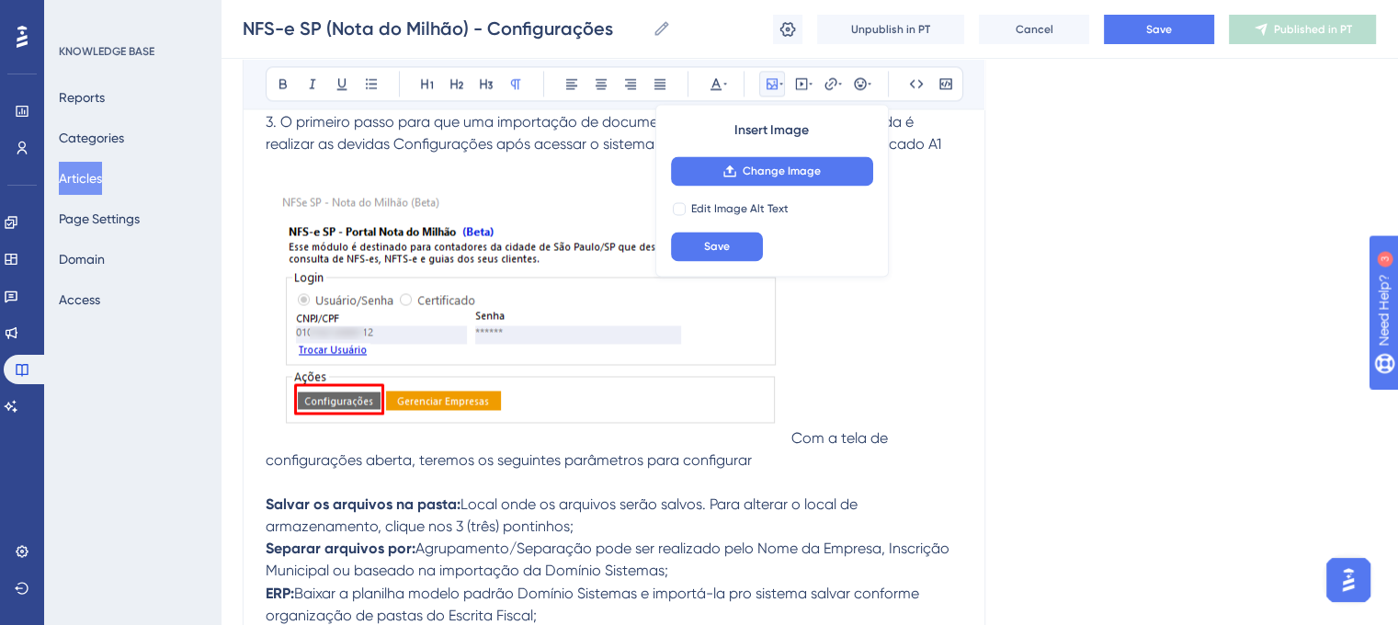
scroll to position [2921, 0]
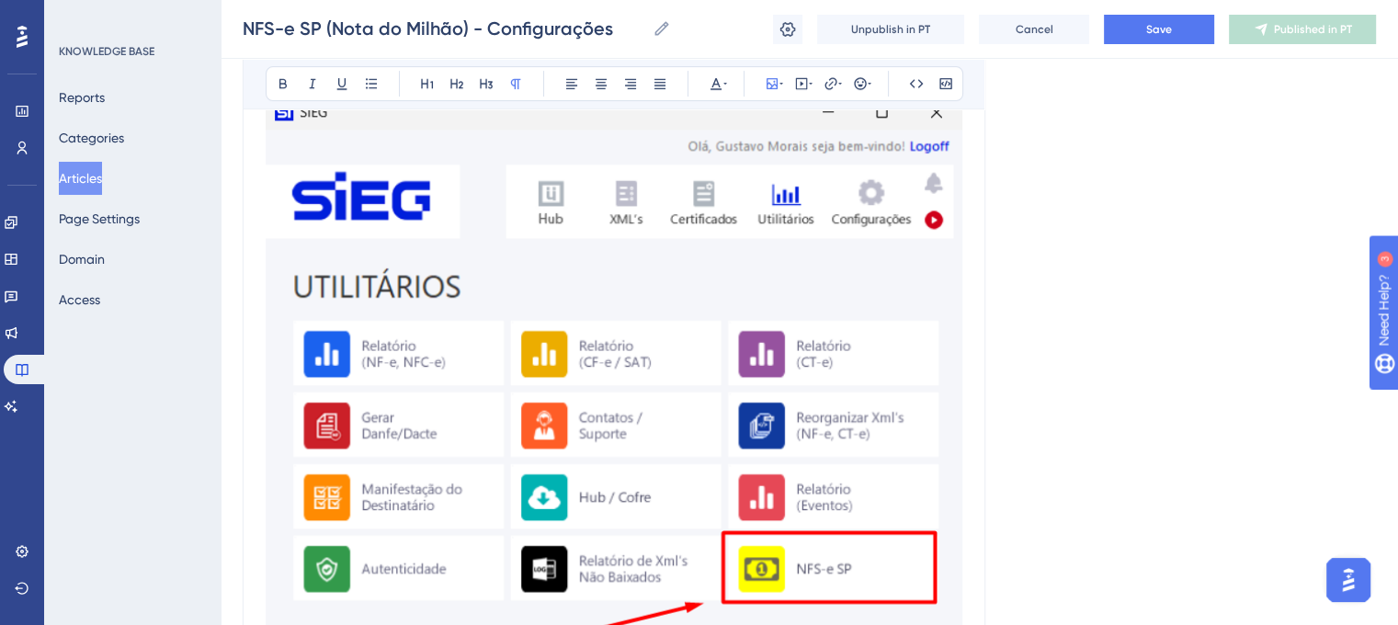
scroll to position [831, 0]
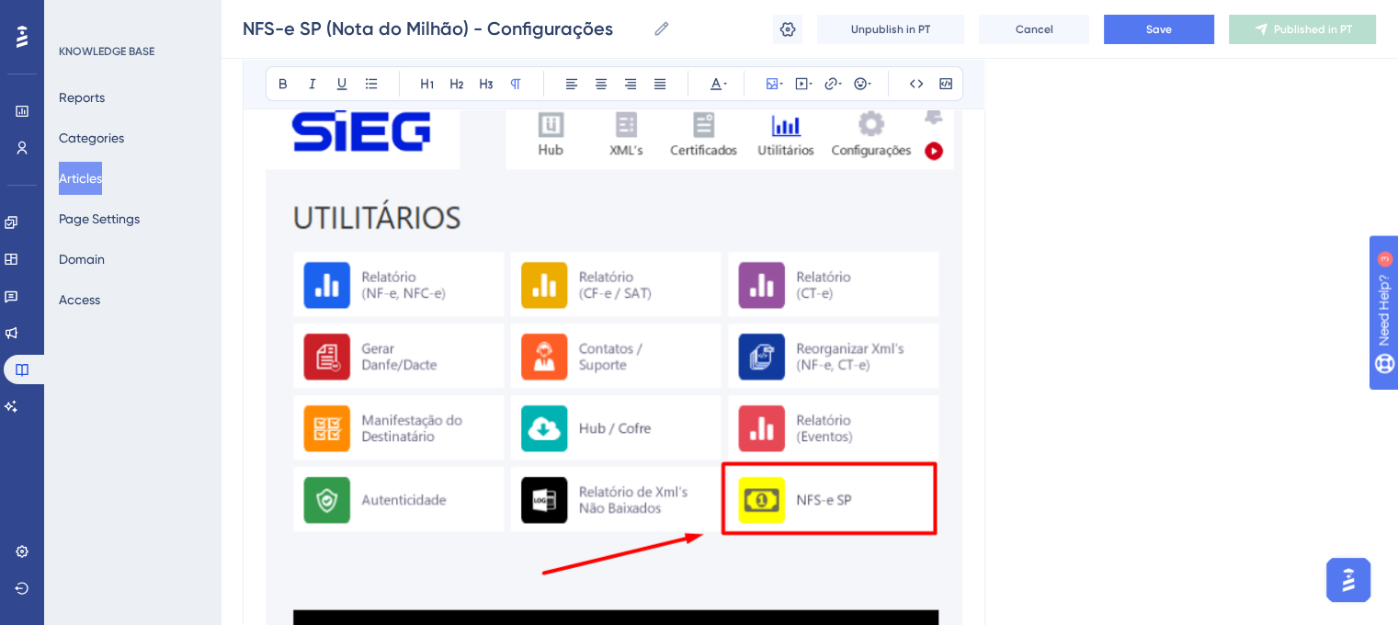
click at [872, 242] on img at bounding box center [614, 398] width 697 height 750
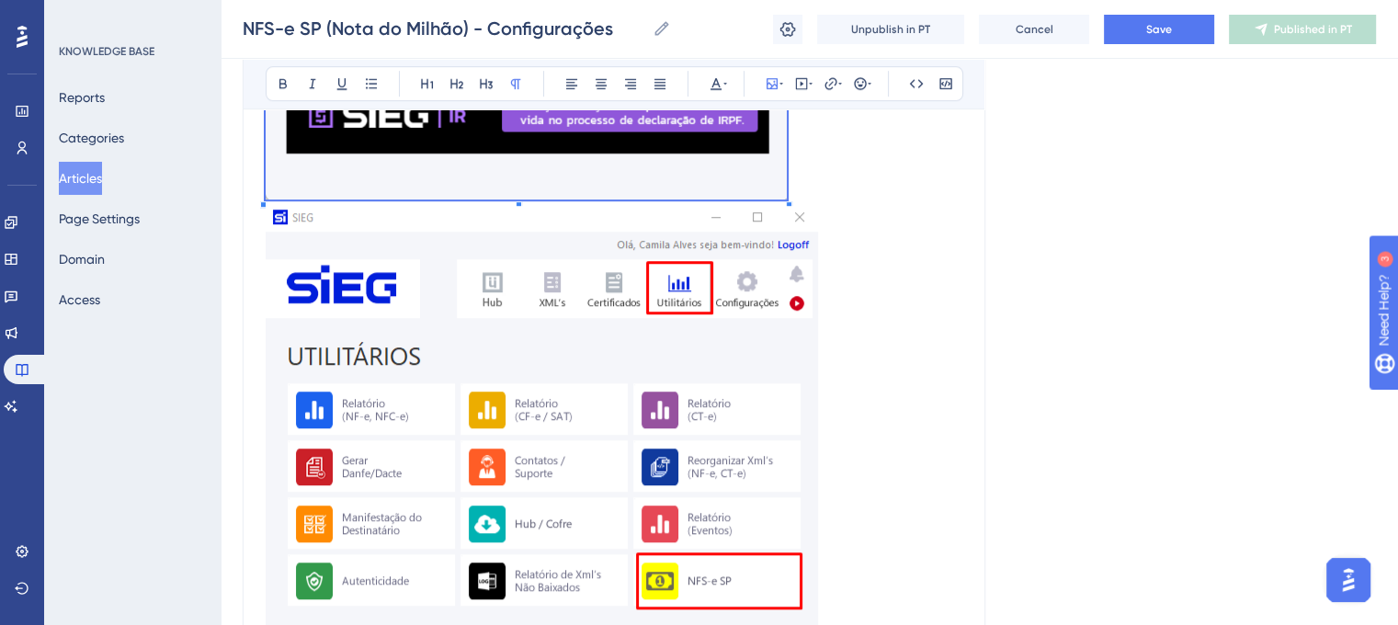
scroll to position [1277, 0]
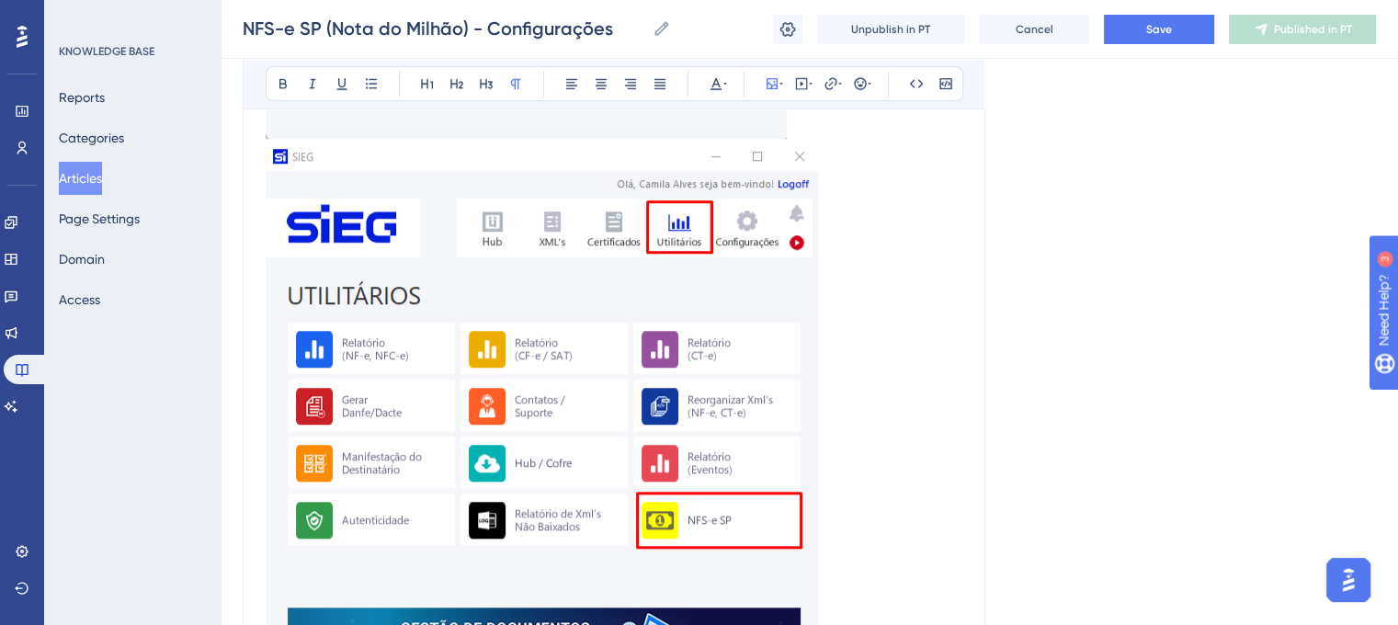
scroll to position [1232, 0]
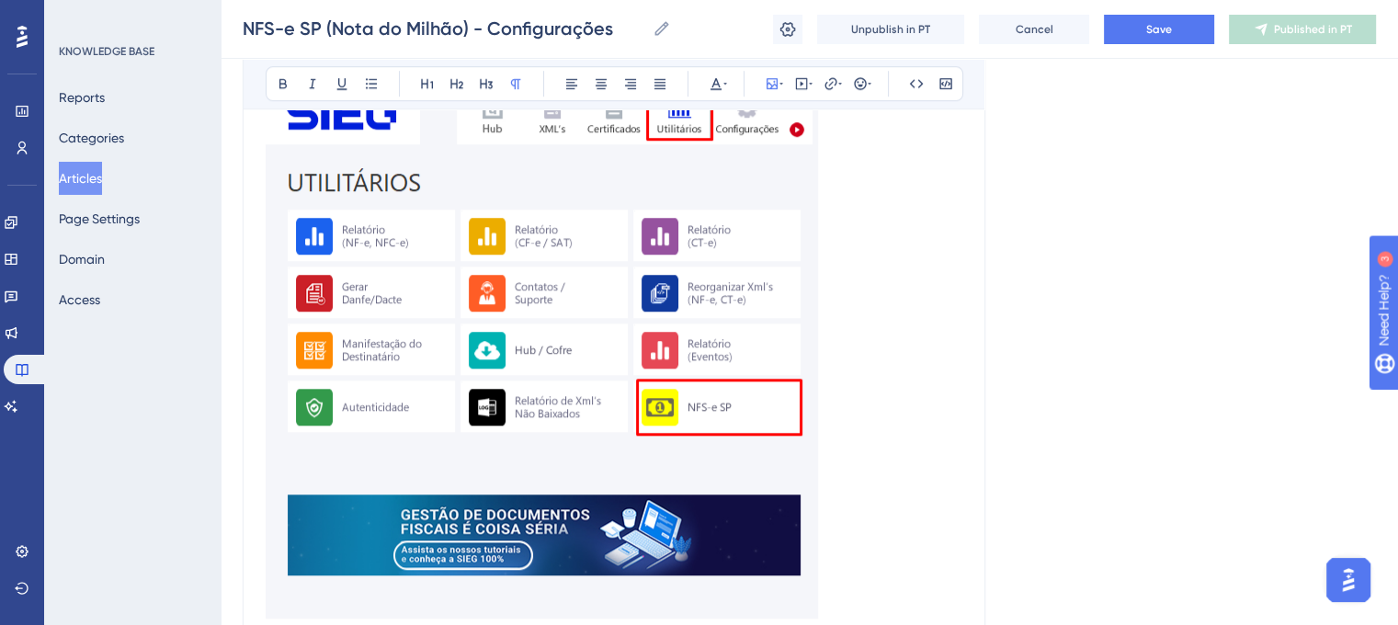
scroll to position [1565, 0]
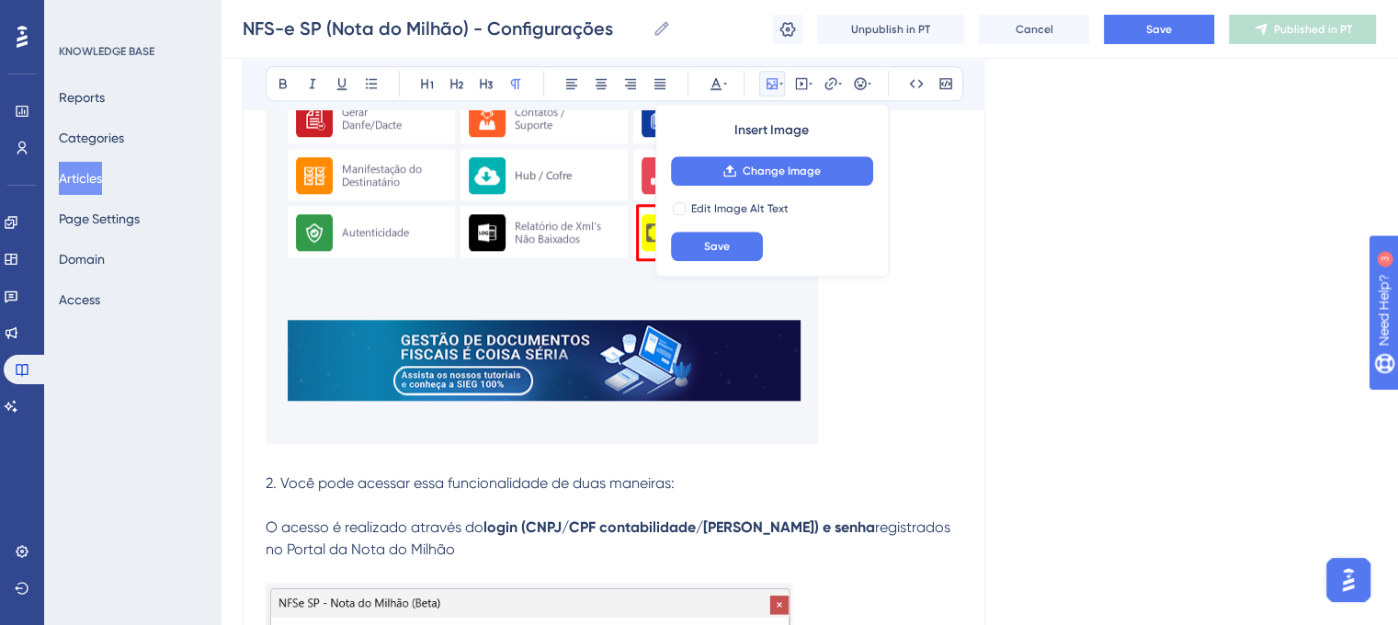
drag, startPoint x: 999, startPoint y: 433, endPoint x: 964, endPoint y: 428, distance: 34.3
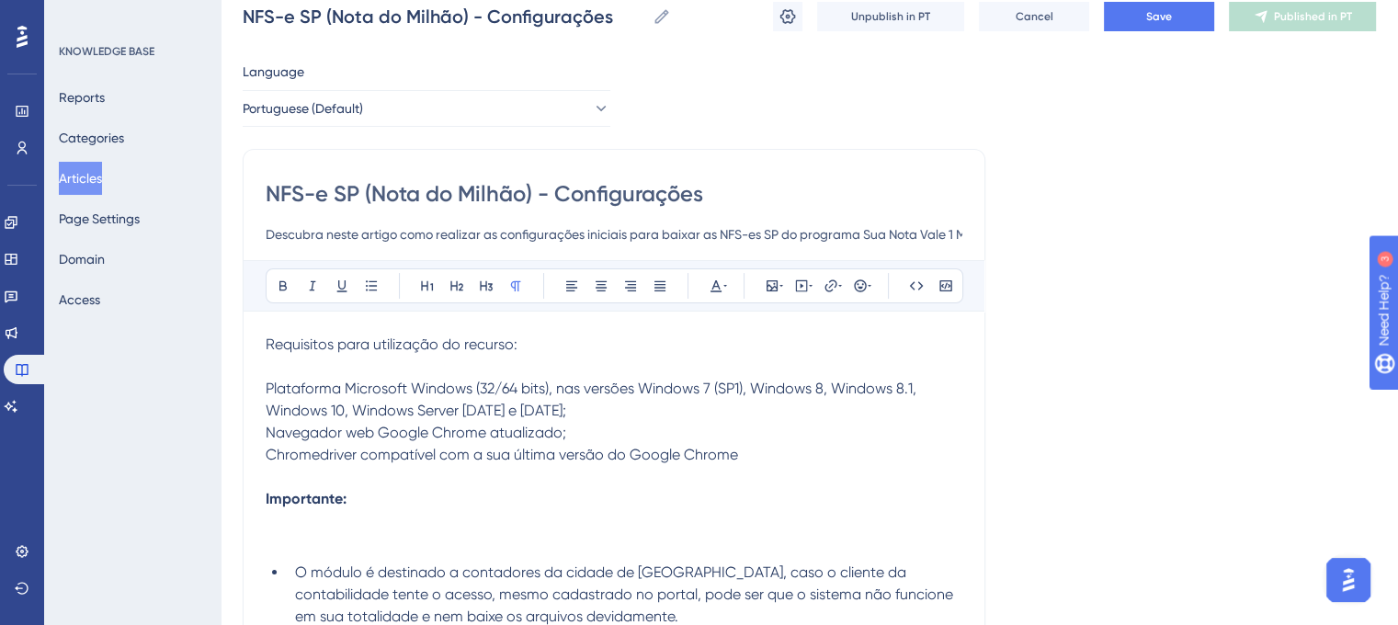
scroll to position [0, 0]
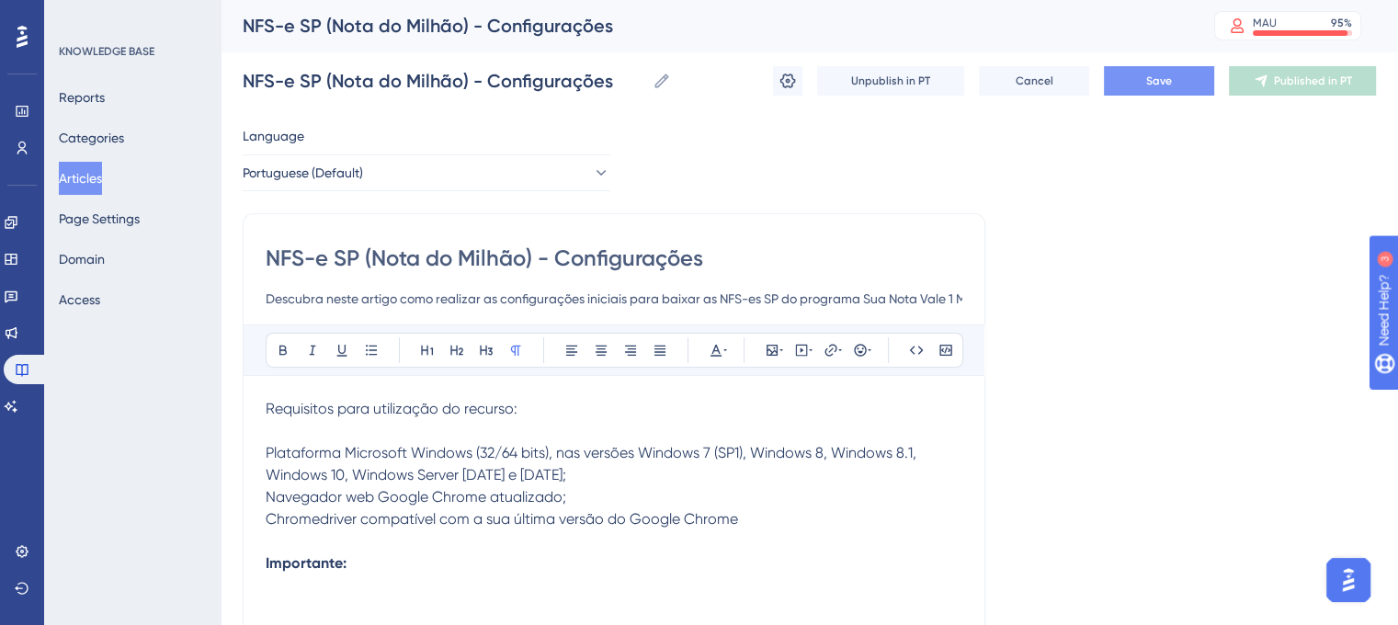
click at [1163, 75] on span "Save" at bounding box center [1160, 81] width 26 height 15
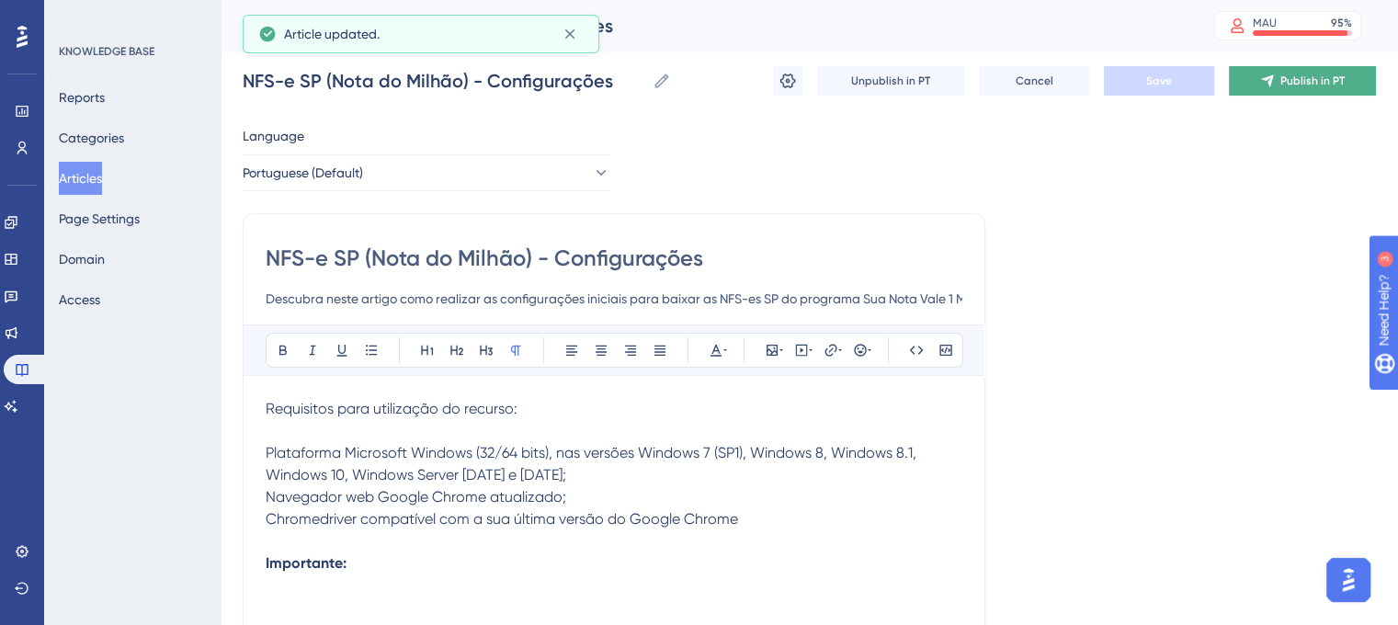
click at [1267, 88] on button "Publish in PT" at bounding box center [1302, 80] width 147 height 29
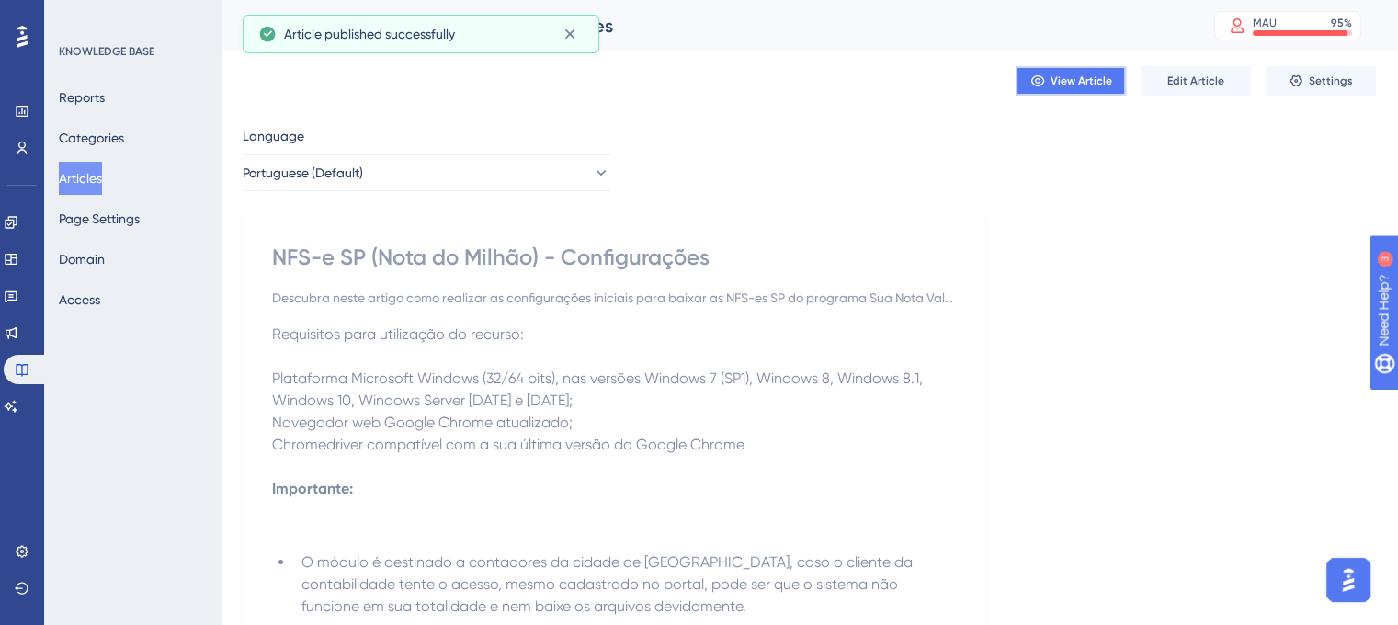
click at [1070, 84] on span "View Article" at bounding box center [1082, 81] width 62 height 15
